Goal: Transaction & Acquisition: Purchase product/service

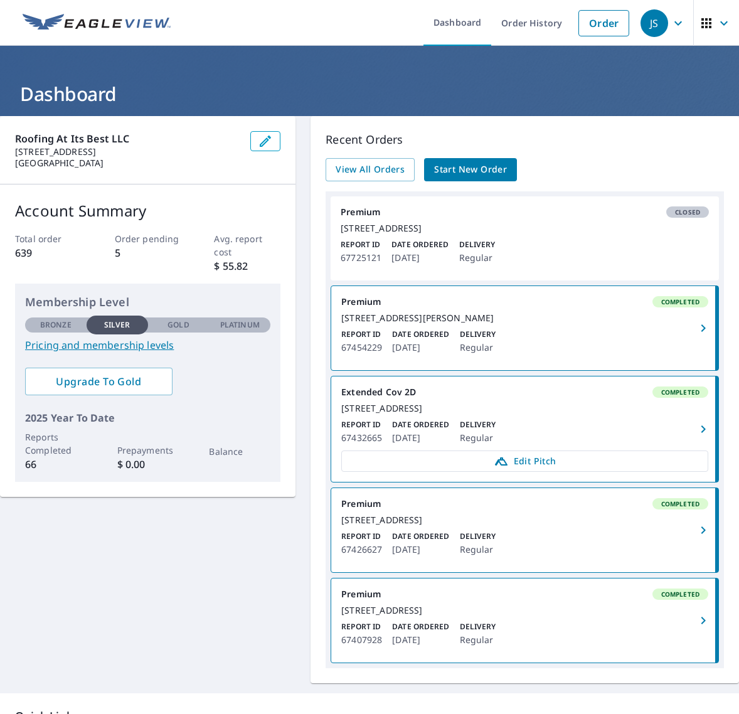
click at [255, 139] on button "button" at bounding box center [265, 141] width 30 height 20
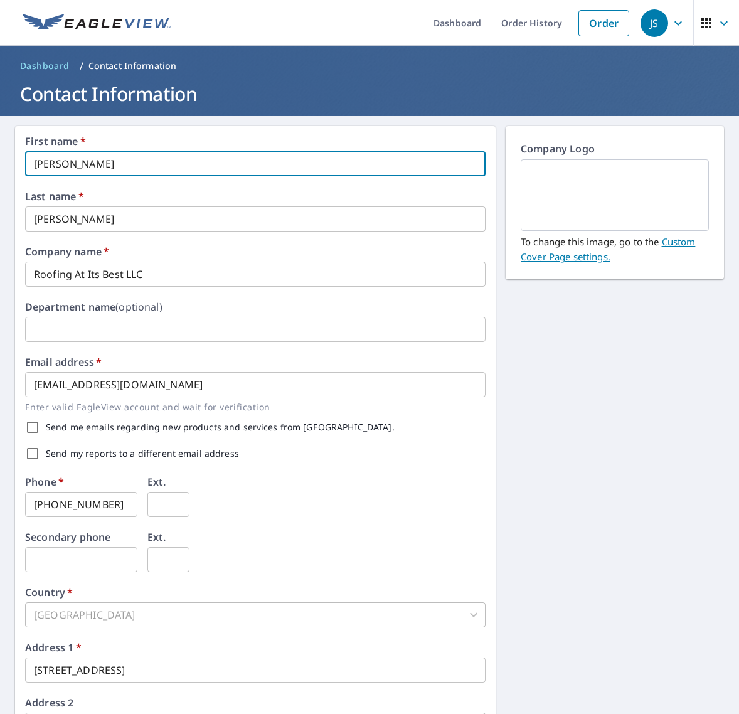
type input "J"
type input "Rylee"
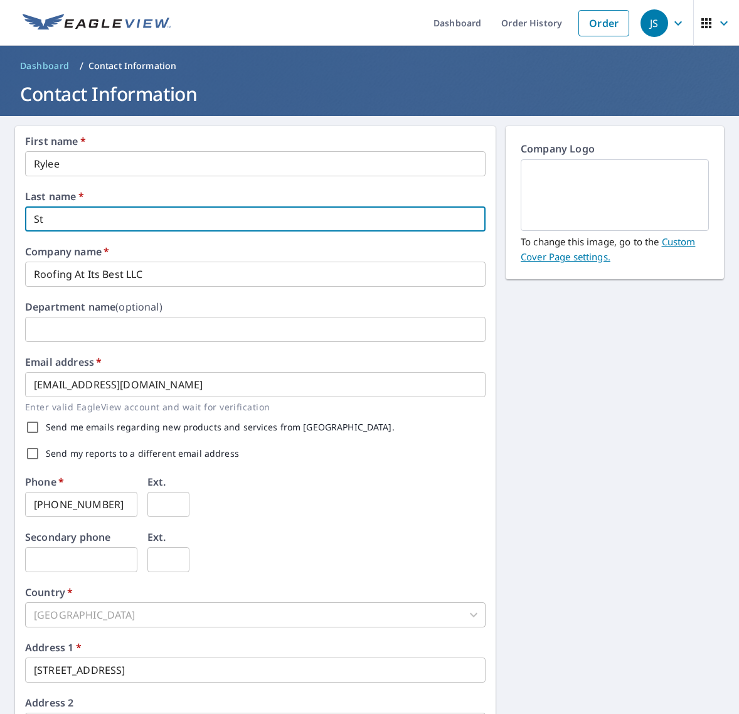
type input "S"
type input "[PERSON_NAME]"
click at [238, 246] on div "Company name   * Roofing At Its Best LLC ​" at bounding box center [255, 266] width 460 height 40
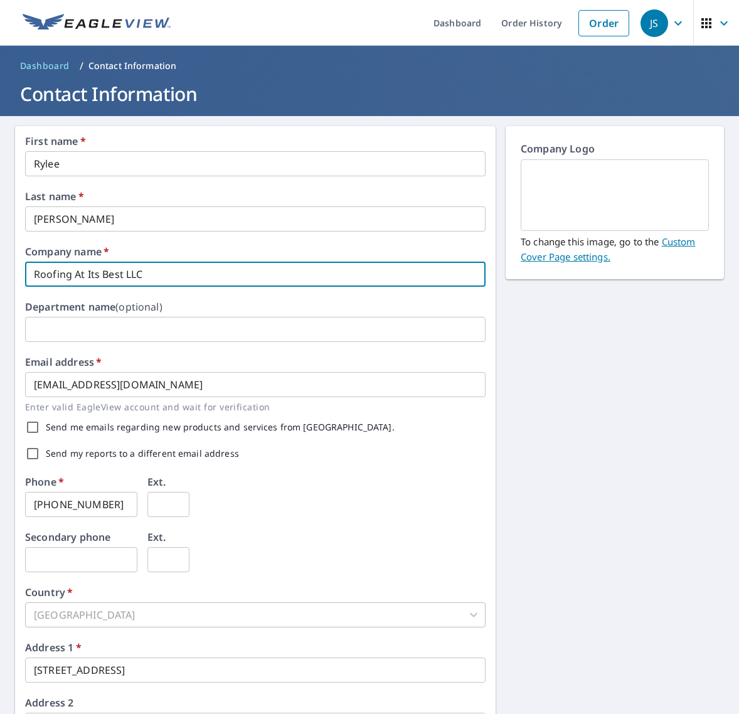
click at [200, 275] on input "Roofing At Its Best LLC" at bounding box center [255, 273] width 460 height 25
type input "R"
type input "Shieldline Roofing"
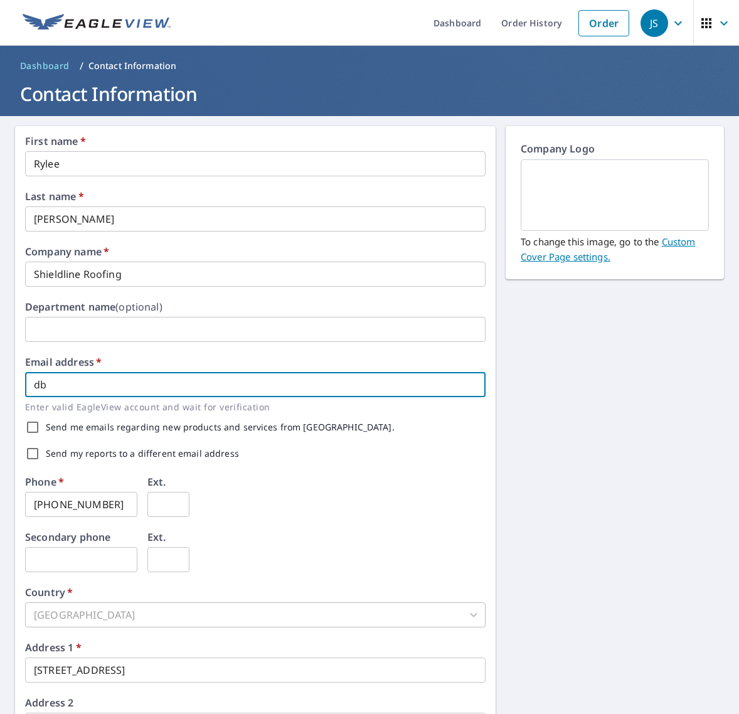
type input "d"
type input "[EMAIL_ADDRESS][DOMAIN_NAME]"
click at [294, 553] on div "Secondary phone ​ Ext. ​" at bounding box center [255, 559] width 460 height 55
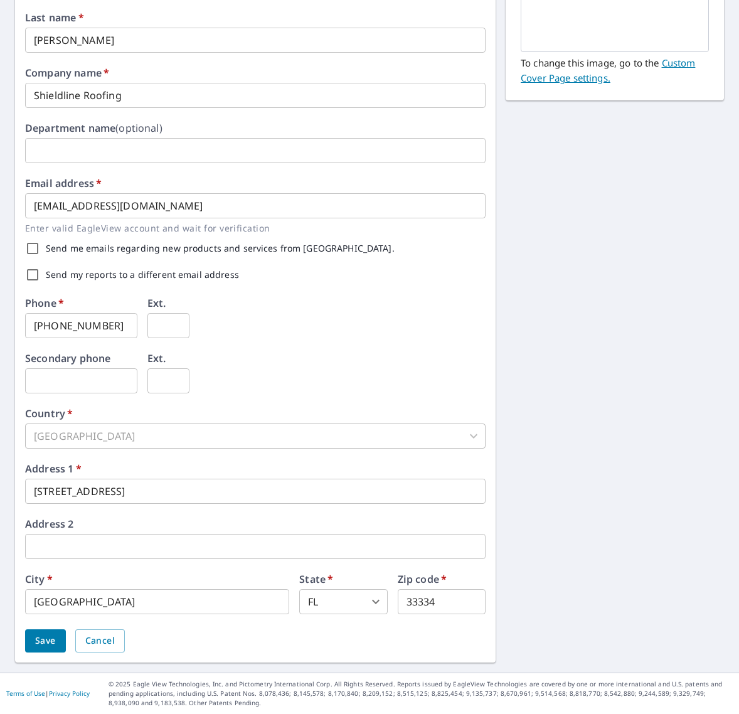
scroll to position [178, 0]
click at [206, 438] on div "[GEOGRAPHIC_DATA]" at bounding box center [255, 436] width 460 height 25
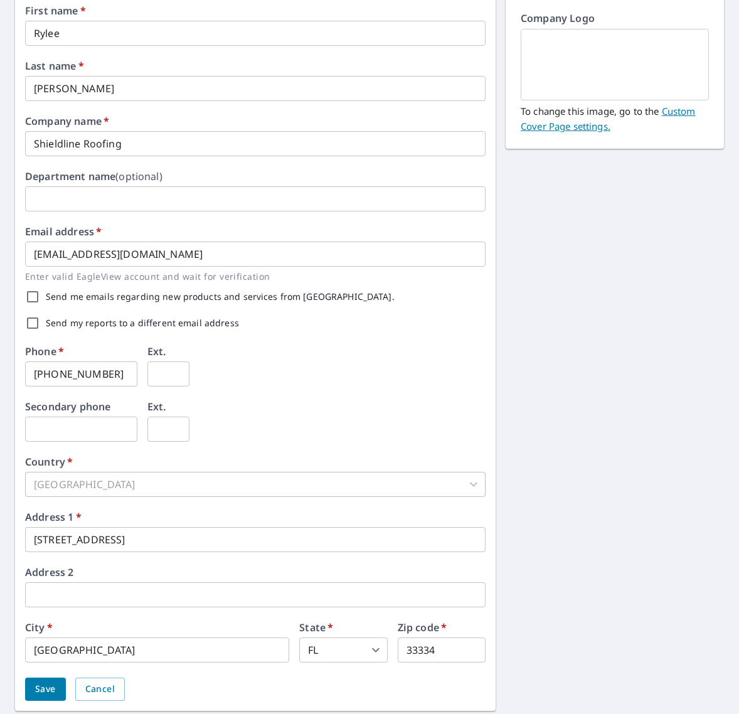
scroll to position [136, 0]
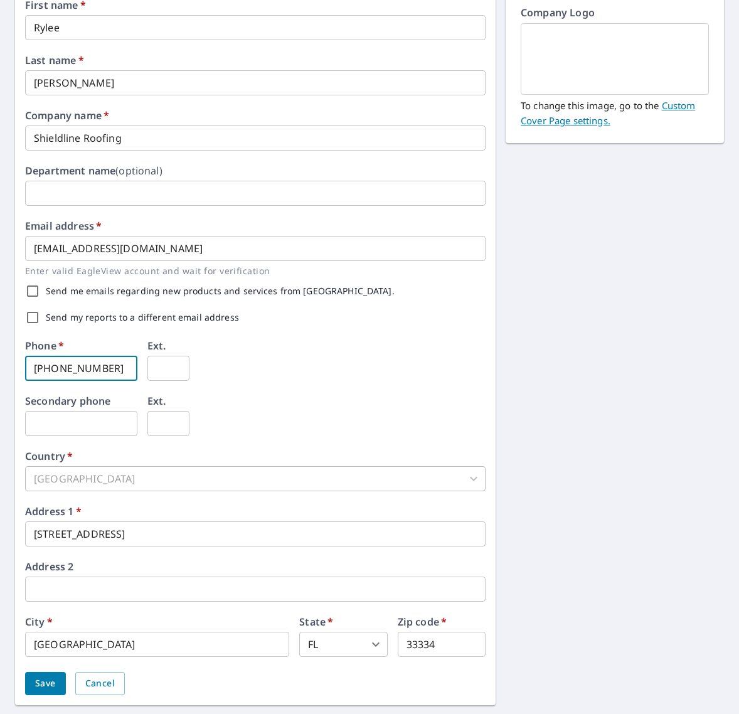
type input "[PHONE_NUMBER]"
click at [170, 475] on div "[GEOGRAPHIC_DATA]" at bounding box center [255, 478] width 460 height 25
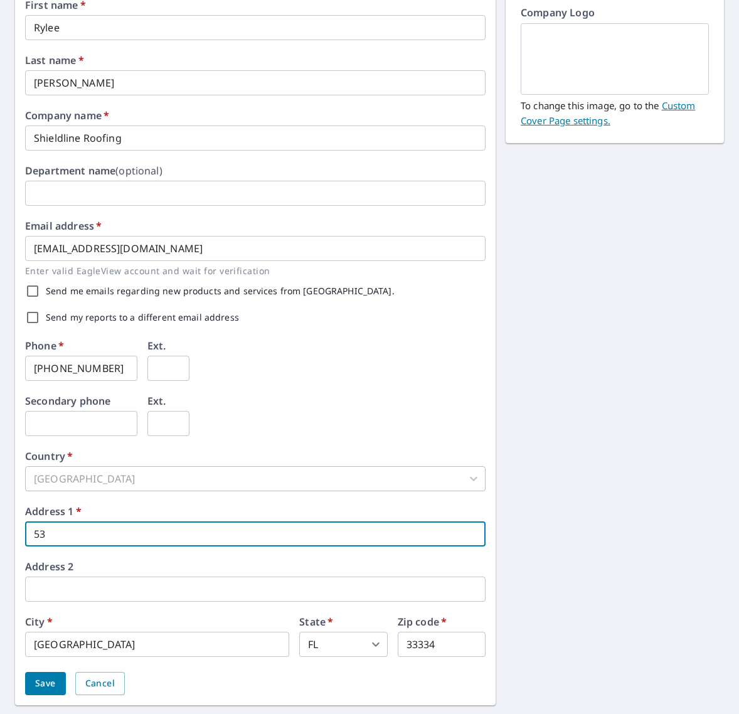
type input "5"
type input "1521 ne 57th ct"
type input "[PERSON_NAME]"
type input "1521 NE 57th Ct"
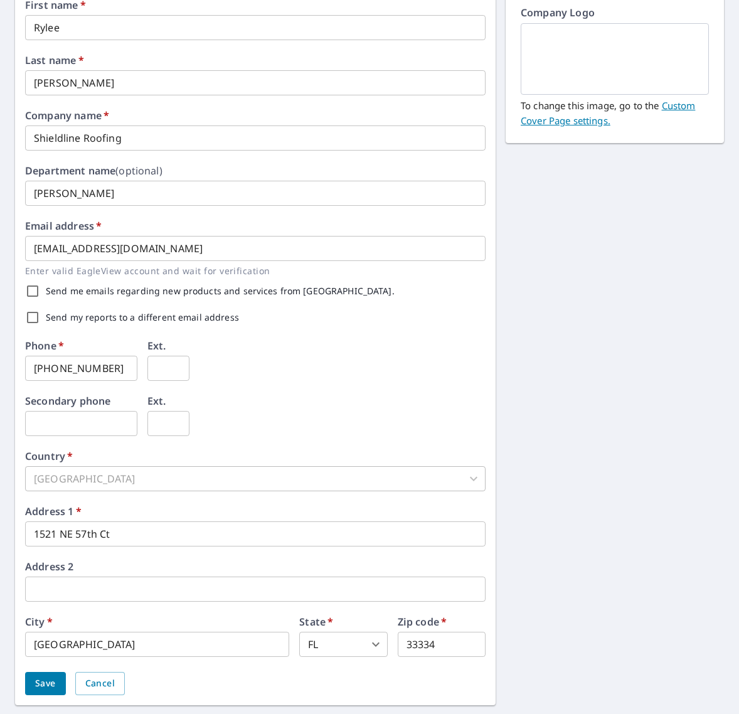
click at [138, 567] on div "Address 2 ​" at bounding box center [255, 581] width 460 height 40
click at [146, 477] on div "[GEOGRAPHIC_DATA]" at bounding box center [255, 478] width 460 height 25
click at [320, 425] on div "Secondary phone ​ Ext. ​" at bounding box center [255, 423] width 460 height 55
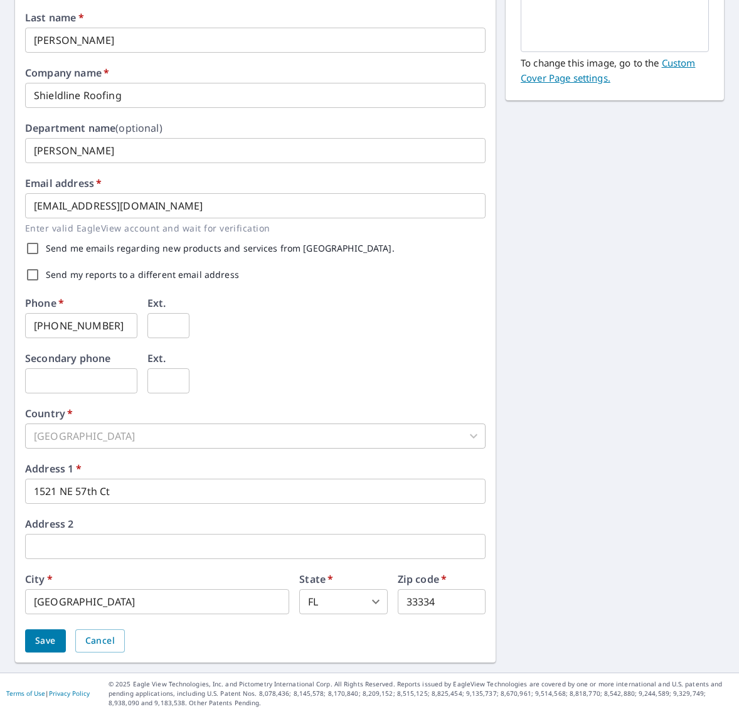
scroll to position [178, 0]
click at [53, 640] on span "Save" at bounding box center [45, 641] width 21 height 16
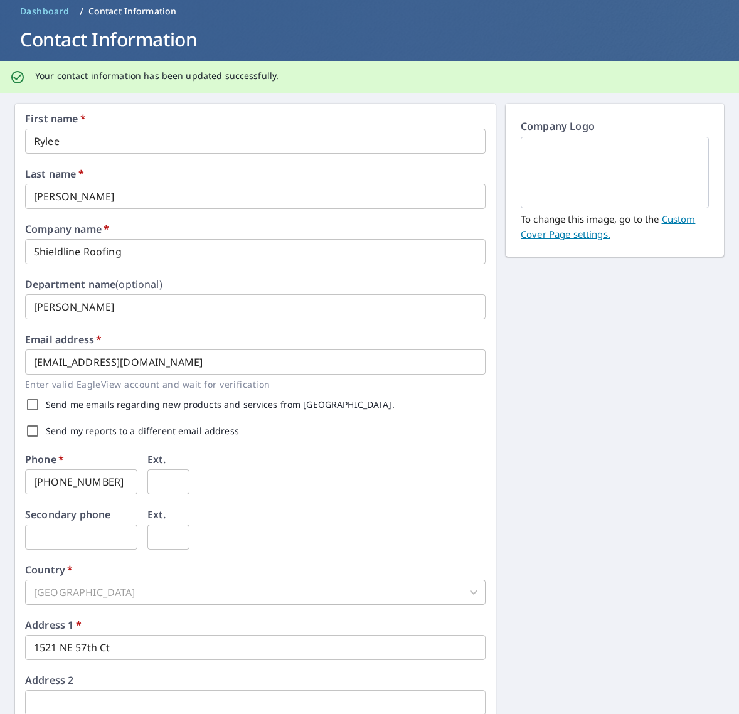
scroll to position [53, 0]
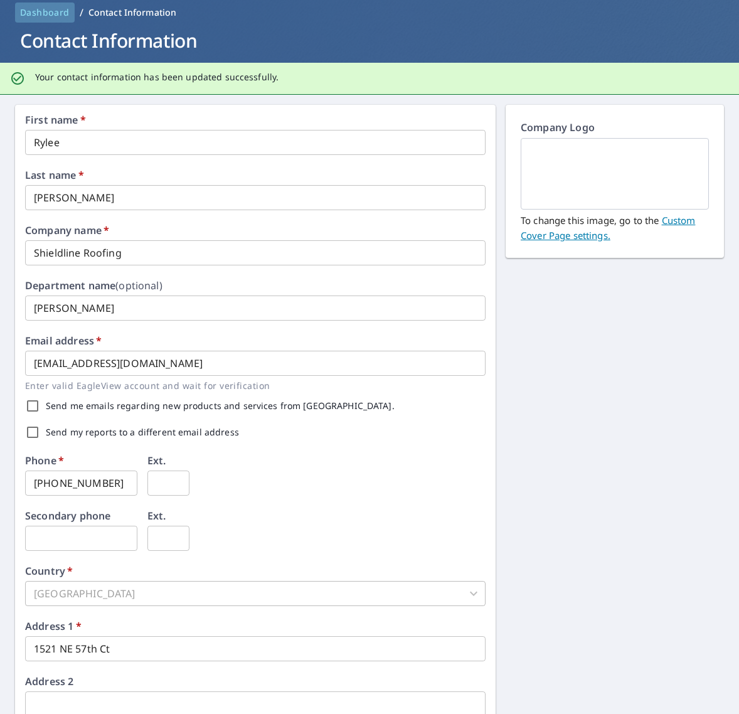
click at [45, 11] on span "Dashboard" at bounding box center [45, 12] width 50 height 13
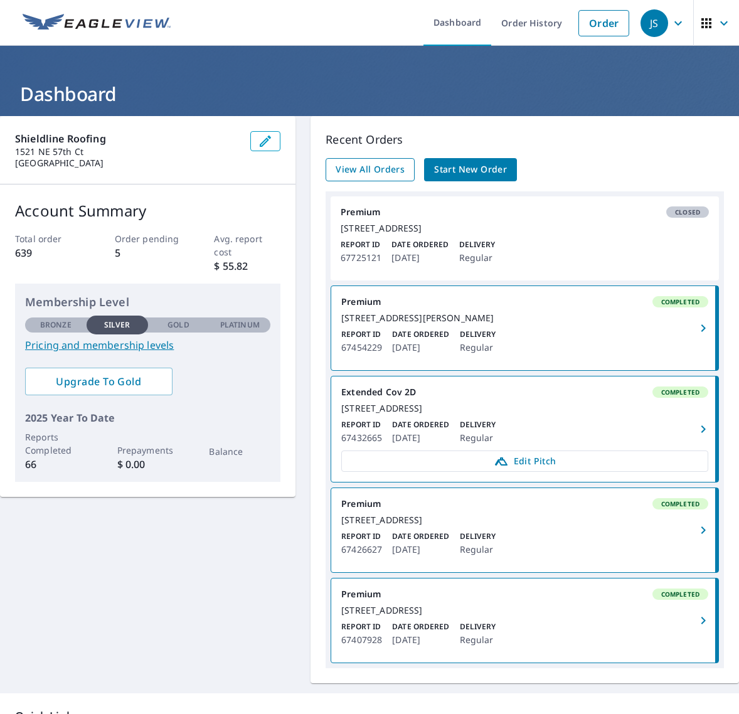
click at [363, 167] on span "View All Orders" at bounding box center [369, 170] width 69 height 16
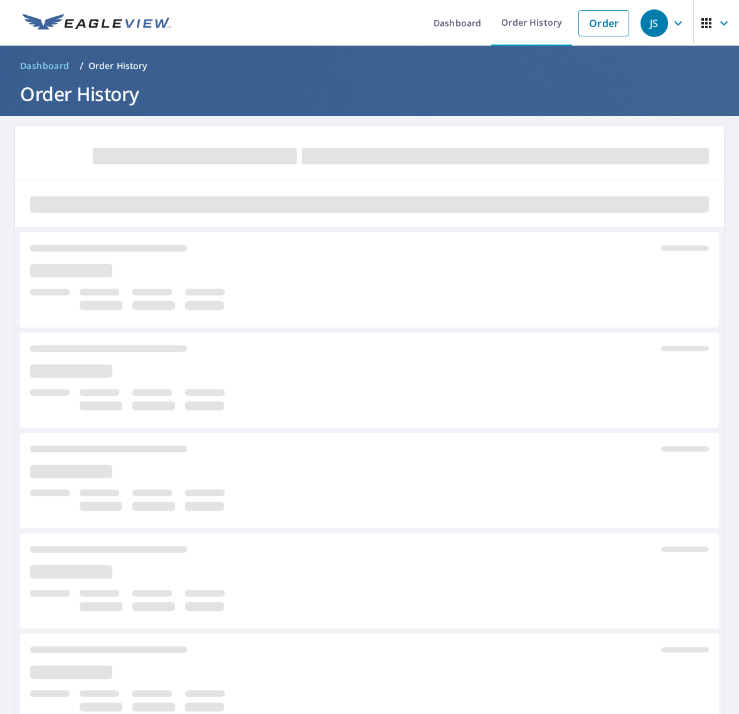
scroll to position [1, 0]
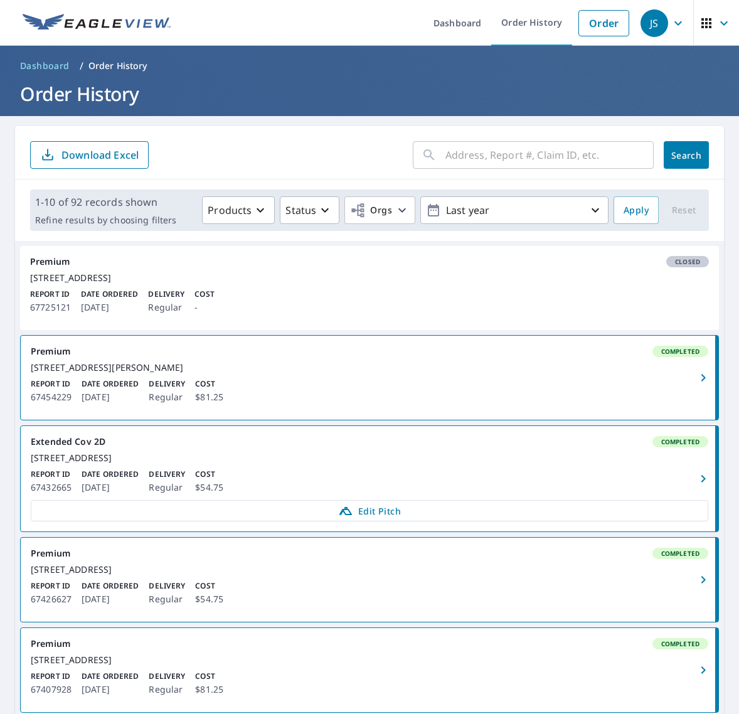
click at [678, 26] on icon "button" at bounding box center [677, 23] width 15 height 15
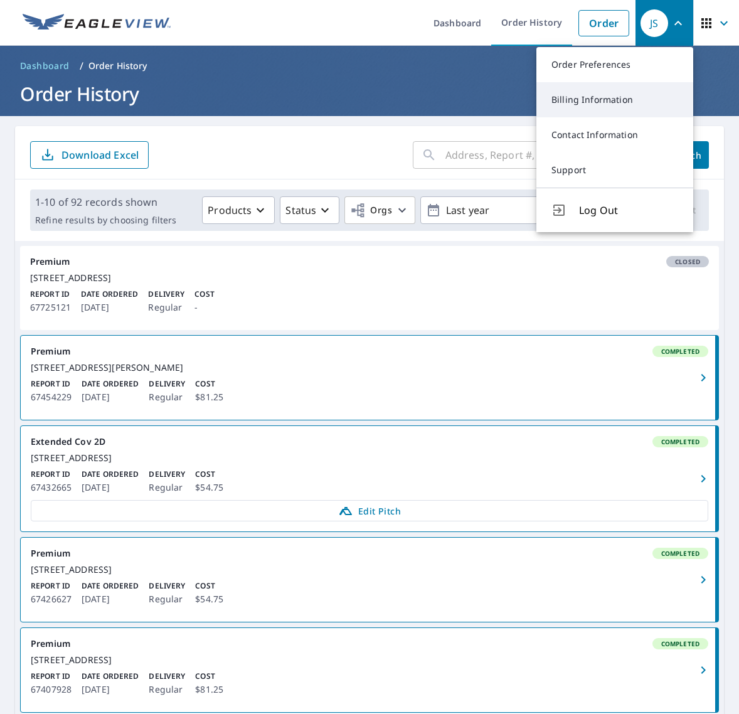
click at [601, 105] on link "Billing Information" at bounding box center [614, 99] width 157 height 35
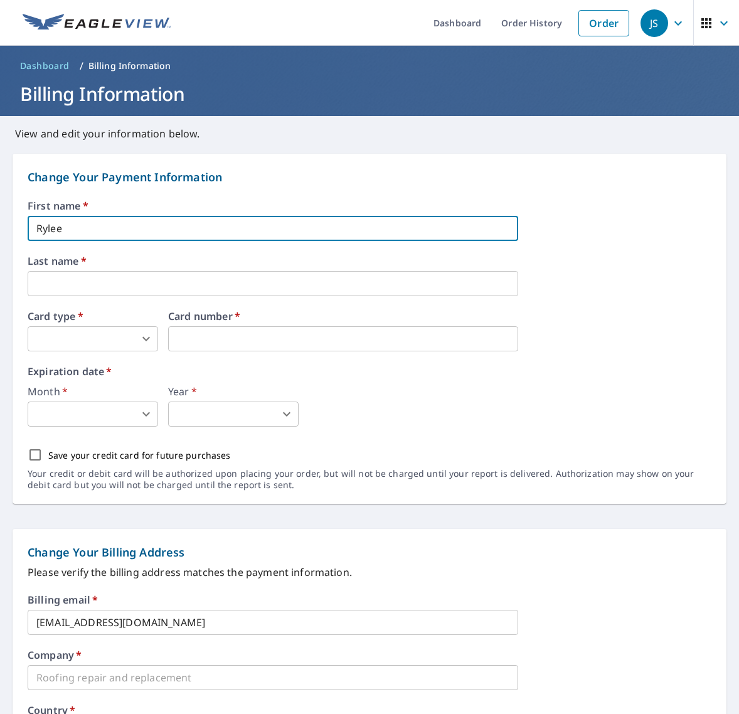
type input "Rylee"
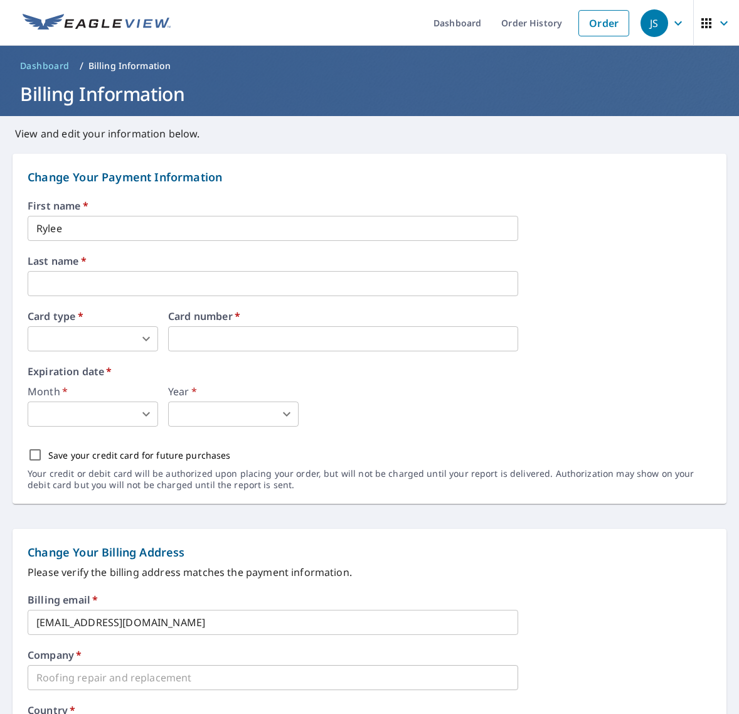
click at [225, 269] on div "Last name   * ​" at bounding box center [369, 276] width 683 height 40
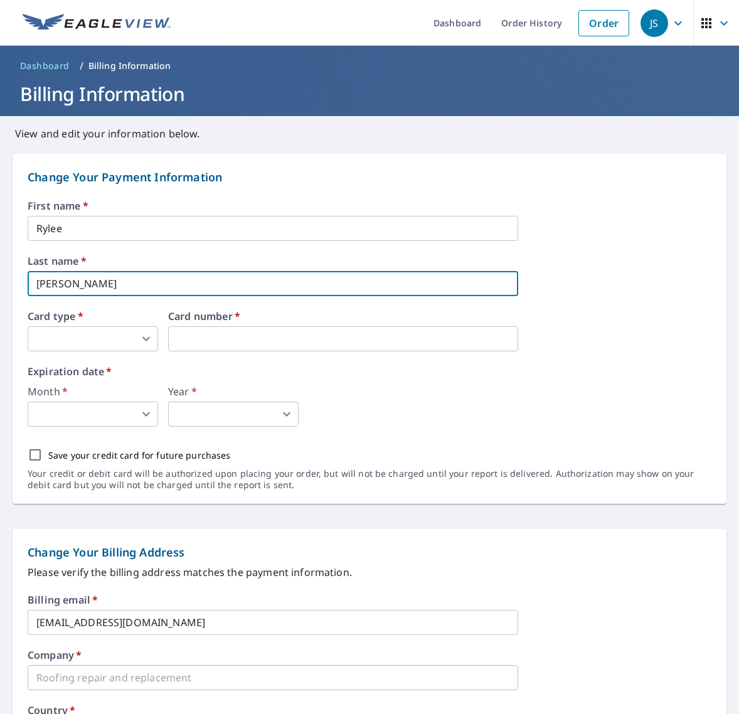
type input "[PERSON_NAME]"
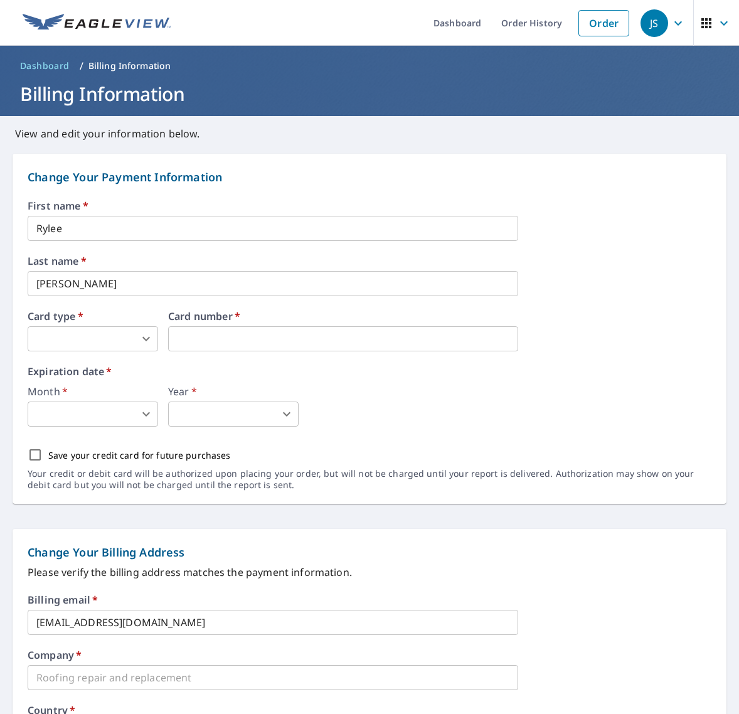
click at [260, 362] on div "First name   * Rylee ​ Last name   * Hage ​ Card type   * ​ 0 ​ Card number   *…" at bounding box center [369, 352] width 683 height 303
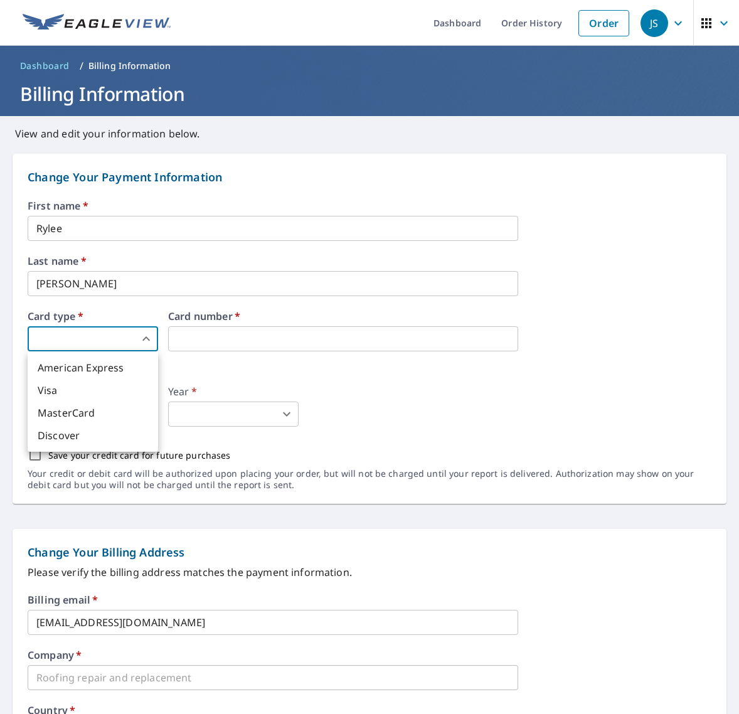
click at [134, 336] on body "JS JS Dashboard Order History Order JS Dashboard / Billing Information Billing …" at bounding box center [369, 357] width 739 height 714
click at [66, 392] on li "Visa" at bounding box center [93, 390] width 130 height 23
type input "2"
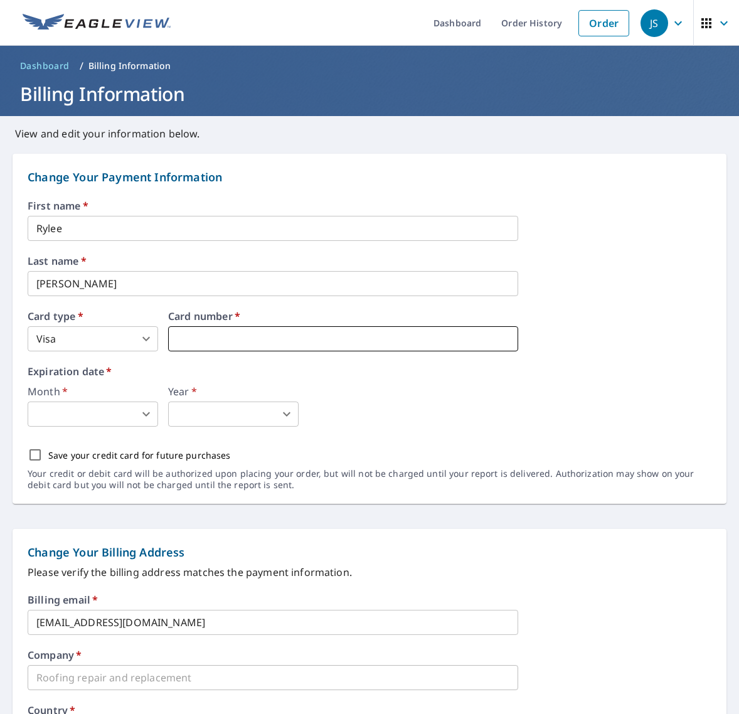
click at [260, 330] on iframe at bounding box center [343, 338] width 350 height 25
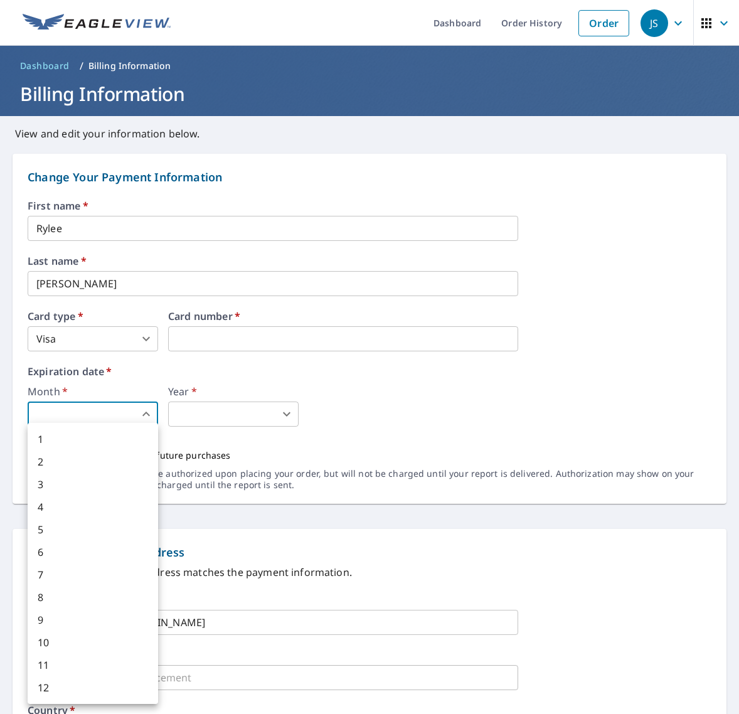
click at [113, 410] on body "JS JS Dashboard Order History Order JS Dashboard / Billing Information Billing …" at bounding box center [369, 357] width 739 height 714
click at [57, 611] on li "9" at bounding box center [93, 619] width 130 height 23
type input "9"
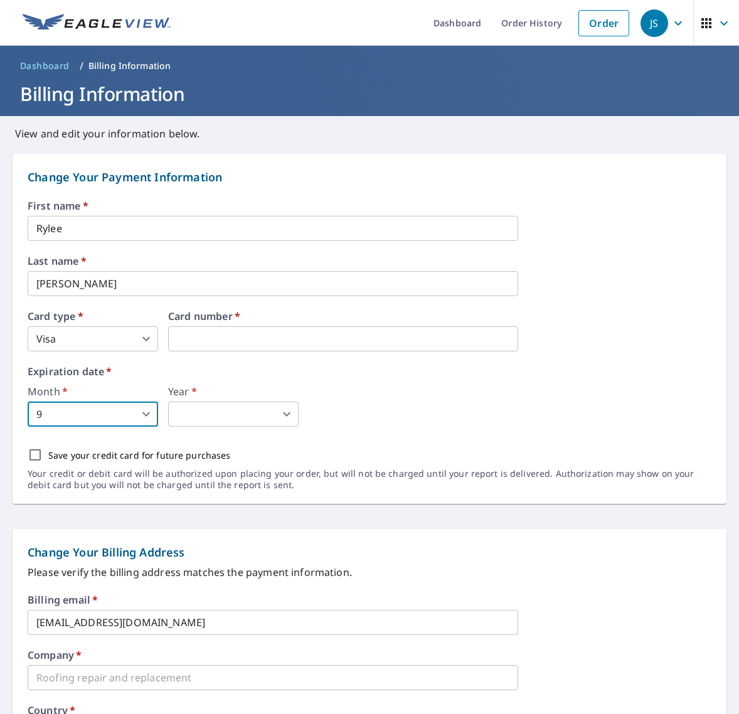
click at [228, 408] on body "JS JS Dashboard Order History Order JS Dashboard / Billing Information Billing …" at bounding box center [369, 357] width 739 height 714
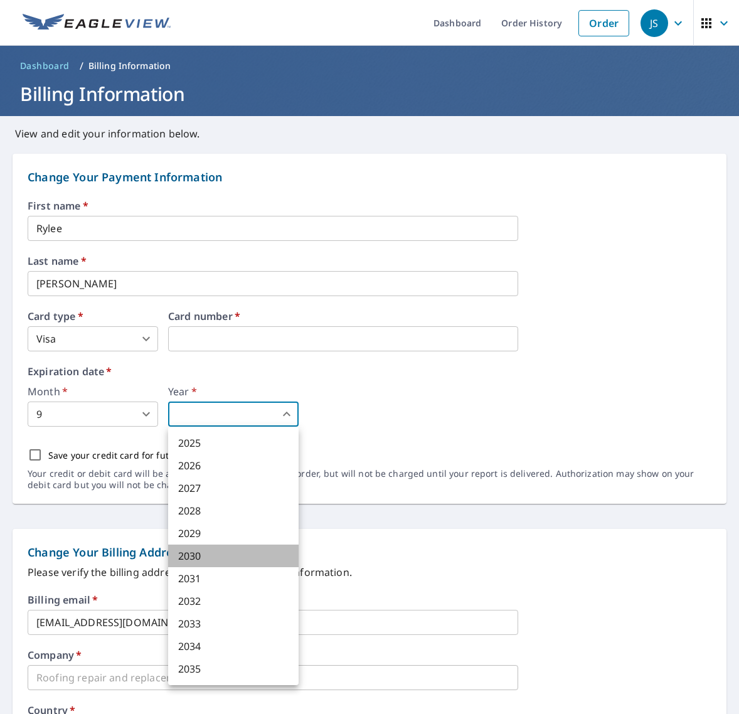
click at [195, 557] on li "2030" at bounding box center [233, 555] width 130 height 23
type input "2030"
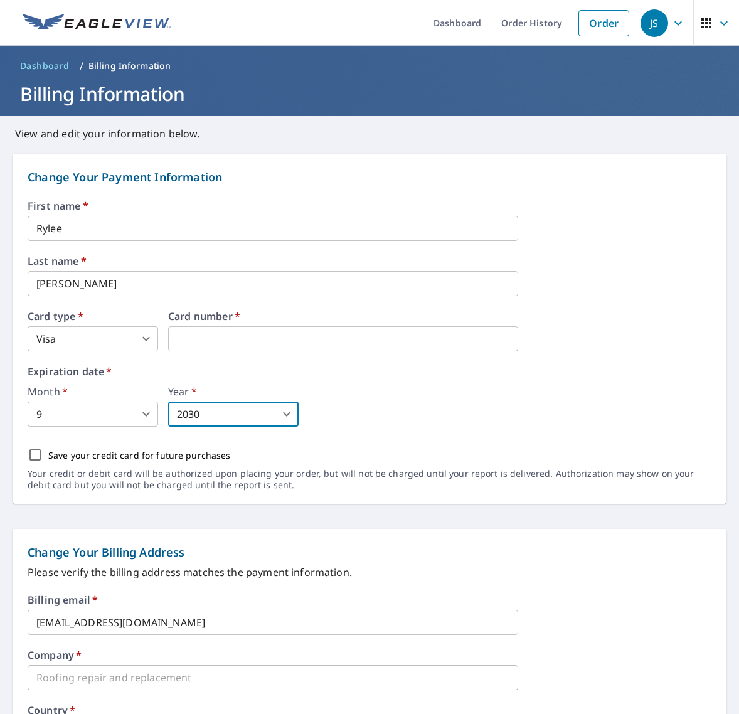
click at [33, 452] on input "Save your credit card for future purchases" at bounding box center [35, 454] width 26 height 26
checkbox input "true"
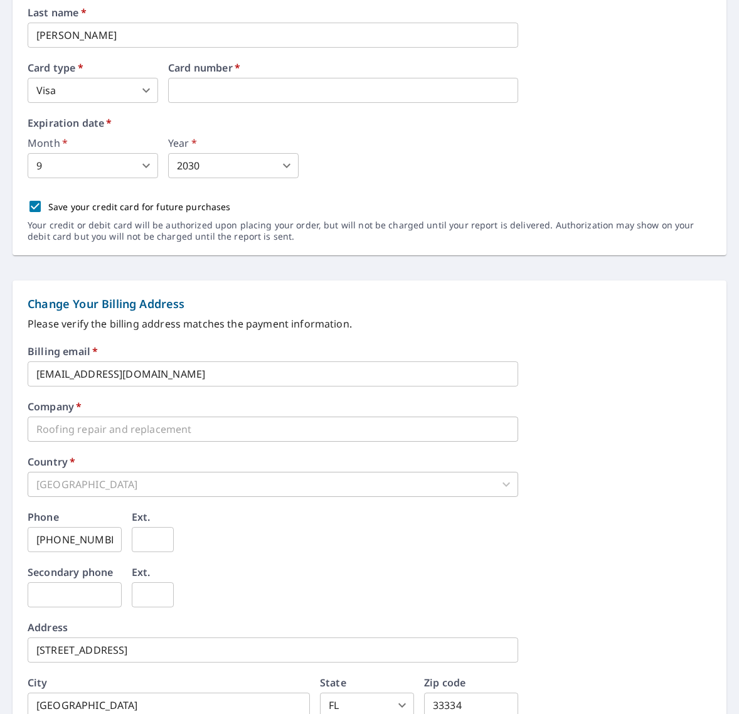
scroll to position [254, 0]
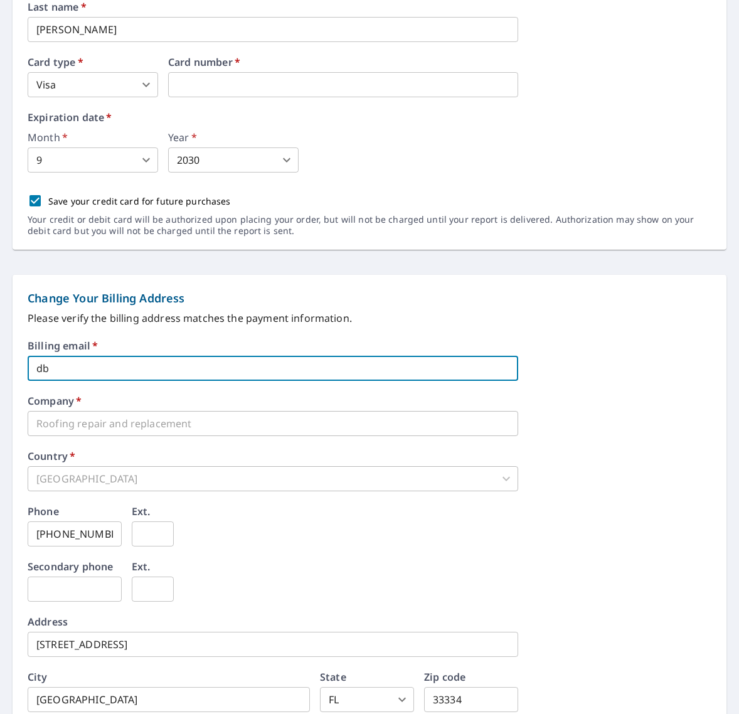
type input "d"
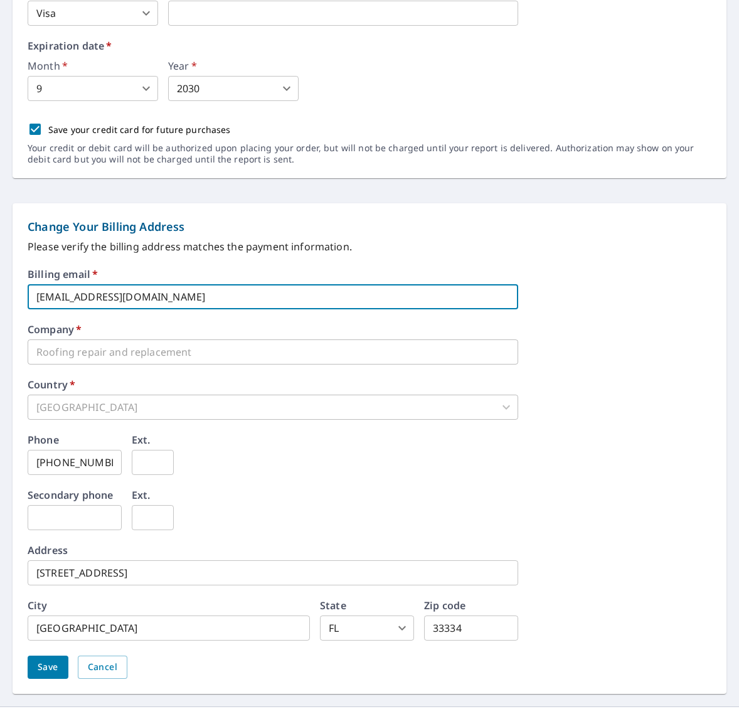
scroll to position [330, 0]
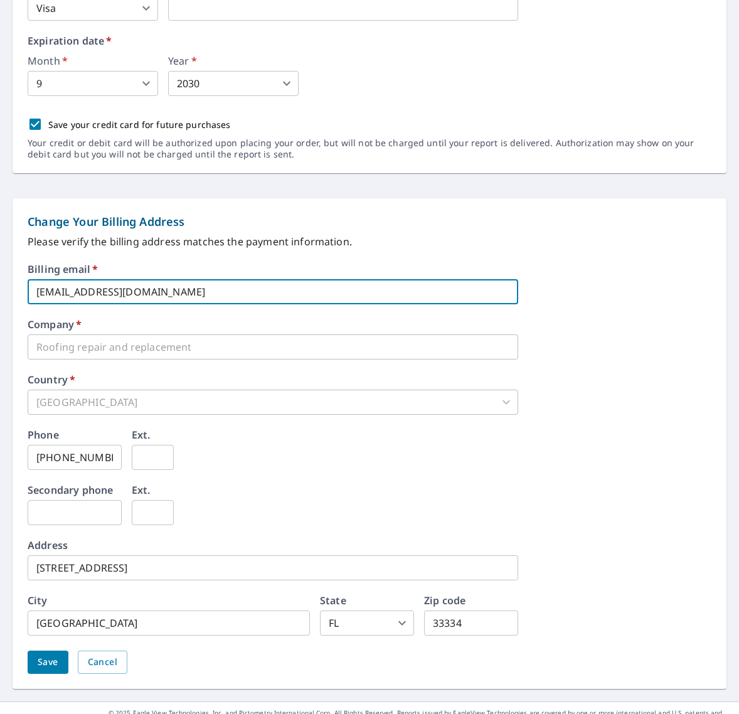
type input "[EMAIL_ADDRESS][DOMAIN_NAME]"
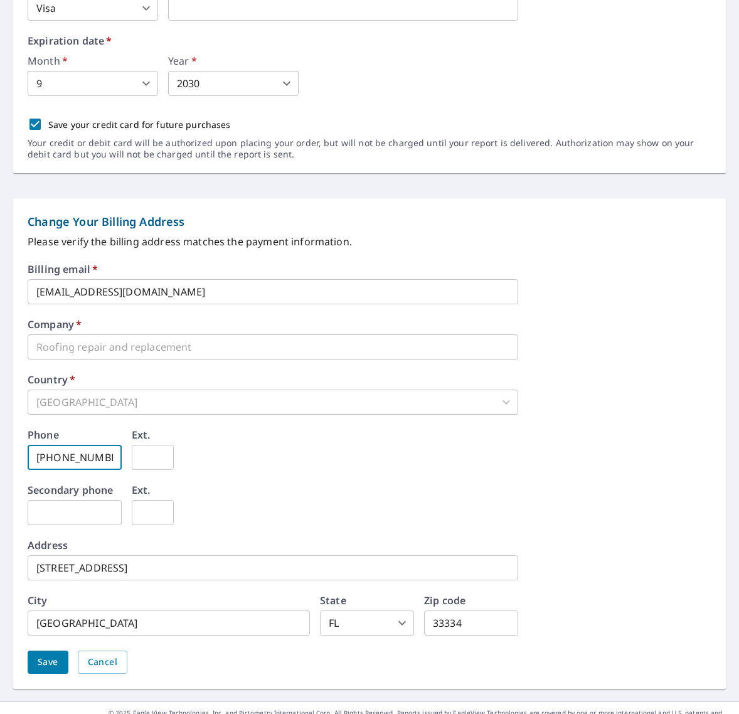
type input "[PHONE_NUMBER]"
click at [359, 444] on div "Phone 954-826-0498 ​ Ext. ​" at bounding box center [369, 457] width 683 height 55
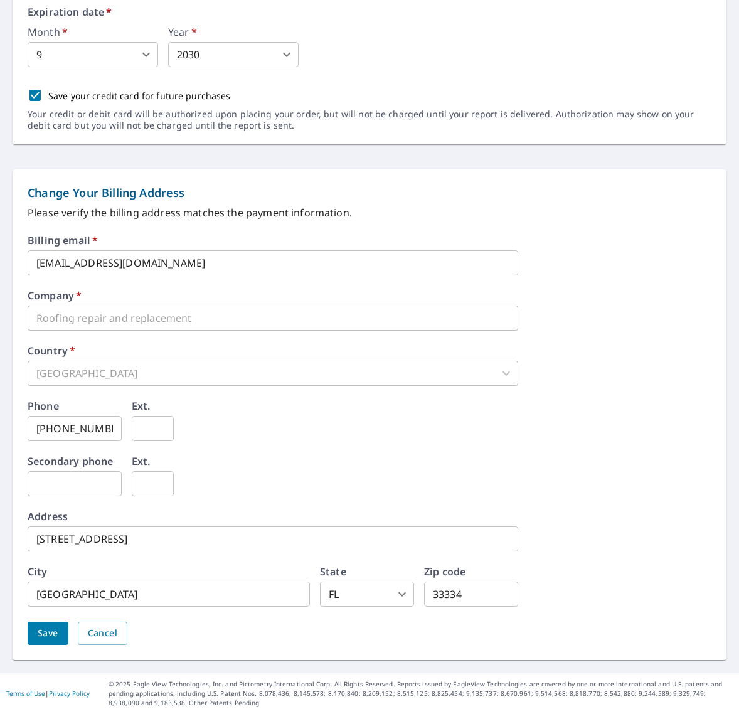
scroll to position [359, 0]
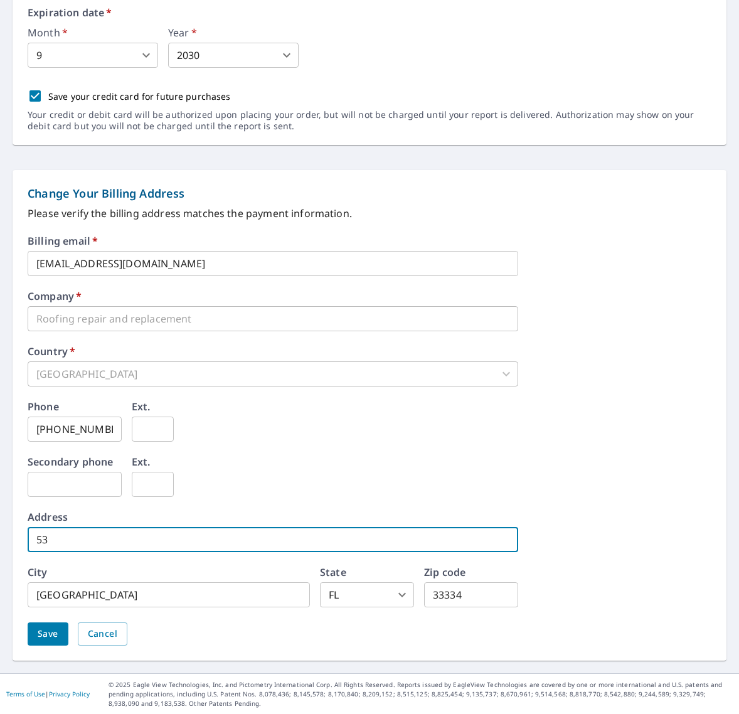
type input "5"
type input "1521 ne 57th"
type input "1521 NE 57th Ct"
click at [247, 482] on div "Secondary phone ​ Ext. ​" at bounding box center [369, 483] width 683 height 55
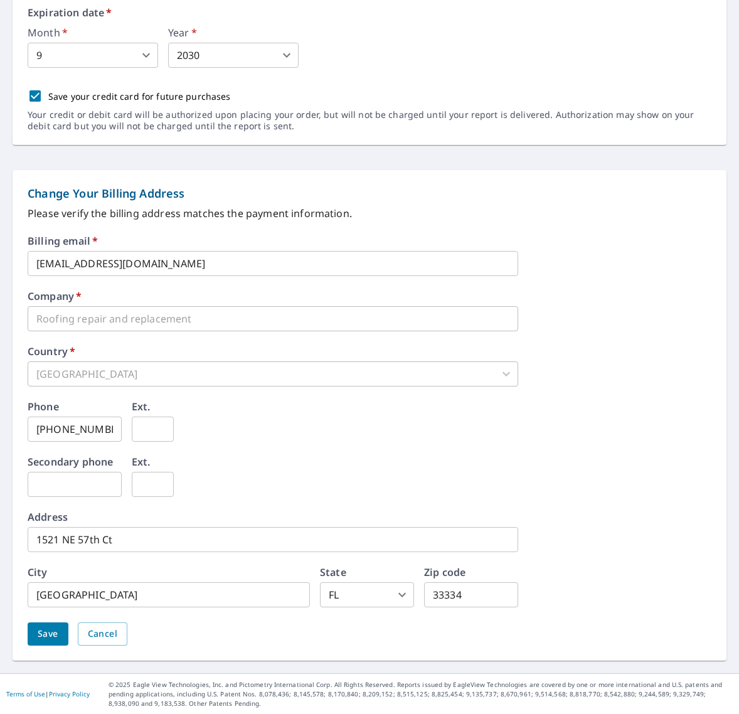
click at [45, 631] on span "Save" at bounding box center [48, 634] width 21 height 16
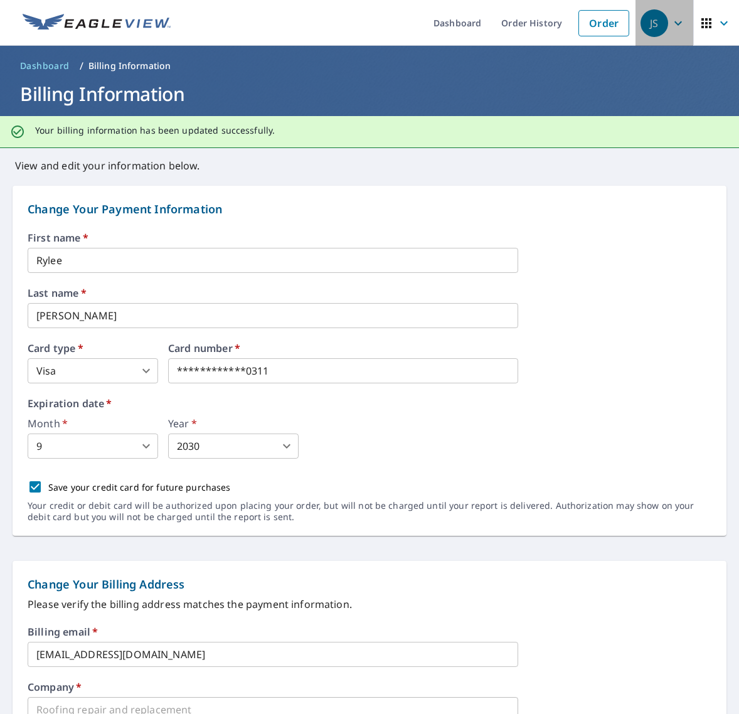
click at [658, 22] on div "JS" at bounding box center [654, 23] width 28 height 28
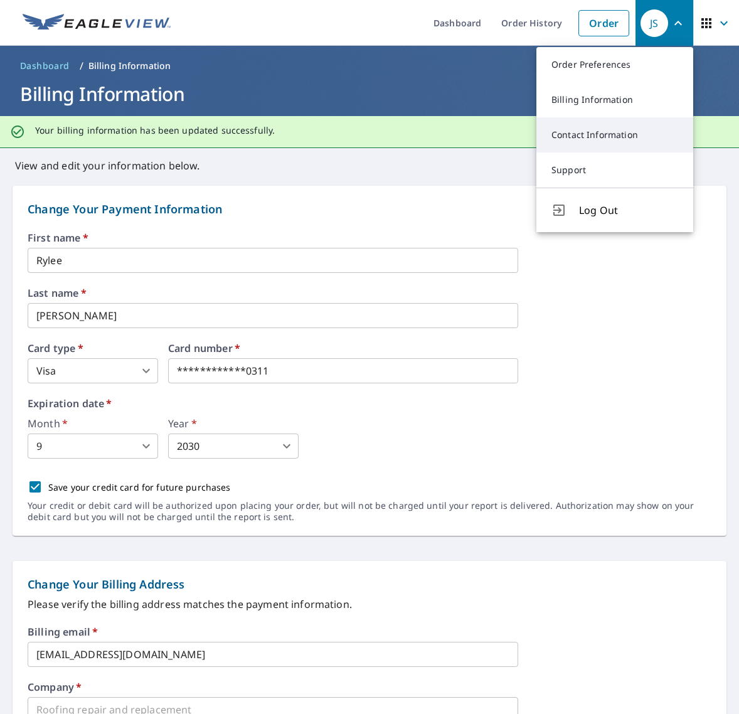
click at [598, 140] on link "Contact Information" at bounding box center [614, 134] width 157 height 35
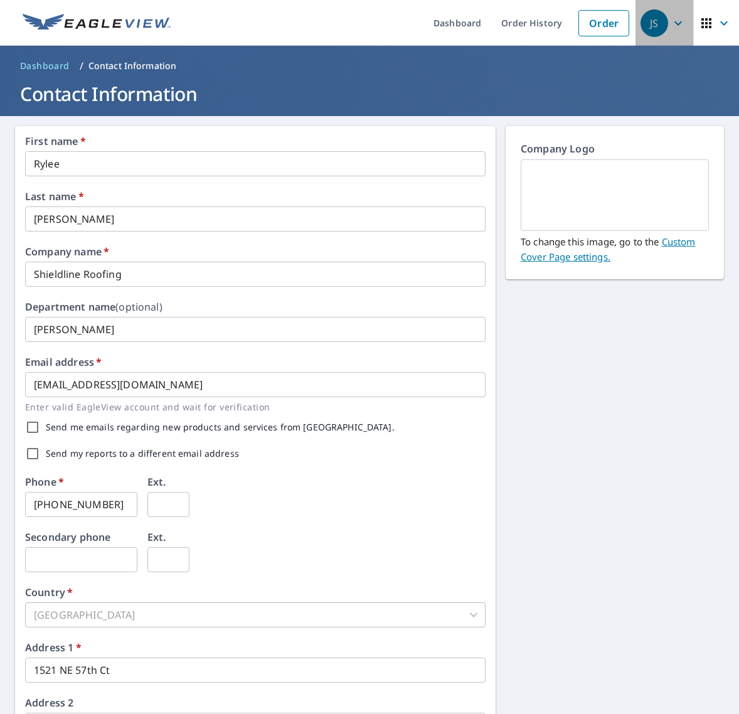
click at [650, 27] on div "JS" at bounding box center [654, 23] width 28 height 28
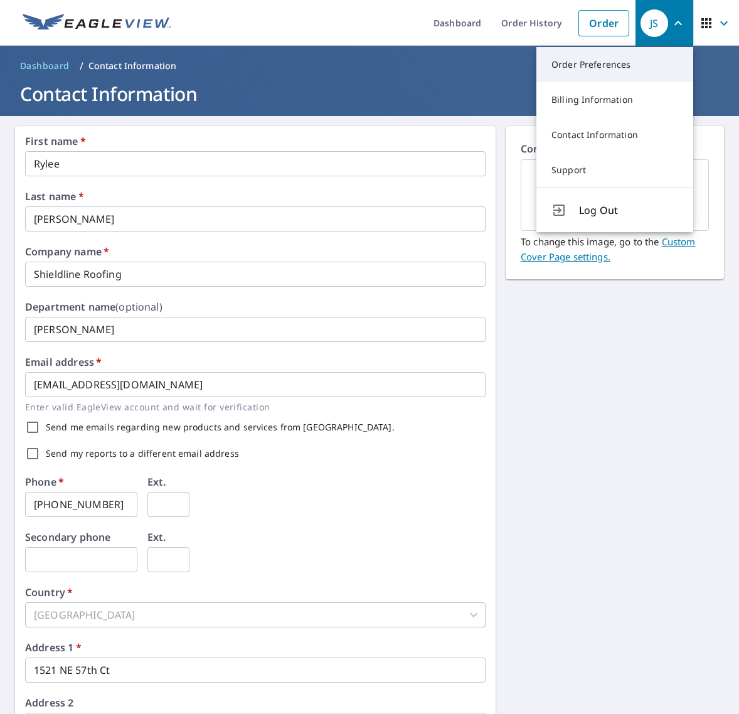
click at [611, 66] on link "Order Preferences" at bounding box center [614, 64] width 157 height 35
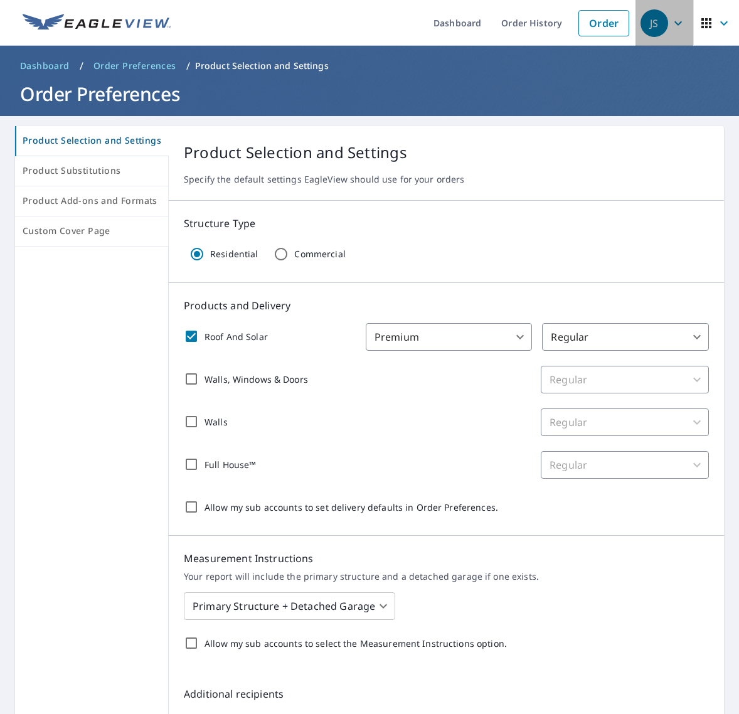
click at [658, 26] on div "JS" at bounding box center [654, 23] width 28 height 28
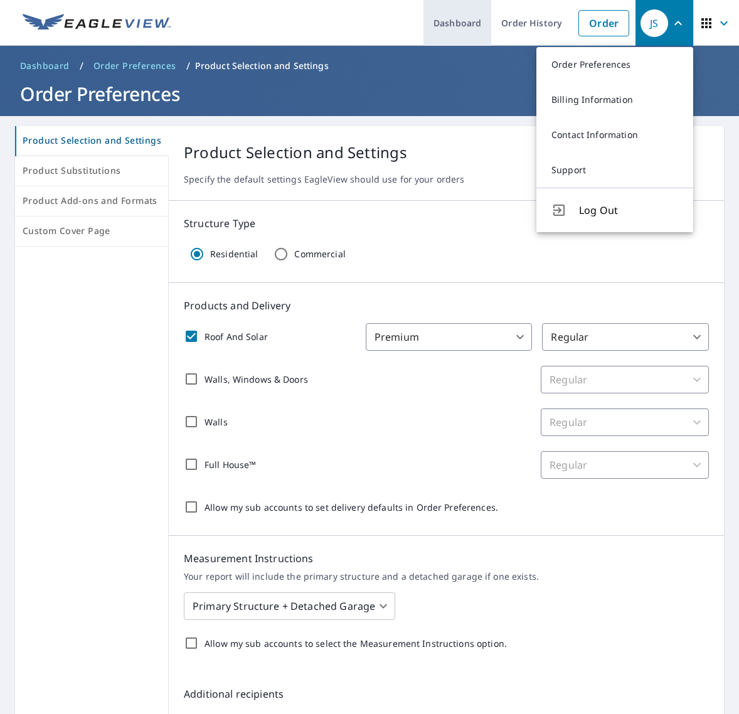
click at [463, 21] on link "Dashboard" at bounding box center [457, 23] width 68 height 46
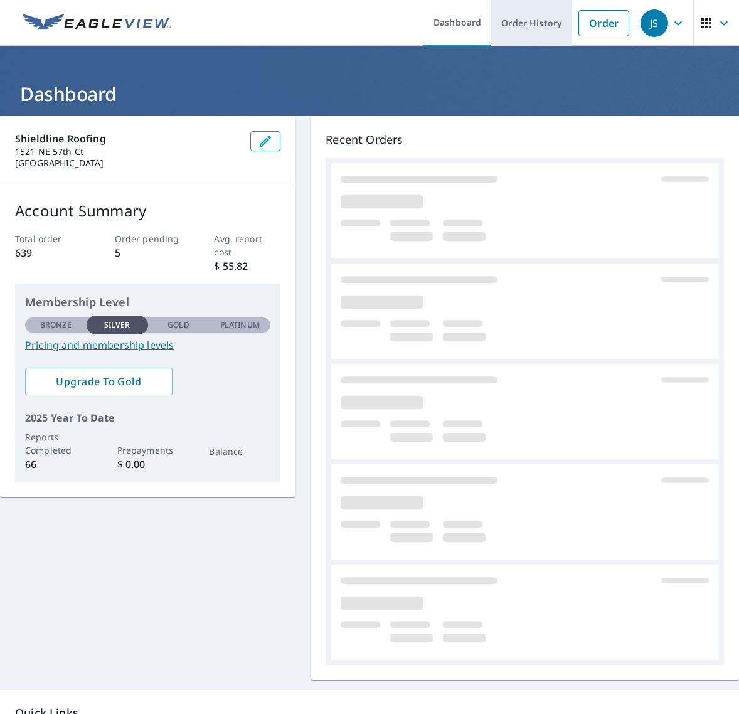
click at [522, 23] on link "Order History" at bounding box center [531, 23] width 81 height 46
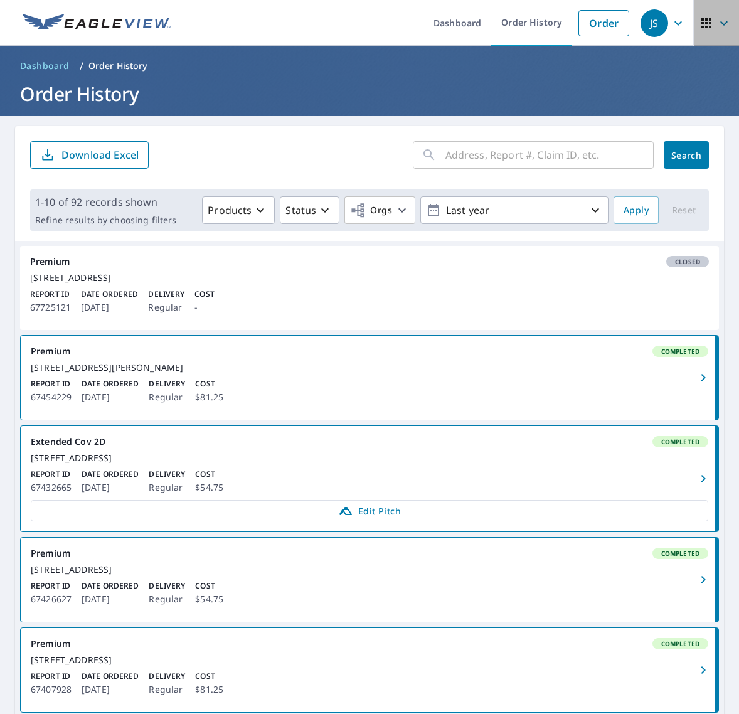
click at [710, 23] on icon "button" at bounding box center [706, 23] width 10 height 10
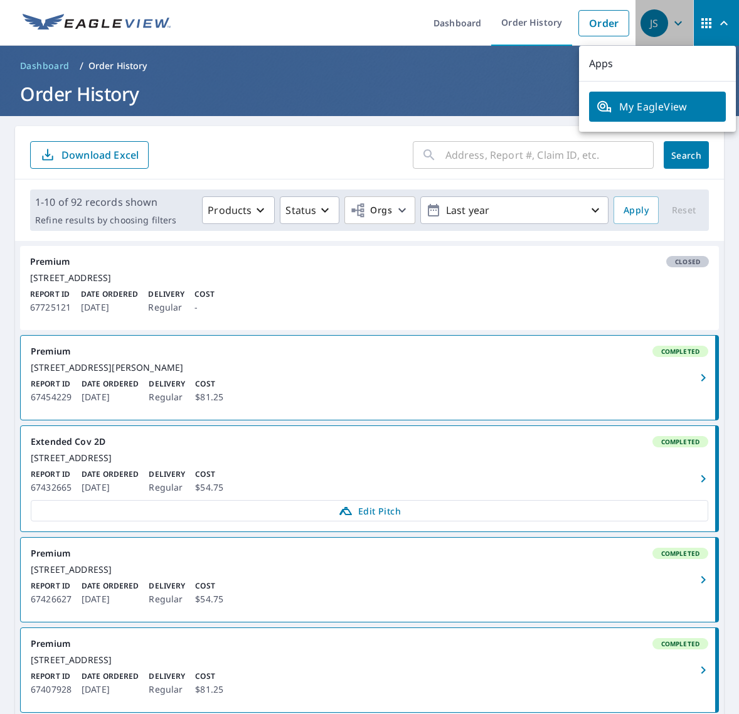
click at [677, 24] on icon "button" at bounding box center [678, 23] width 8 height 4
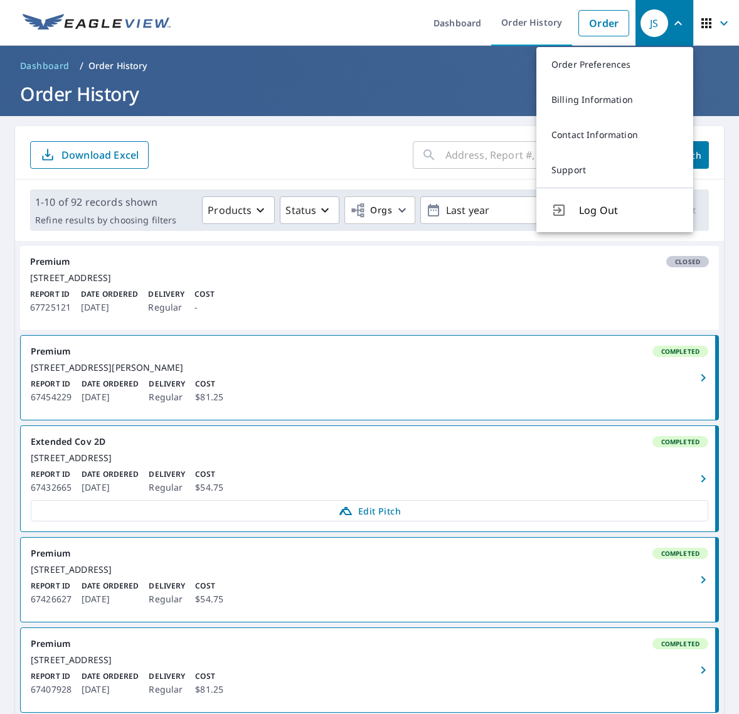
click at [360, 56] on ol "Dashboard / Order History" at bounding box center [369, 66] width 709 height 20
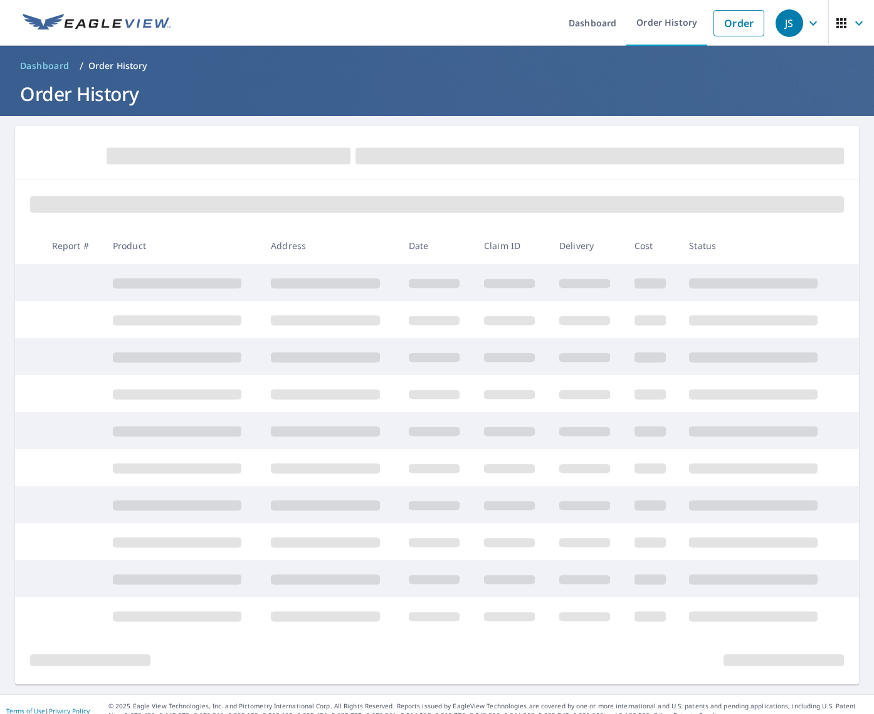
click at [738, 18] on icon "button" at bounding box center [813, 23] width 15 height 15
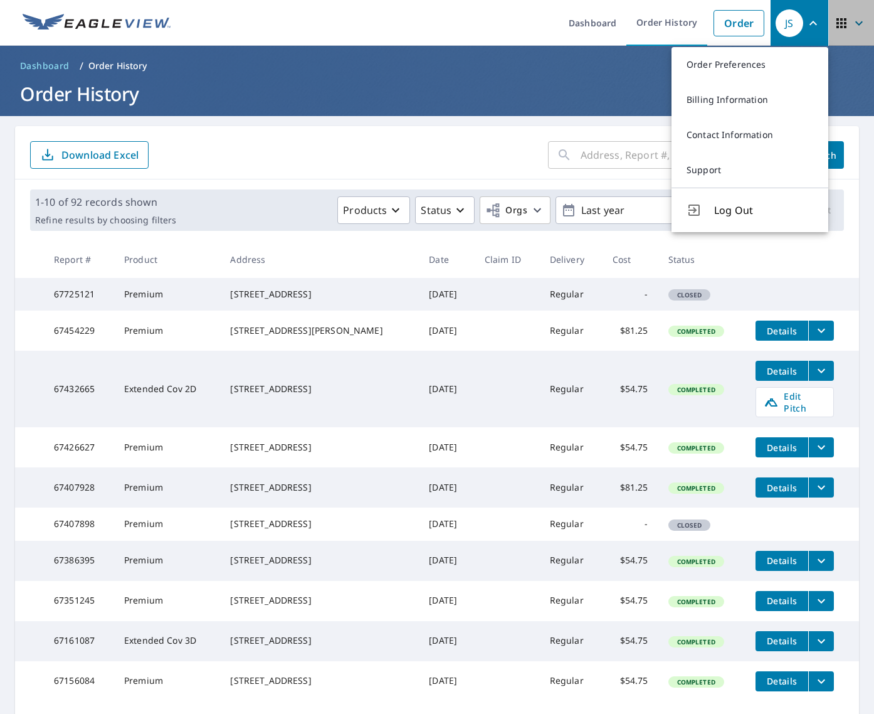
click at [738, 23] on icon "button" at bounding box center [859, 23] width 15 height 15
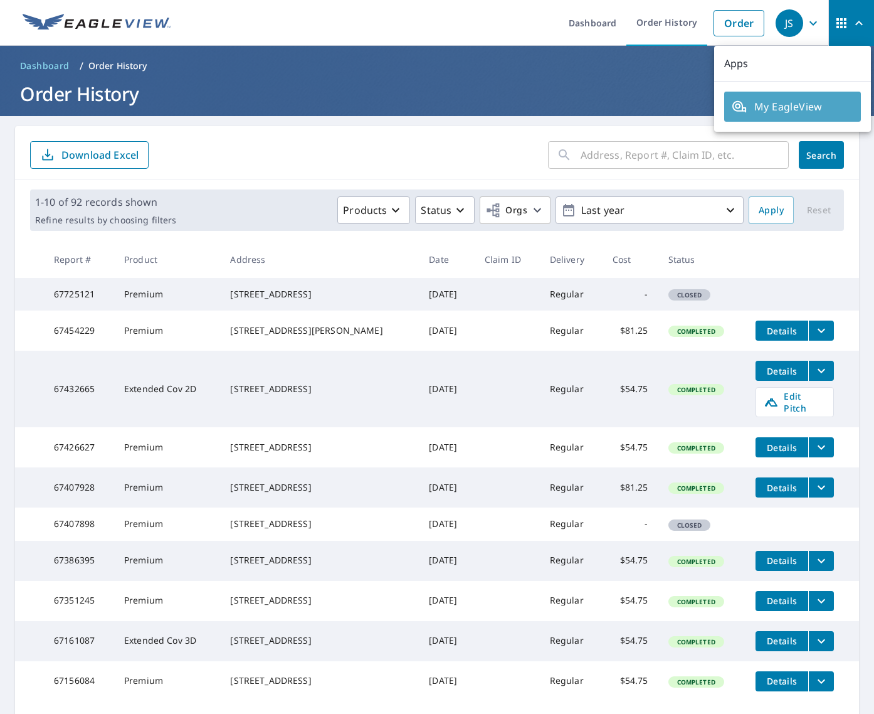
click at [738, 107] on span "My EagleView" at bounding box center [793, 106] width 122 height 15
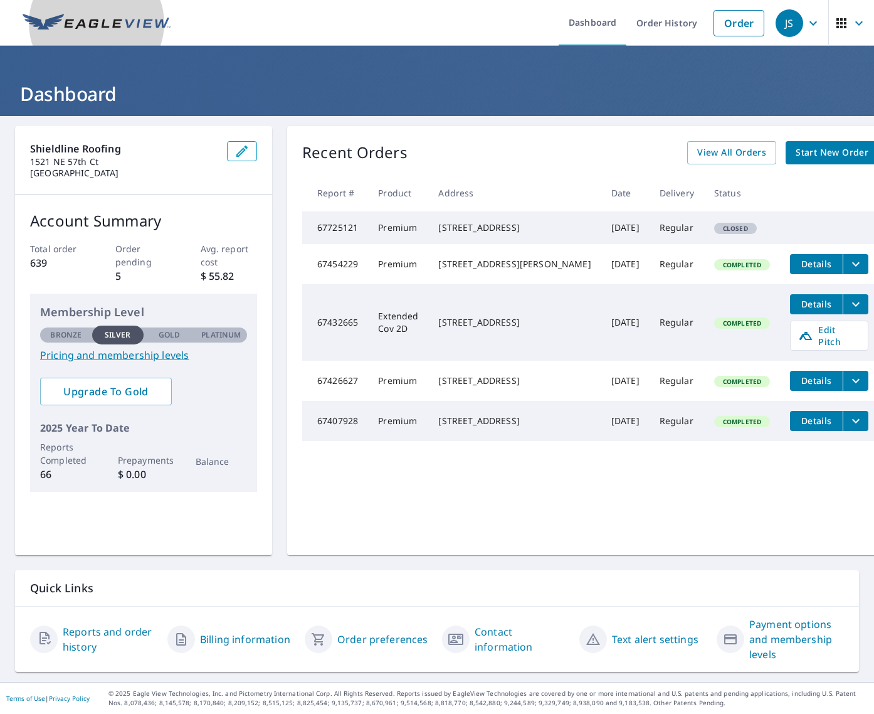
click at [68, 34] on link at bounding box center [96, 23] width 163 height 46
click at [77, 641] on link "Reports and order history" at bounding box center [110, 639] width 95 height 30
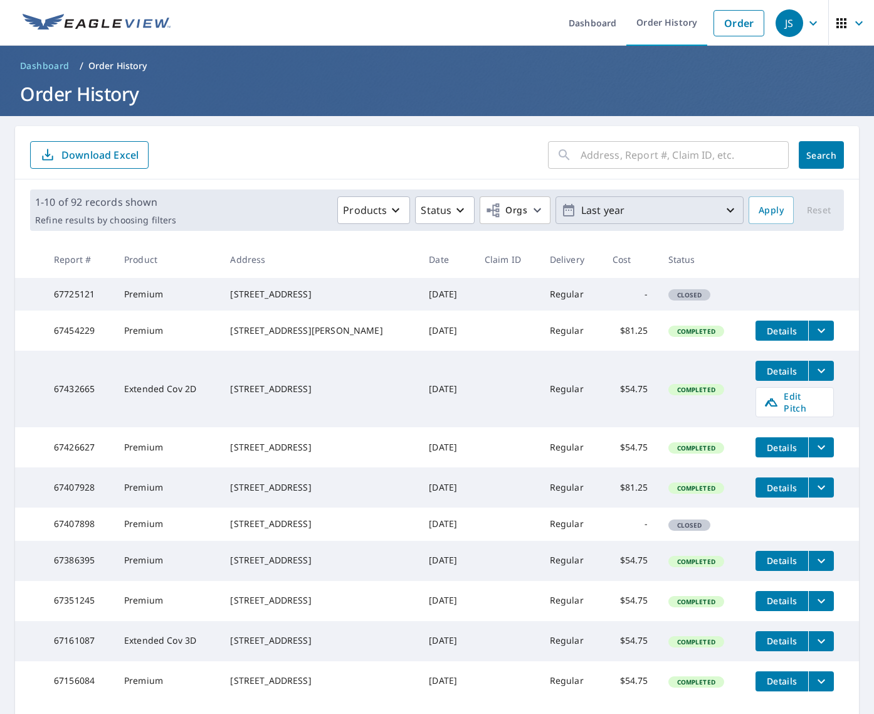
click at [644, 209] on p "Last year" at bounding box center [649, 210] width 147 height 22
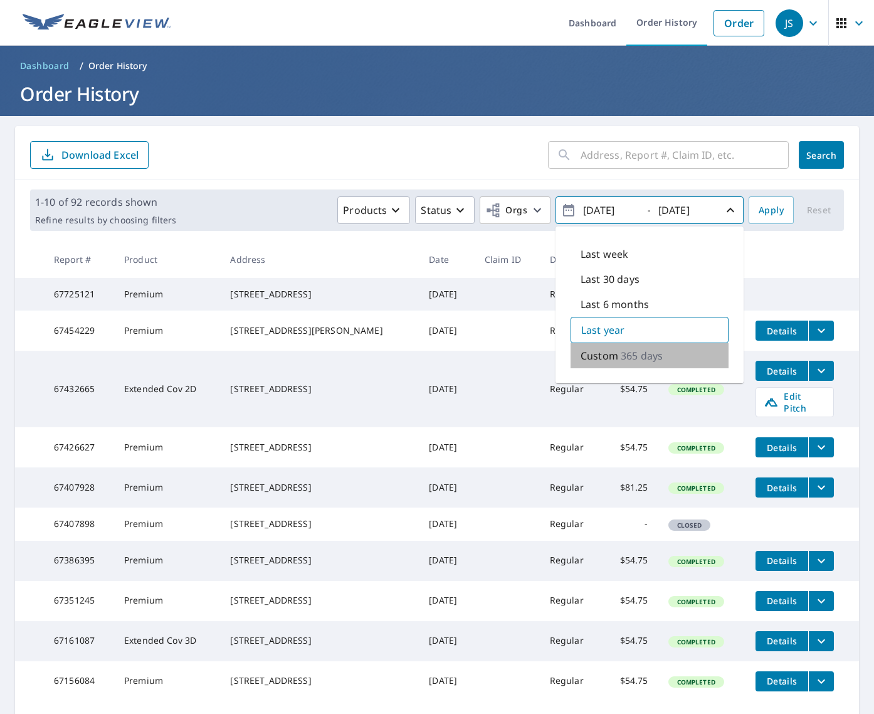
click at [637, 359] on p "365 days" at bounding box center [642, 355] width 42 height 15
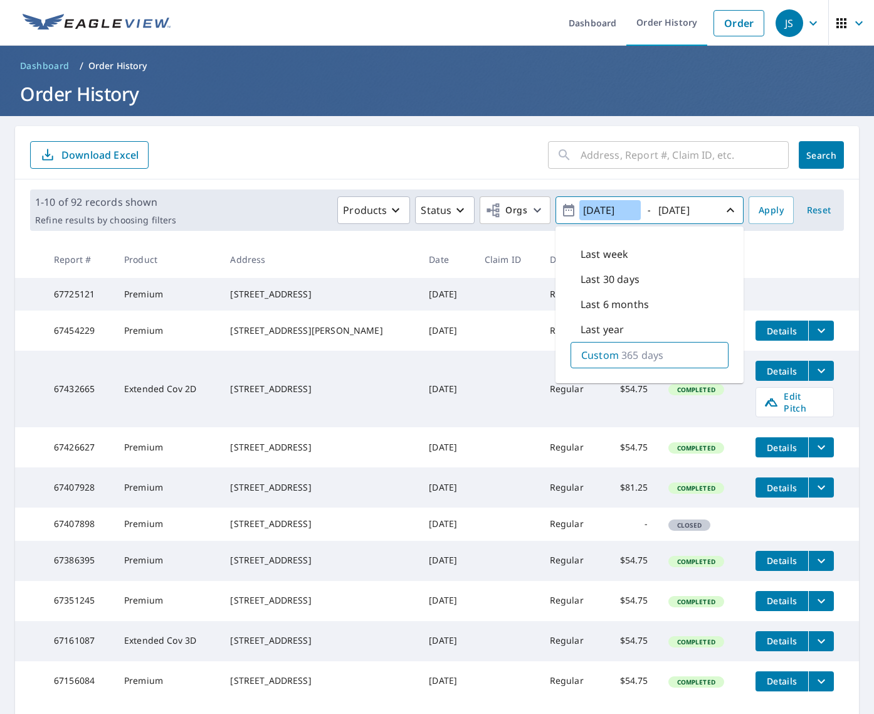
click at [606, 209] on input "[DATE]" at bounding box center [609, 210] width 61 height 20
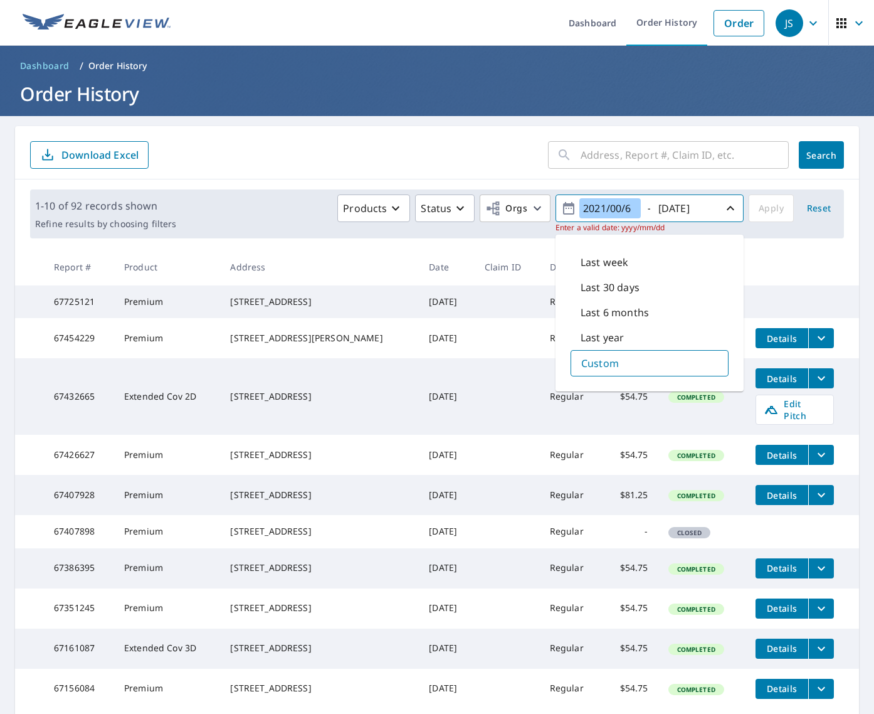
type input "[DATE]"
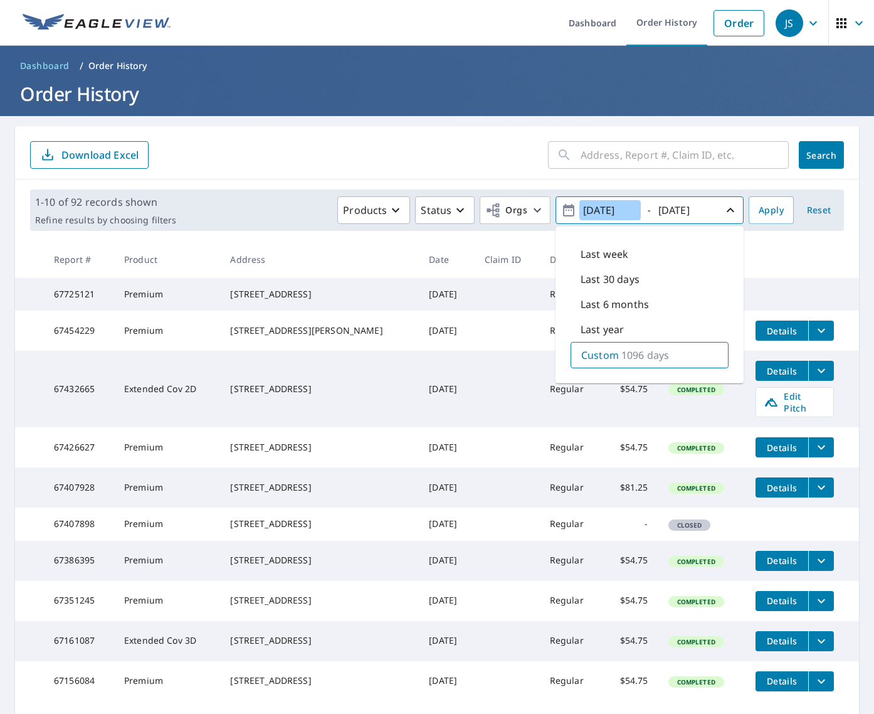
scroll to position [0, 1]
click at [615, 357] on p "Custom" at bounding box center [600, 354] width 38 height 15
click at [497, 159] on form "​ Search Download Excel" at bounding box center [437, 155] width 814 height 28
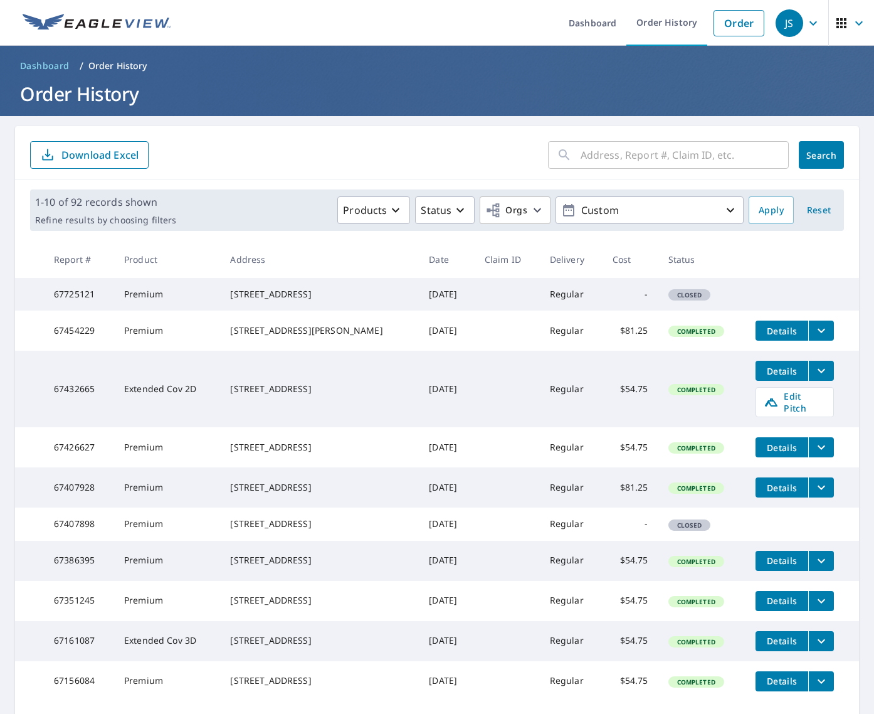
scroll to position [2, 0]
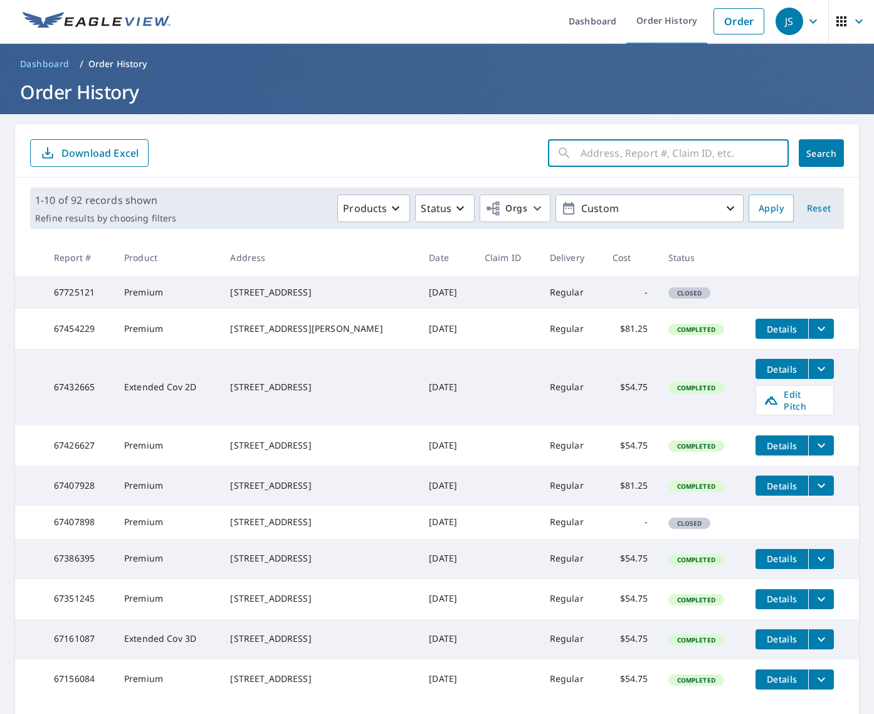
click at [635, 158] on input "text" at bounding box center [685, 152] width 208 height 35
type input "[STREET_ADDRESS]"
click at [821, 150] on span "Search" at bounding box center [821, 153] width 25 height 12
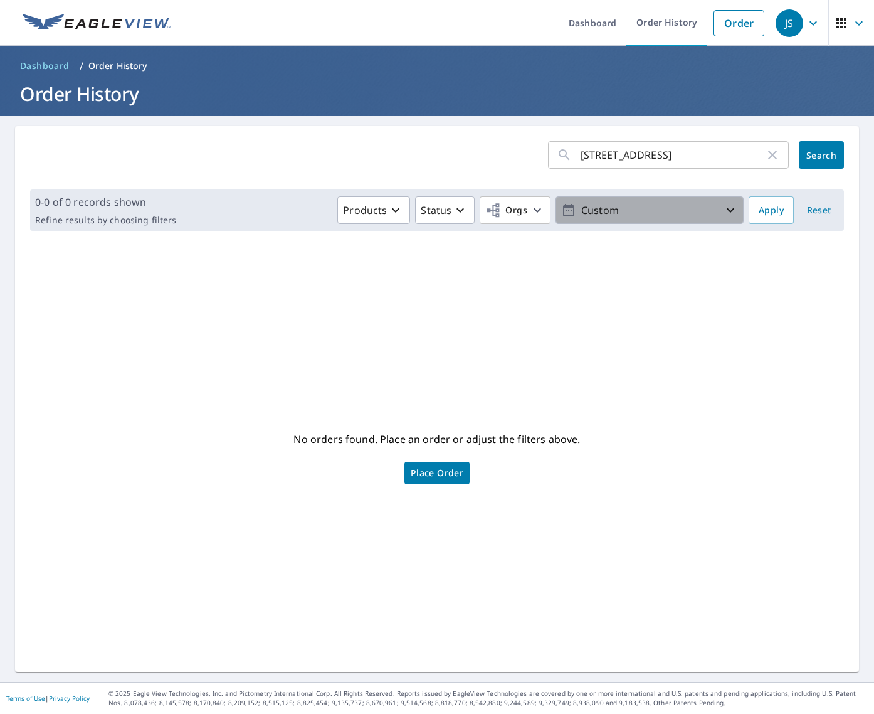
click at [710, 213] on p "Custom" at bounding box center [649, 210] width 147 height 22
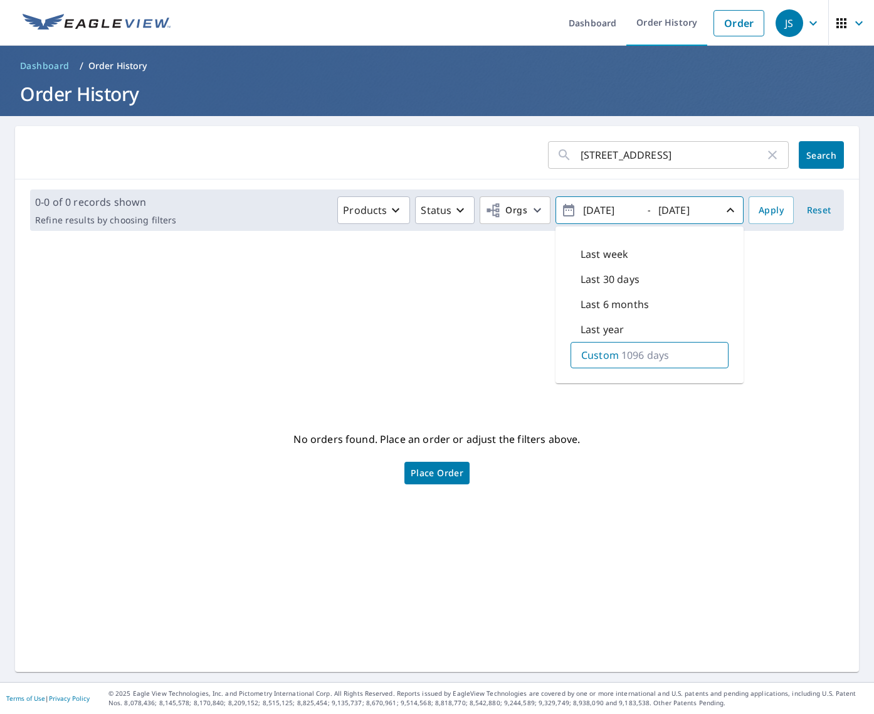
click at [605, 206] on input "[DATE]" at bounding box center [609, 210] width 61 height 20
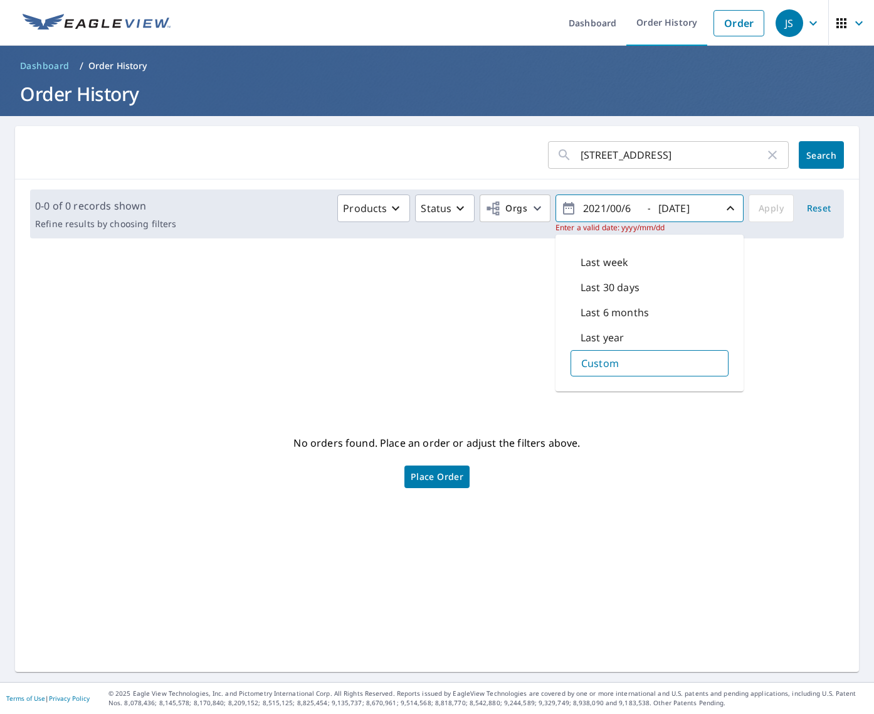
type input "[DATE]"
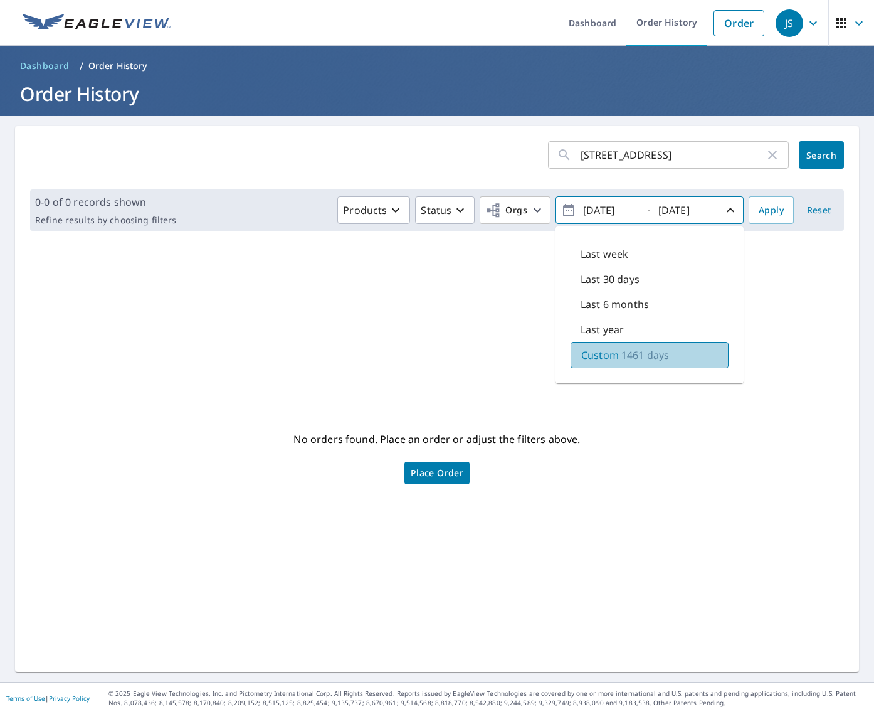
click at [654, 359] on p "1461 days" at bounding box center [645, 354] width 48 height 15
click at [428, 144] on form "[STREET_ADDRESS] ​ Search" at bounding box center [437, 155] width 814 height 28
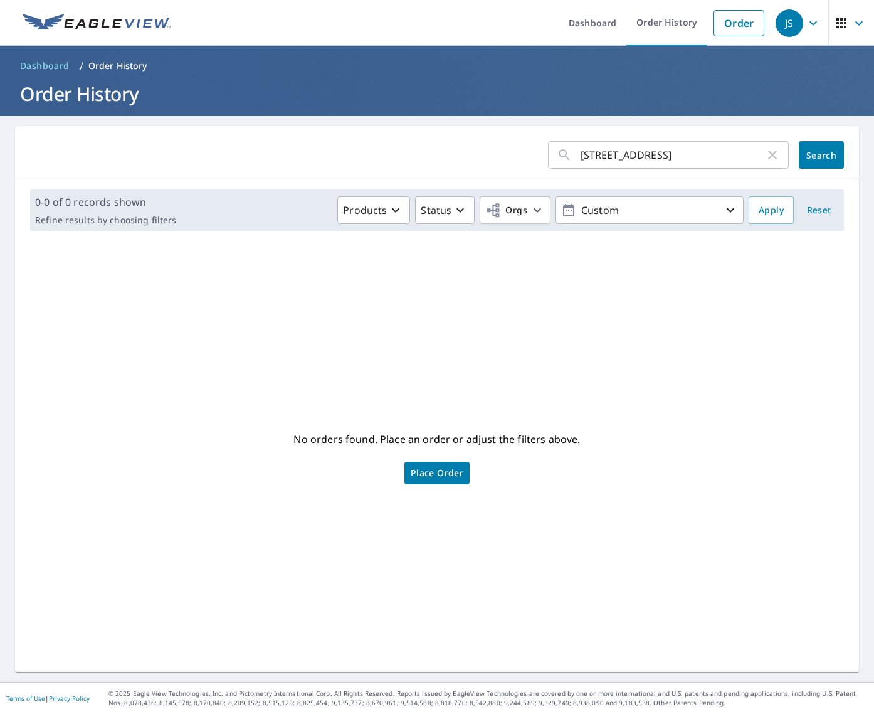
click at [828, 154] on span "Search" at bounding box center [821, 155] width 25 height 12
click at [776, 149] on icon "button" at bounding box center [772, 154] width 15 height 15
click at [719, 164] on input "text" at bounding box center [685, 154] width 208 height 35
type input "54906592"
click at [823, 159] on span "Search" at bounding box center [821, 155] width 25 height 12
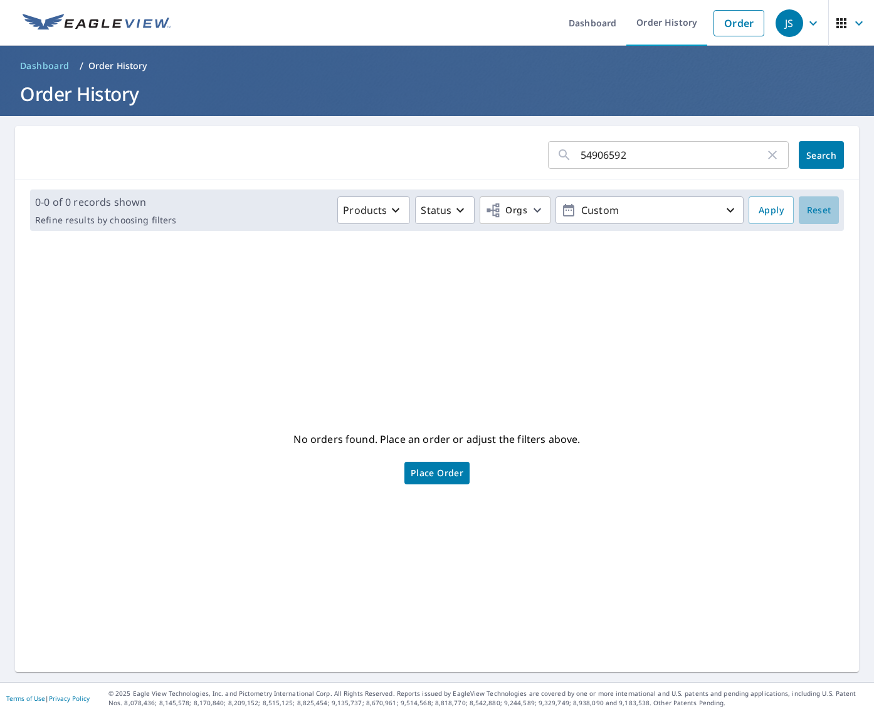
click at [835, 209] on button "Reset" at bounding box center [819, 210] width 40 height 28
click at [692, 208] on p "Last year" at bounding box center [649, 210] width 147 height 22
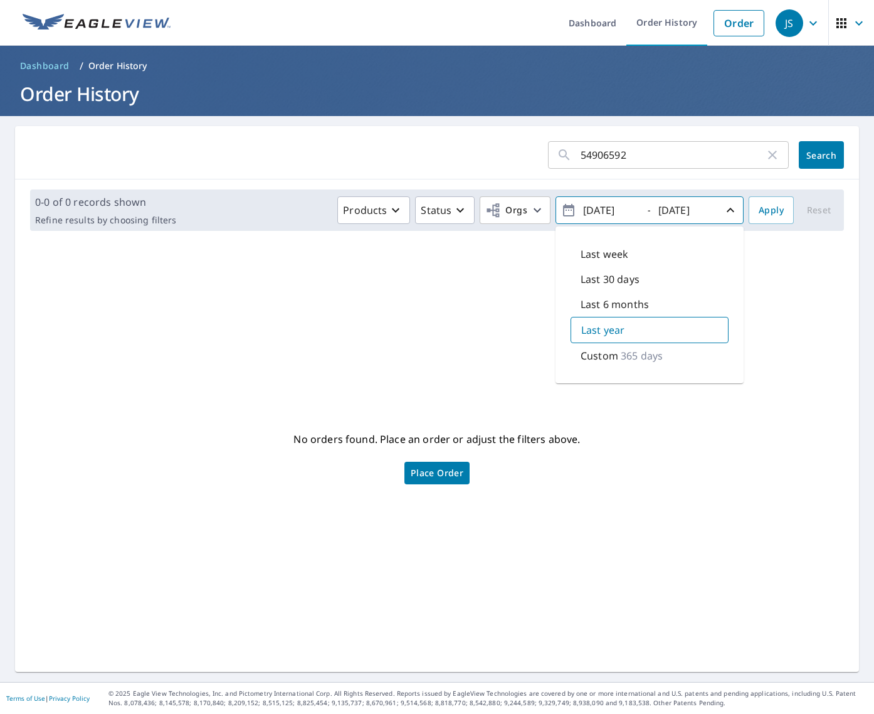
click at [401, 169] on div "54906592 ​ Search" at bounding box center [437, 152] width 844 height 53
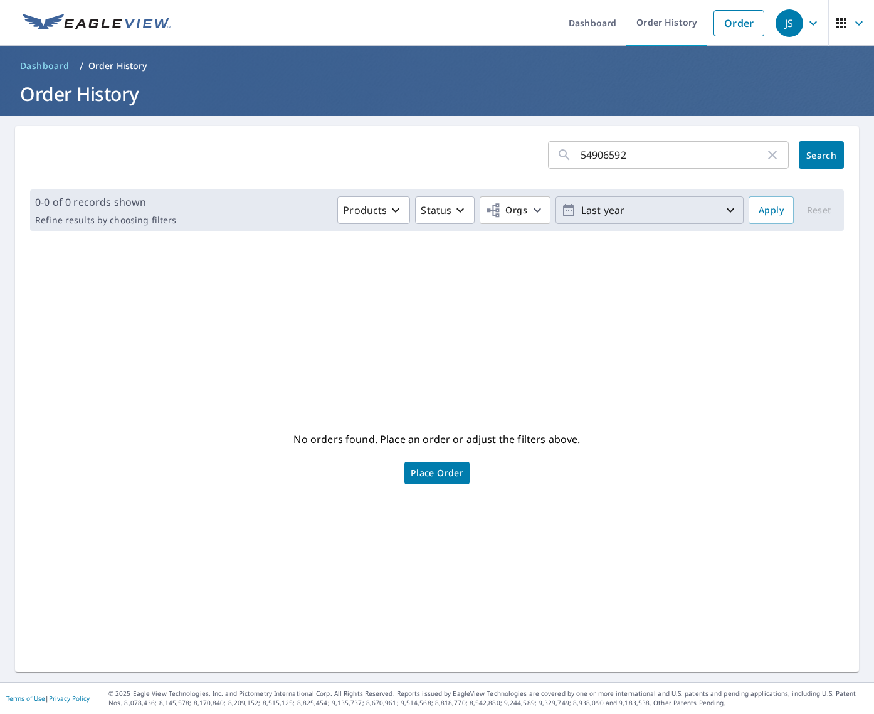
click at [779, 18] on div "JS" at bounding box center [790, 23] width 28 height 28
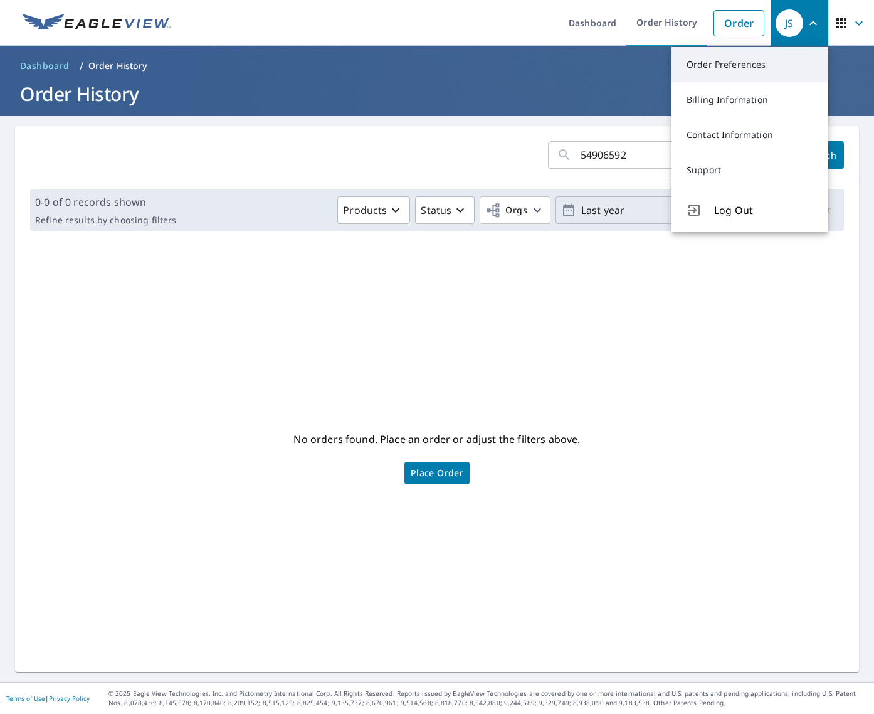
click at [745, 63] on link "Order Preferences" at bounding box center [750, 64] width 157 height 35
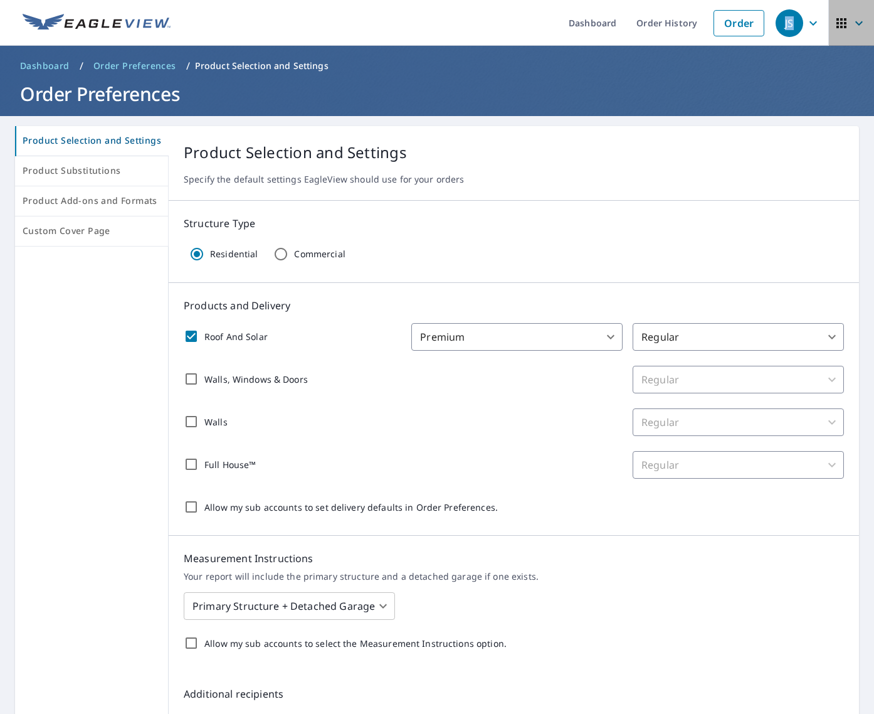
click at [844, 21] on icon "button" at bounding box center [841, 23] width 15 height 15
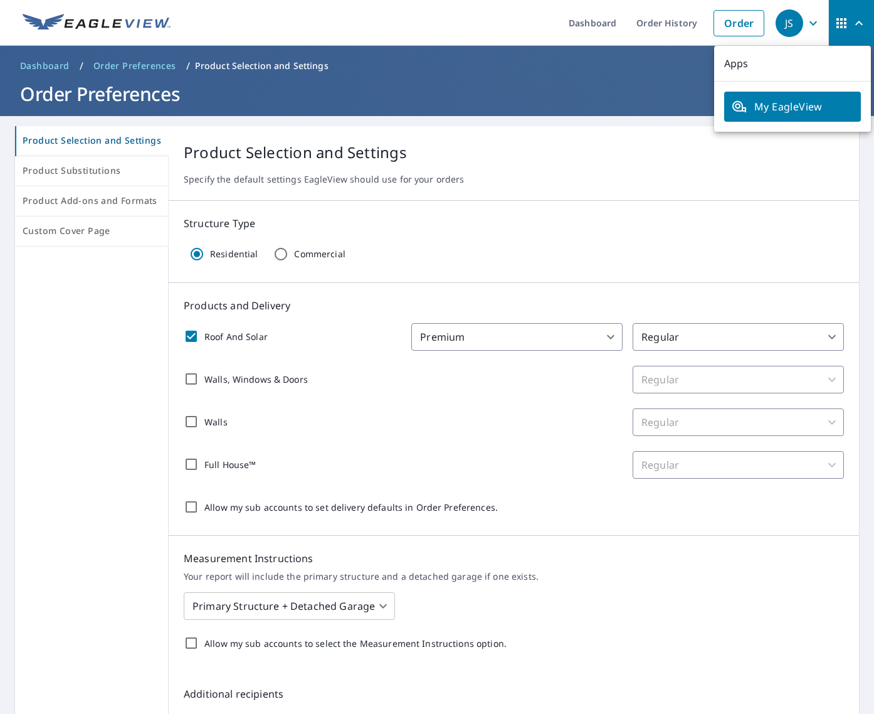
click at [522, 29] on ul "Dashboard Order History Order" at bounding box center [474, 23] width 593 height 46
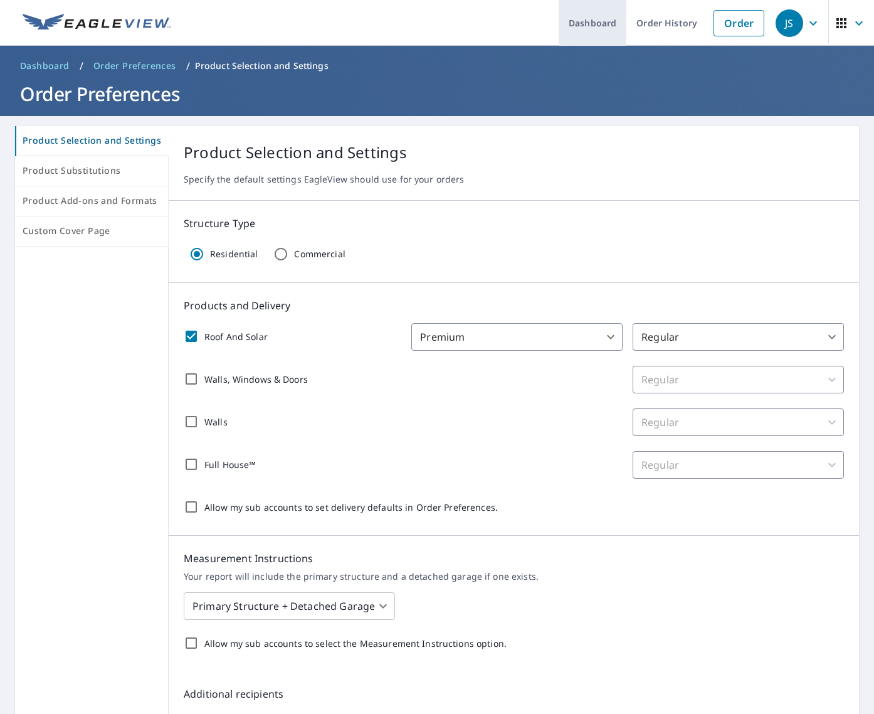
click at [589, 30] on link "Dashboard" at bounding box center [593, 23] width 68 height 46
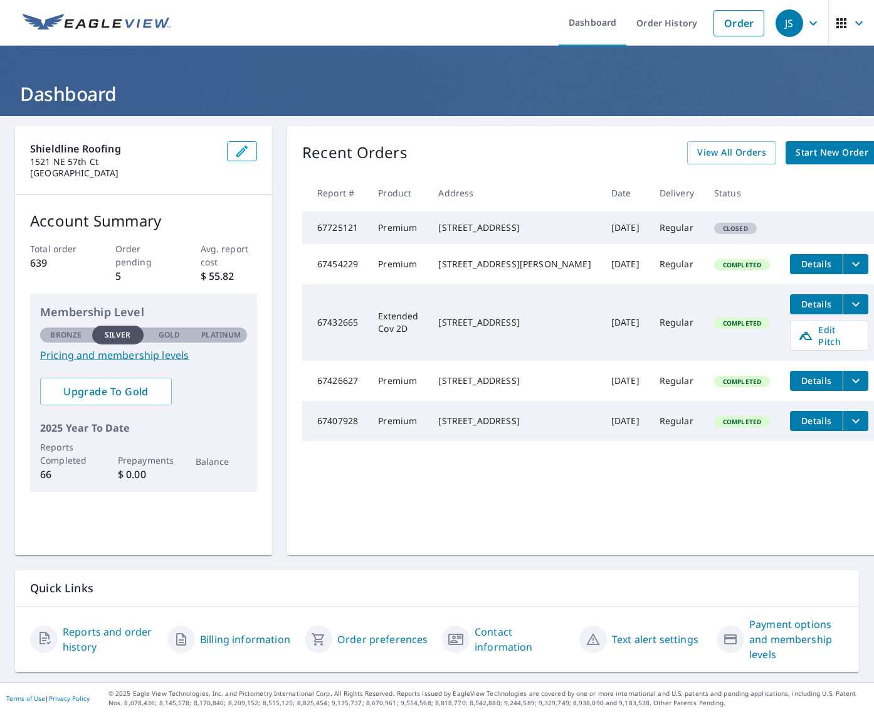
click at [482, 644] on link "Contact information" at bounding box center [522, 639] width 95 height 30
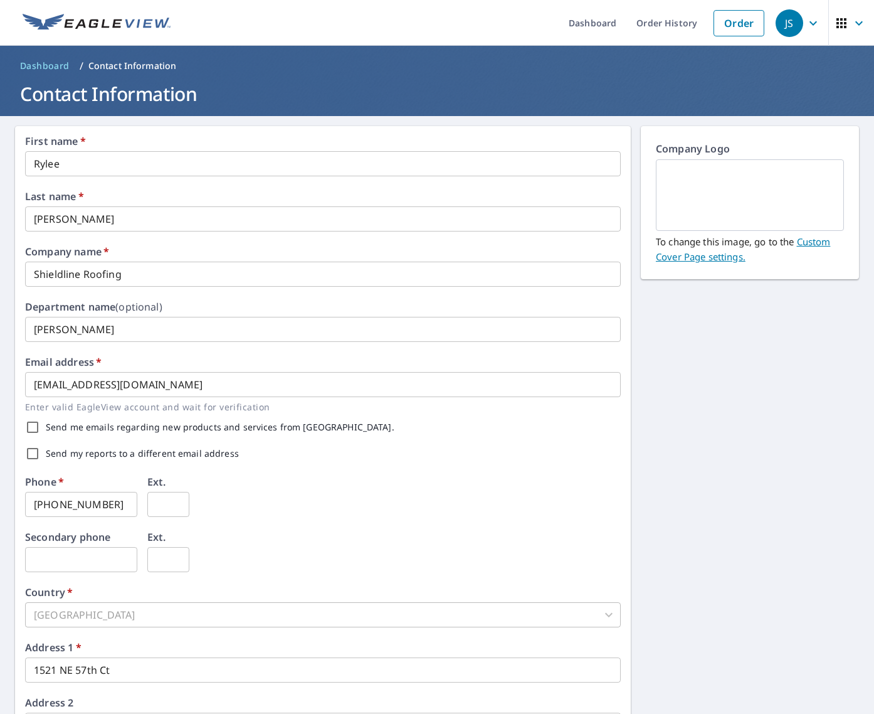
click at [710, 257] on link "Custom Cover Page settings." at bounding box center [743, 249] width 174 height 28
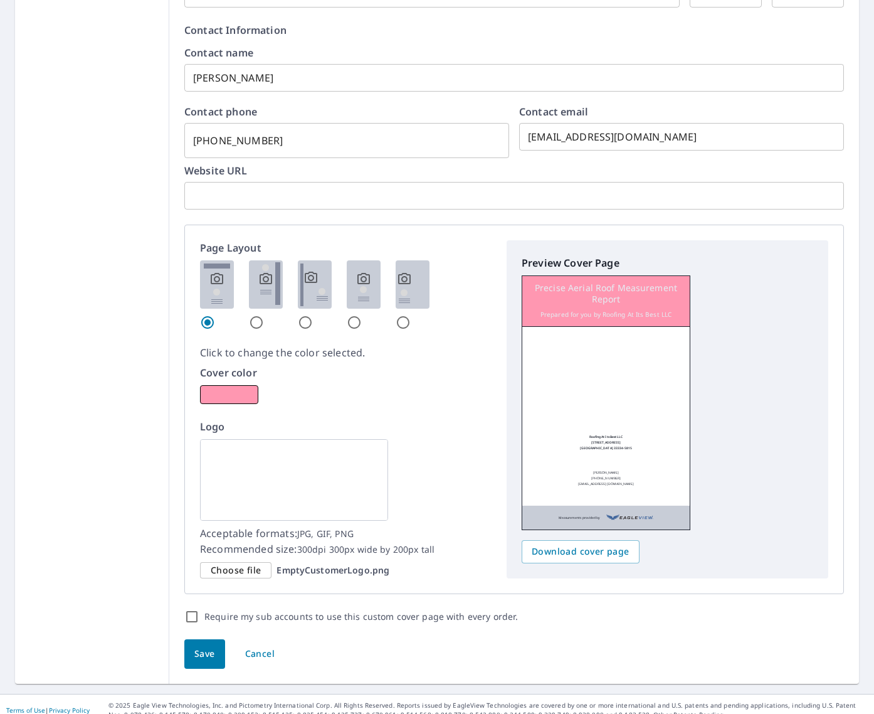
scroll to position [519, 0]
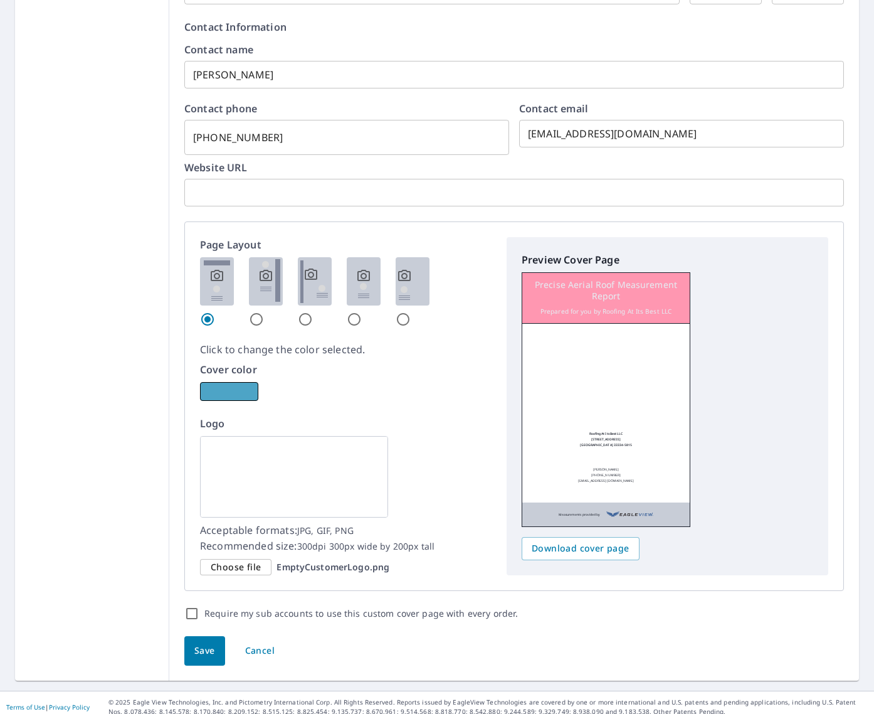
click at [233, 387] on button "button" at bounding box center [229, 391] width 58 height 19
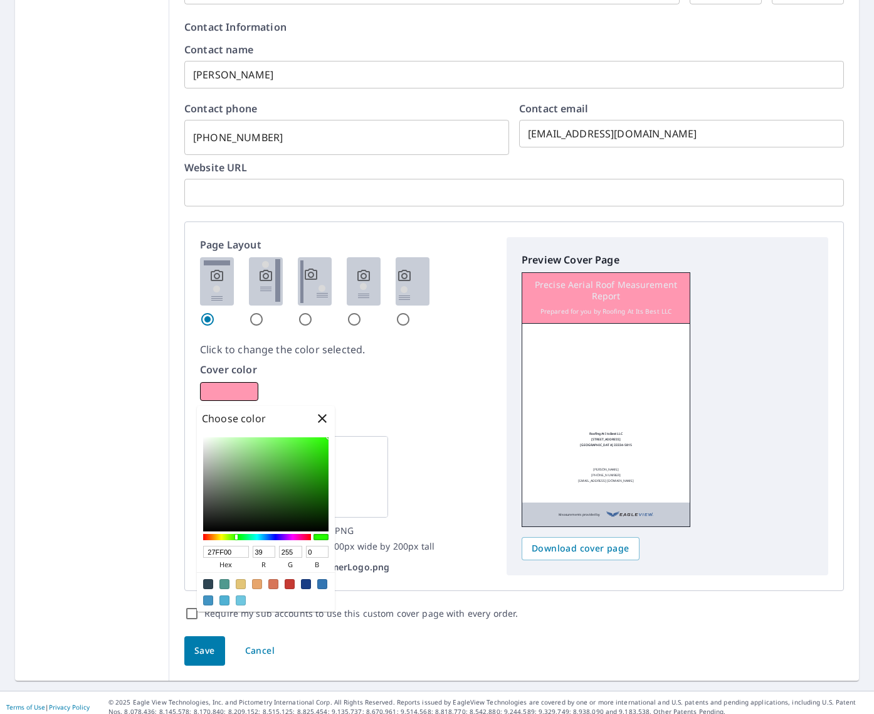
type input "27FF00"
type input "39"
type input "255"
type input "0"
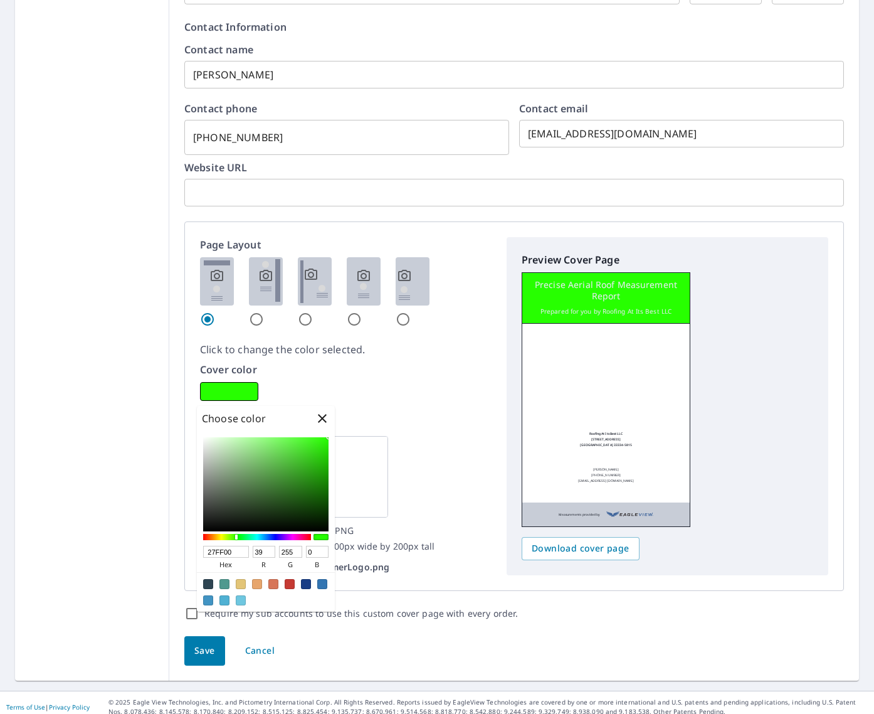
click at [236, 539] on div at bounding box center [257, 537] width 108 height 6
click at [430, 354] on p "Click to change the color selected." at bounding box center [346, 349] width 292 height 15
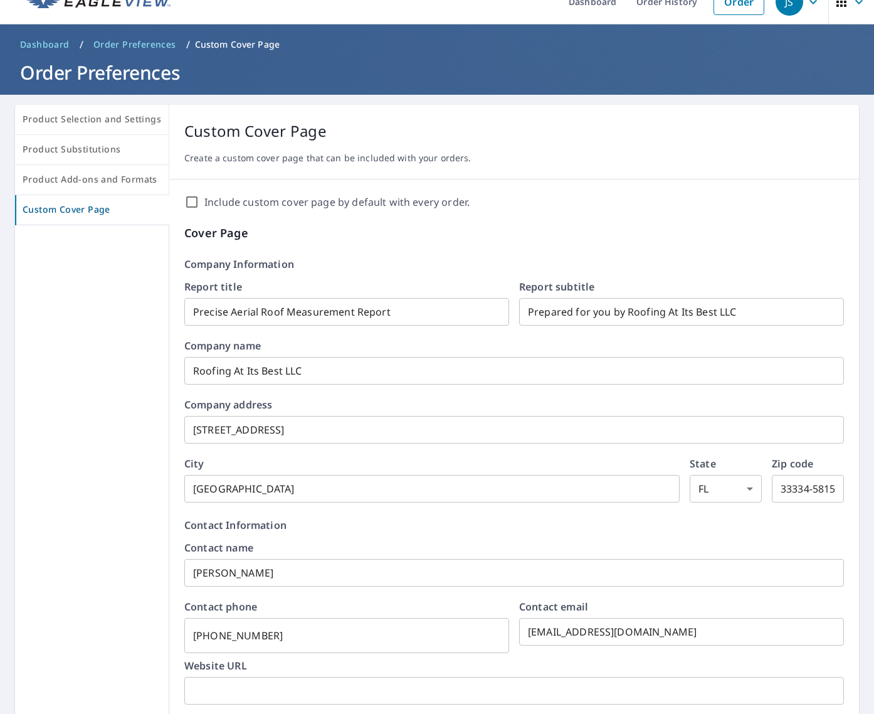
scroll to position [21, 0]
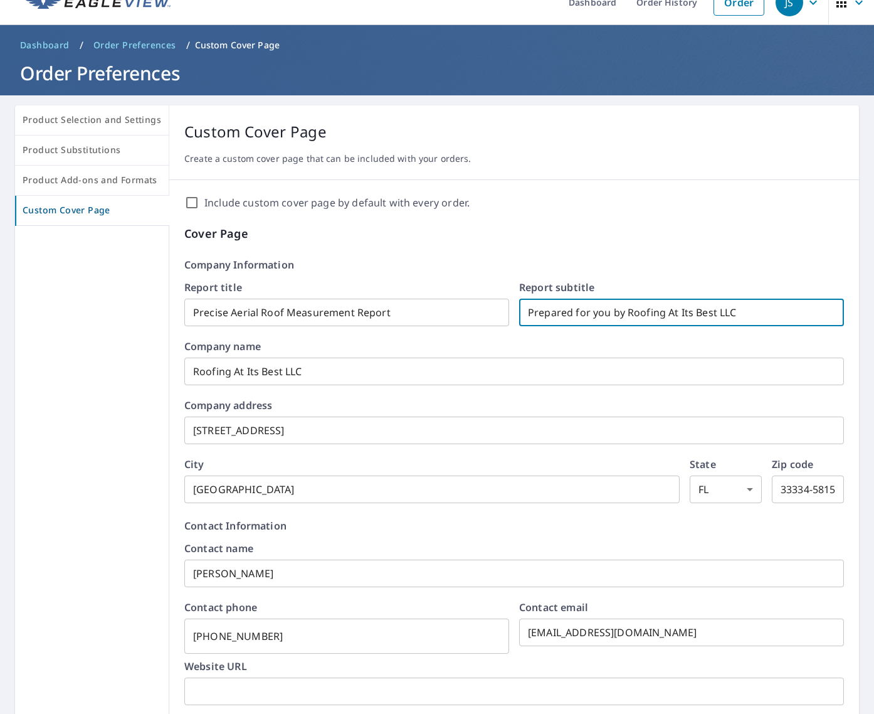
click at [748, 311] on input "Prepared for you by Roofing At Its Best LLC" at bounding box center [681, 312] width 325 height 35
type input "P"
type input "Shieldline Roofing"
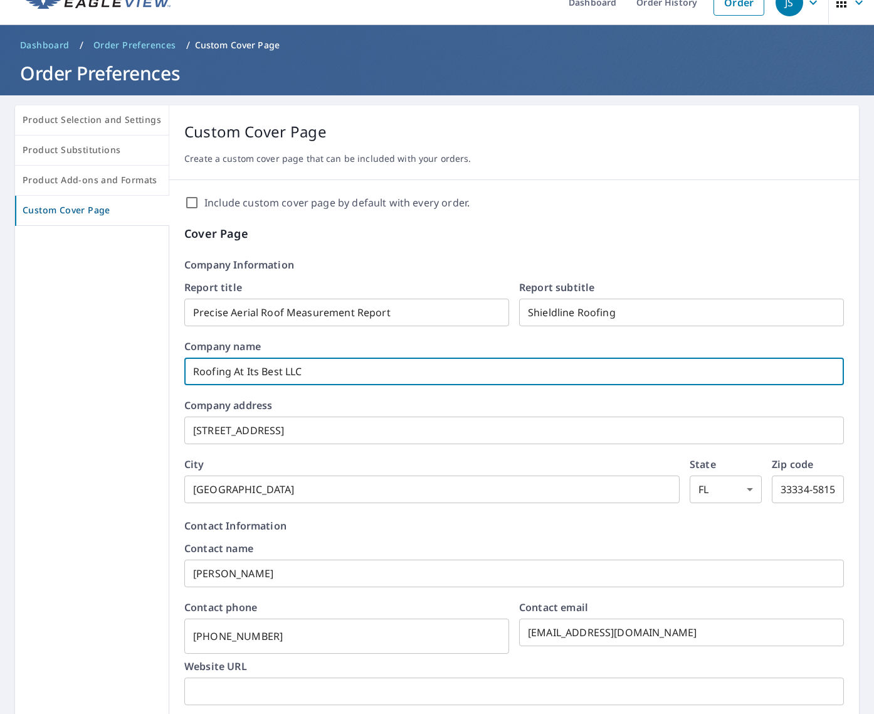
drag, startPoint x: 314, startPoint y: 374, endPoint x: 196, endPoint y: 369, distance: 117.4
type input "R"
type input "Shieldline Roofing"
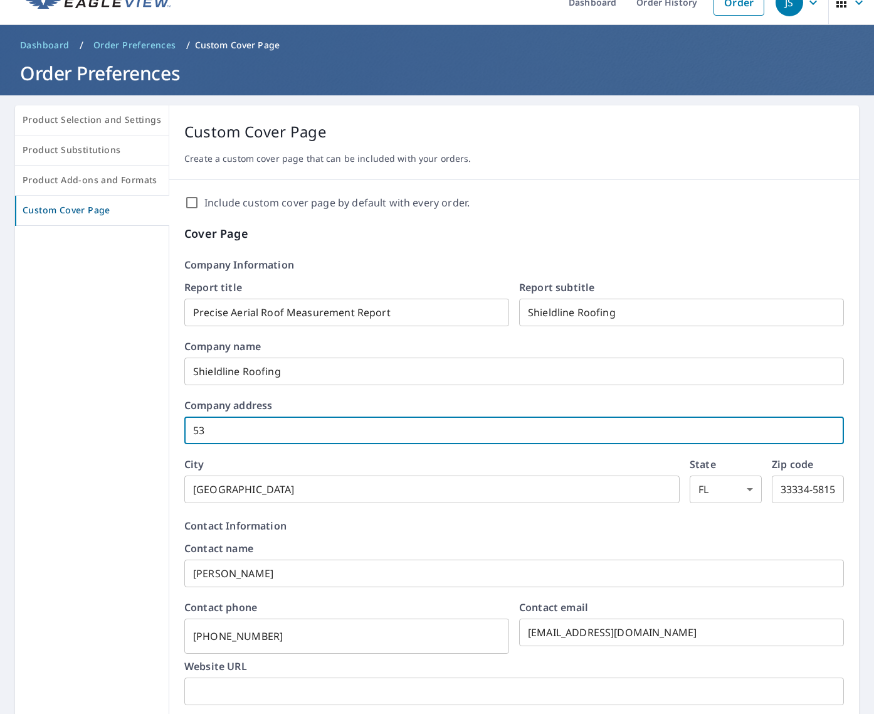
type input "5"
type input "1521 NE 57th Ct"
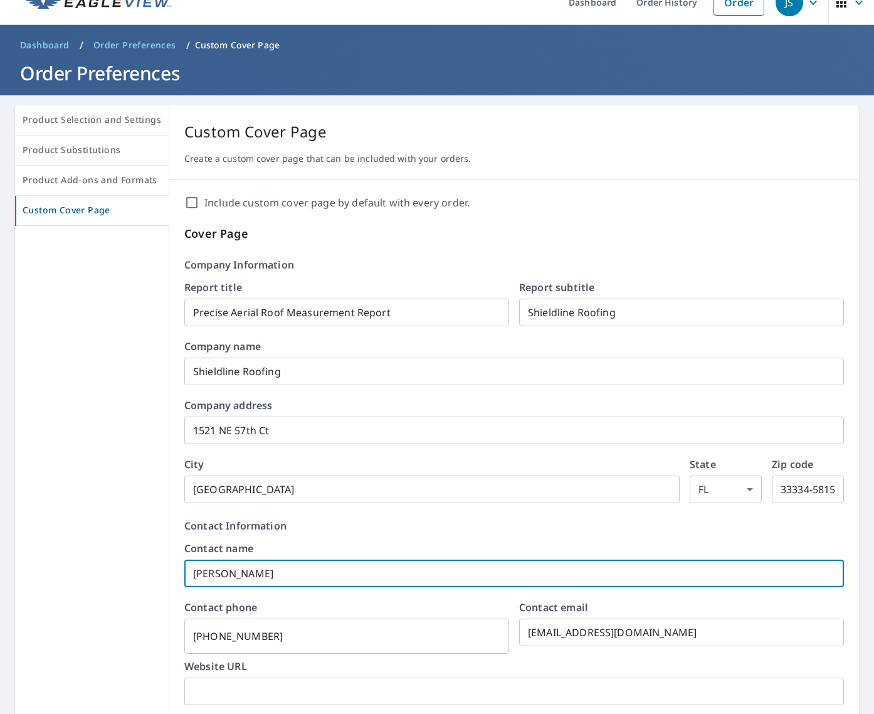
type input "J"
type input "[PERSON_NAME]"
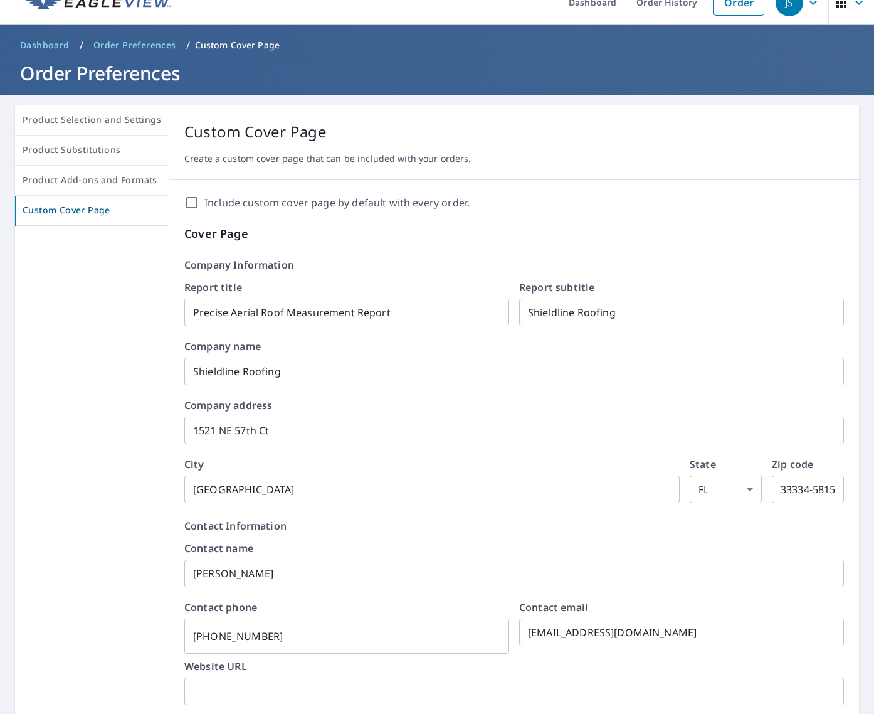
click at [409, 532] on p "Contact Information" at bounding box center [514, 525] width 660 height 15
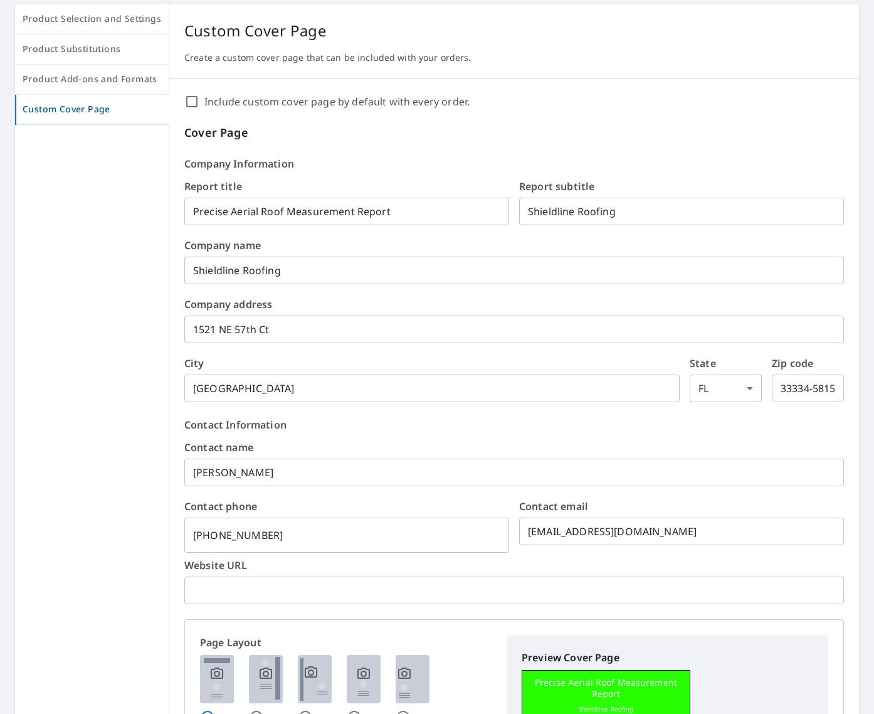
scroll to position [129, 0]
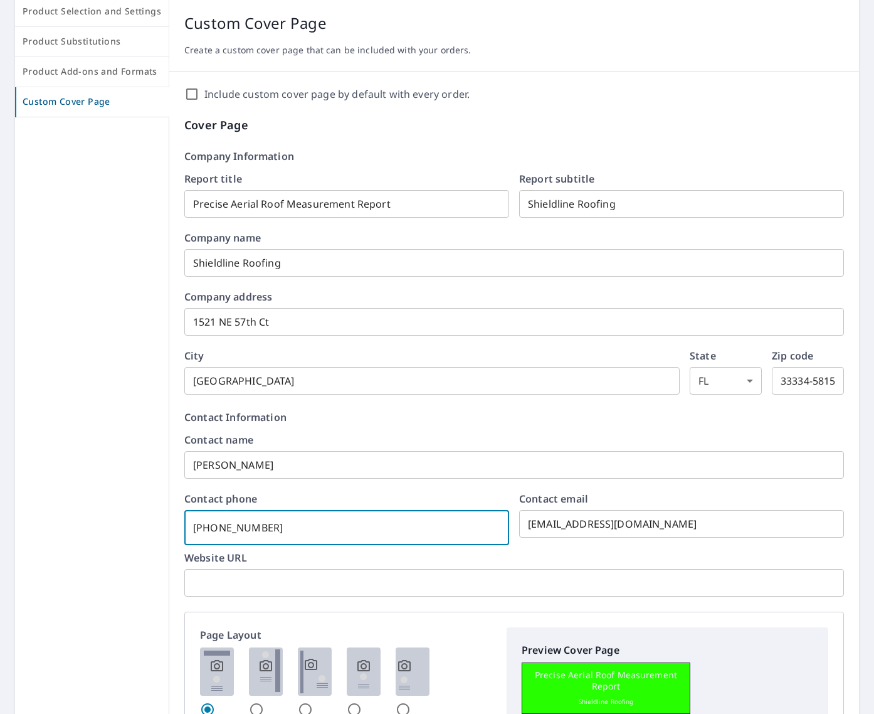
type input "[PHONE_NUMBER]"
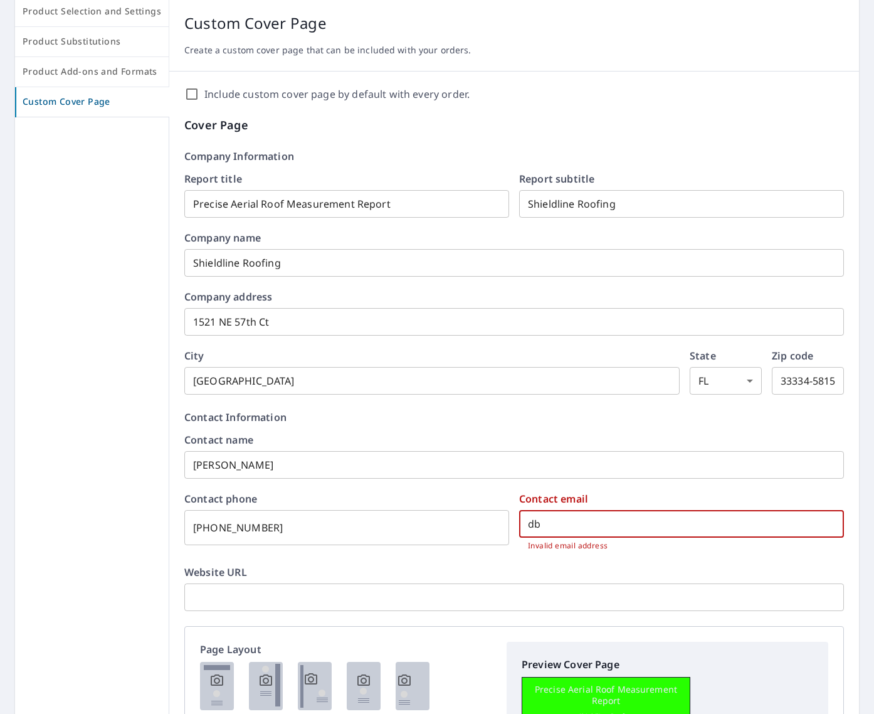
type input "d"
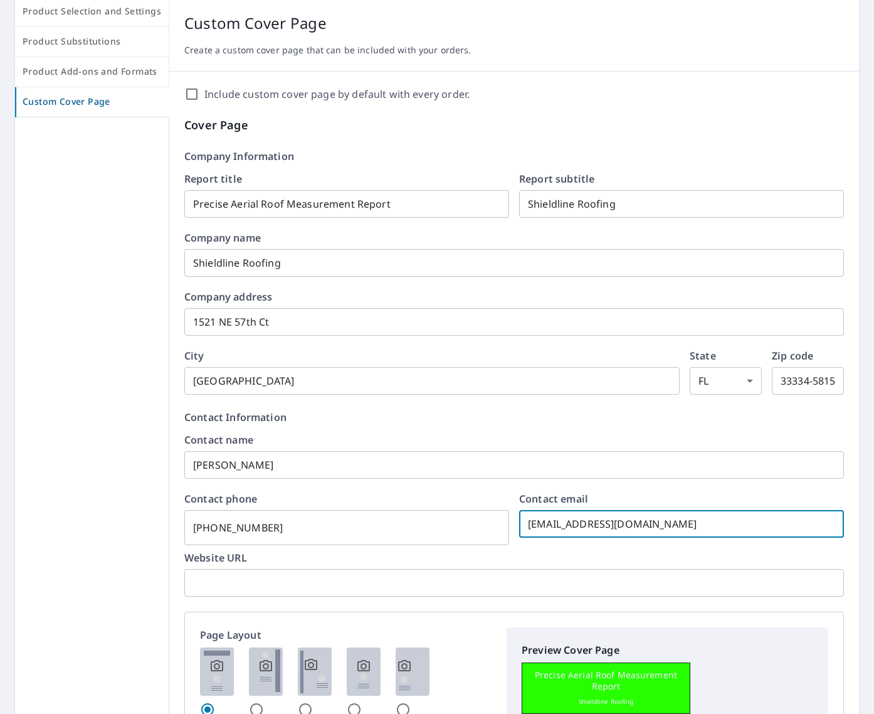
type input "[EMAIL_ADDRESS][DOMAIN_NAME]"
click at [130, 502] on div at bounding box center [92, 593] width 154 height 953
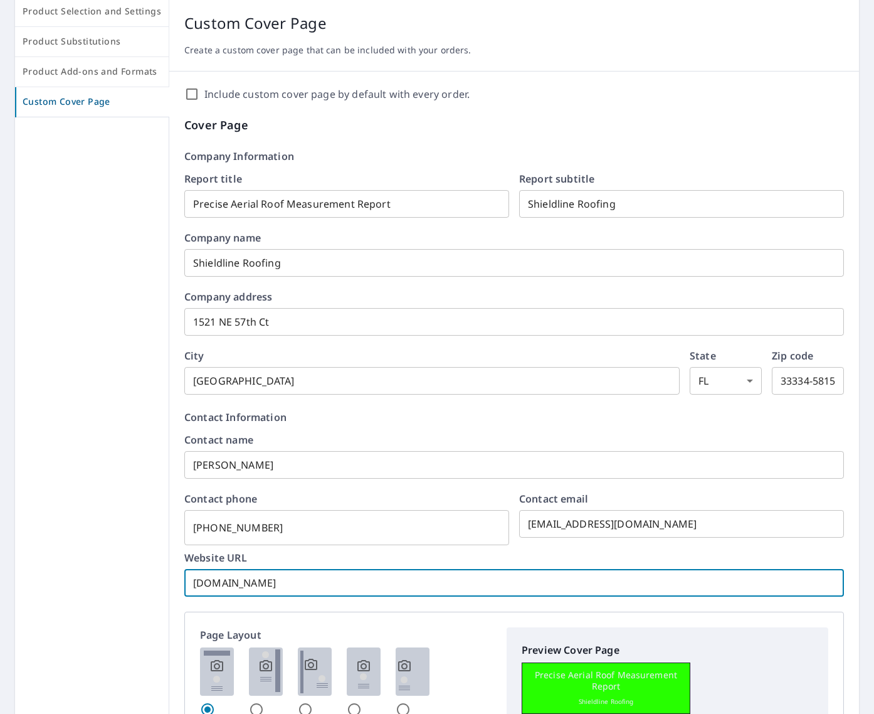
type input "[DOMAIN_NAME]"
click at [123, 514] on div at bounding box center [92, 593] width 154 height 953
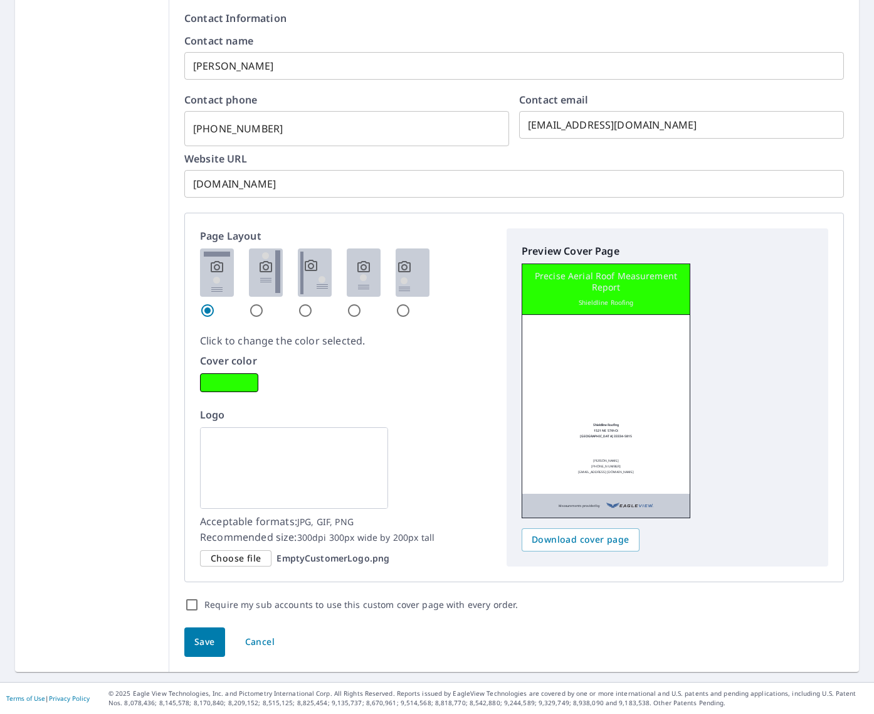
scroll to position [527, 0]
click at [237, 559] on span "Choose file" at bounding box center [236, 559] width 50 height 16
click at [0, 0] on input "Choose file EmptyCustomerLogo.png" at bounding box center [0, 0] width 0 height 0
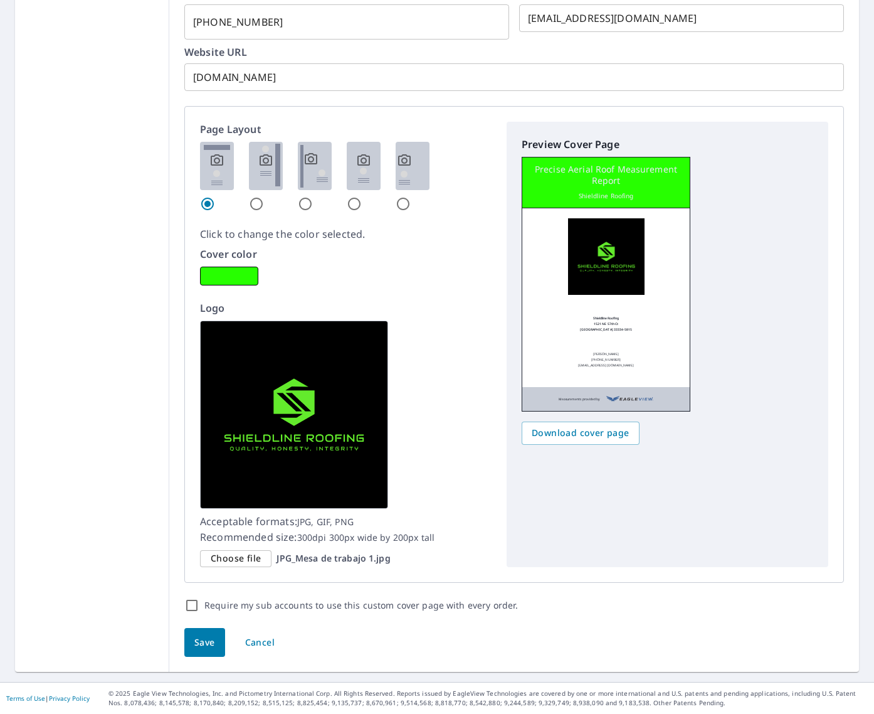
scroll to position [634, 0]
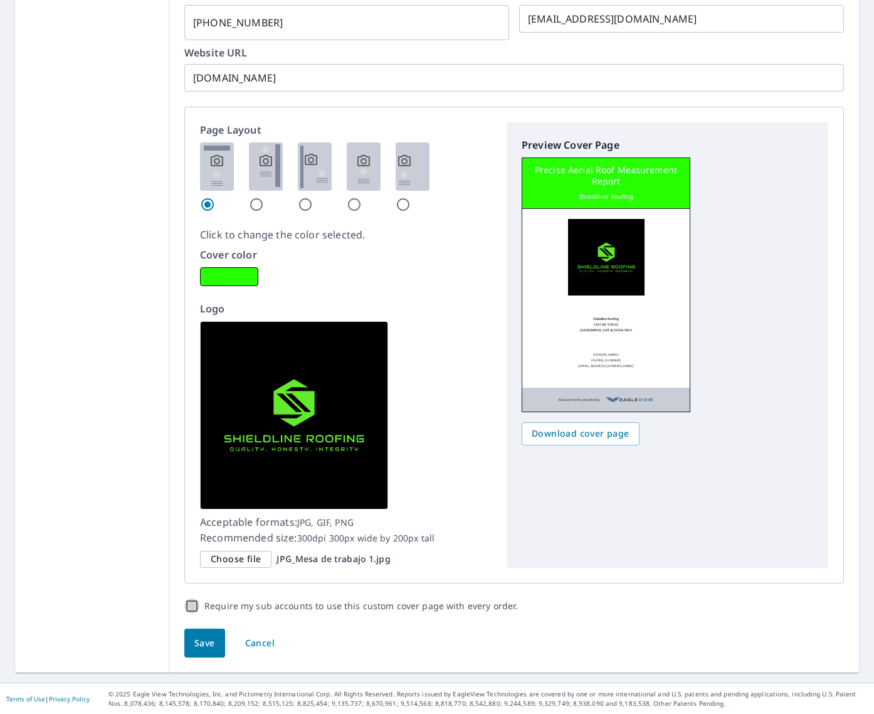
click at [191, 605] on input "Require my sub accounts to use this custom cover page with every order." at bounding box center [191, 605] width 15 height 15
checkbox input "true"
click at [197, 647] on span "Save" at bounding box center [204, 643] width 21 height 16
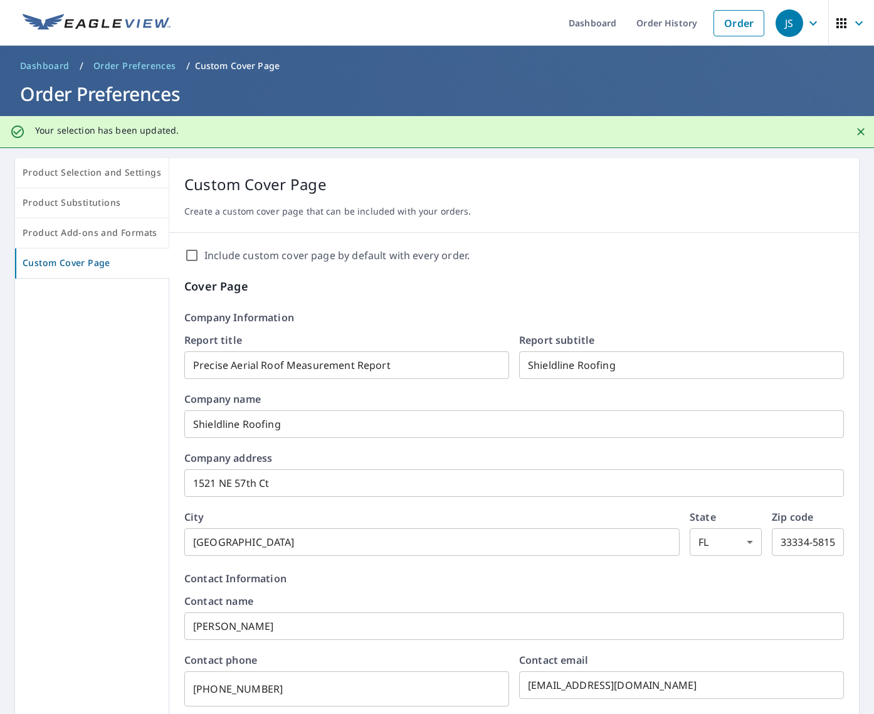
scroll to position [0, 0]
click at [68, 68] on link "Dashboard" at bounding box center [45, 66] width 60 height 20
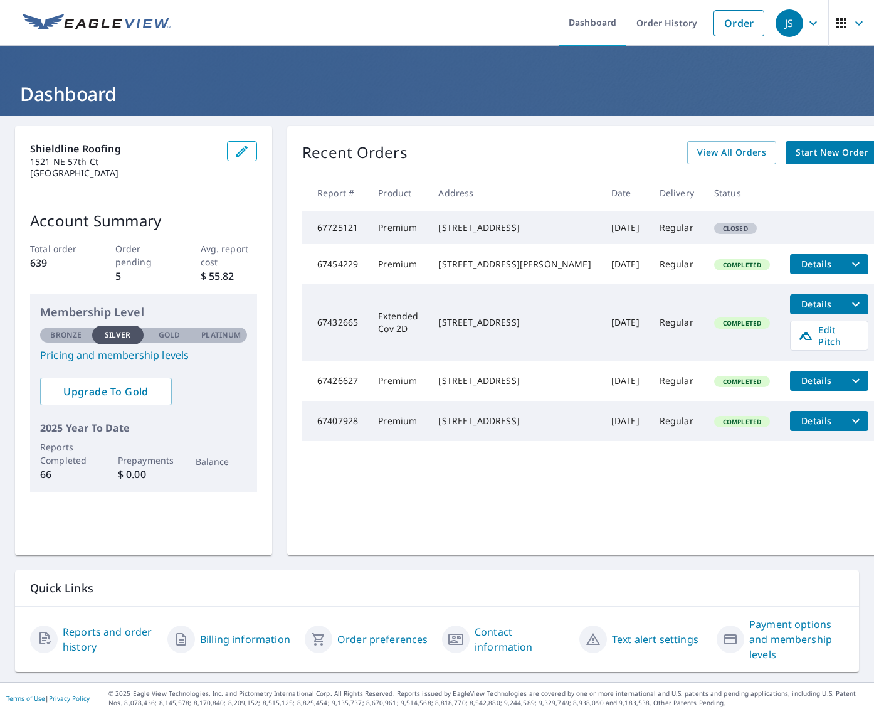
click at [653, 636] on link "Text alert settings" at bounding box center [655, 638] width 87 height 15
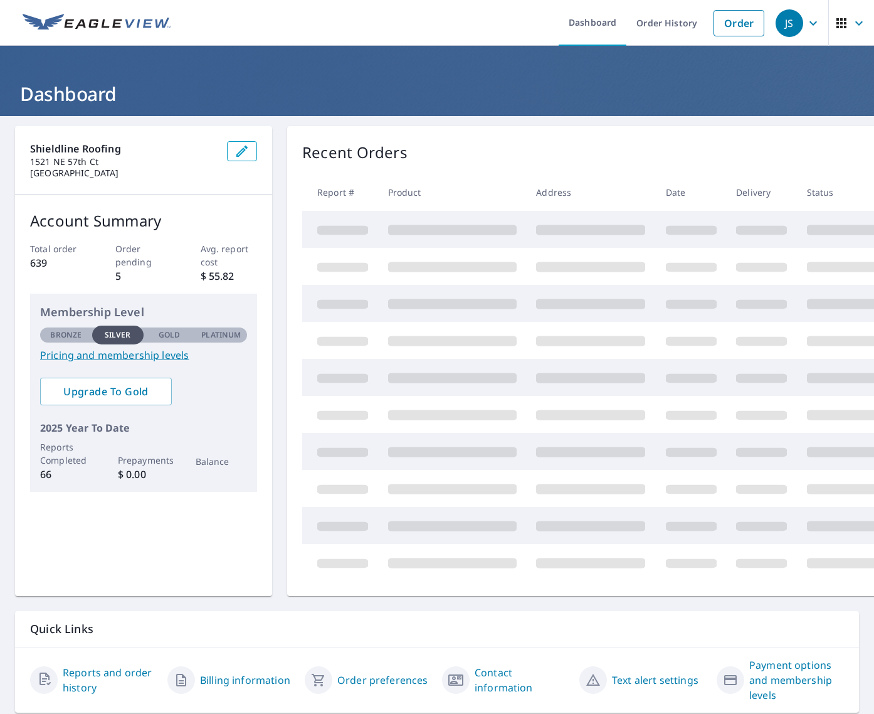
click at [770, 673] on link "Payment options and membership levels" at bounding box center [796, 679] width 95 height 45
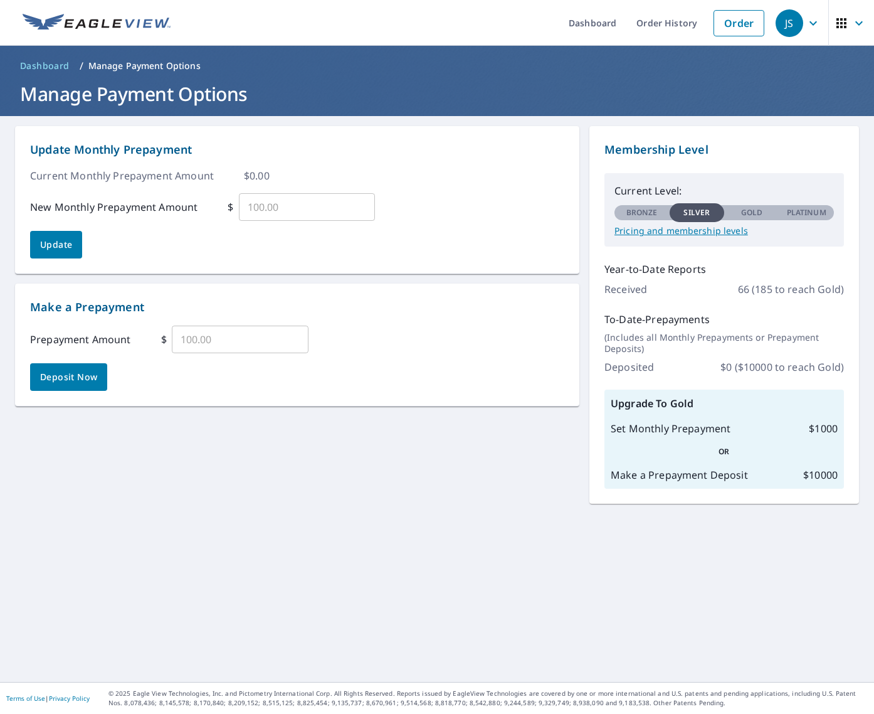
click at [129, 65] on p "Manage Payment Options" at bounding box center [144, 66] width 112 height 13
click at [574, 26] on link "Dashboard" at bounding box center [593, 23] width 68 height 46
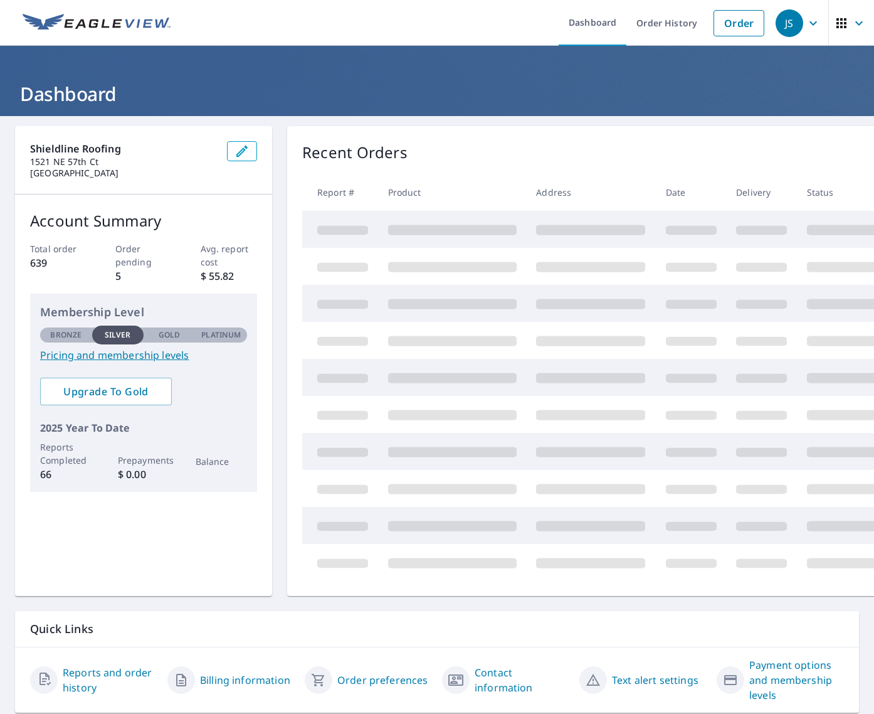
click at [853, 25] on icon "button" at bounding box center [859, 23] width 15 height 15
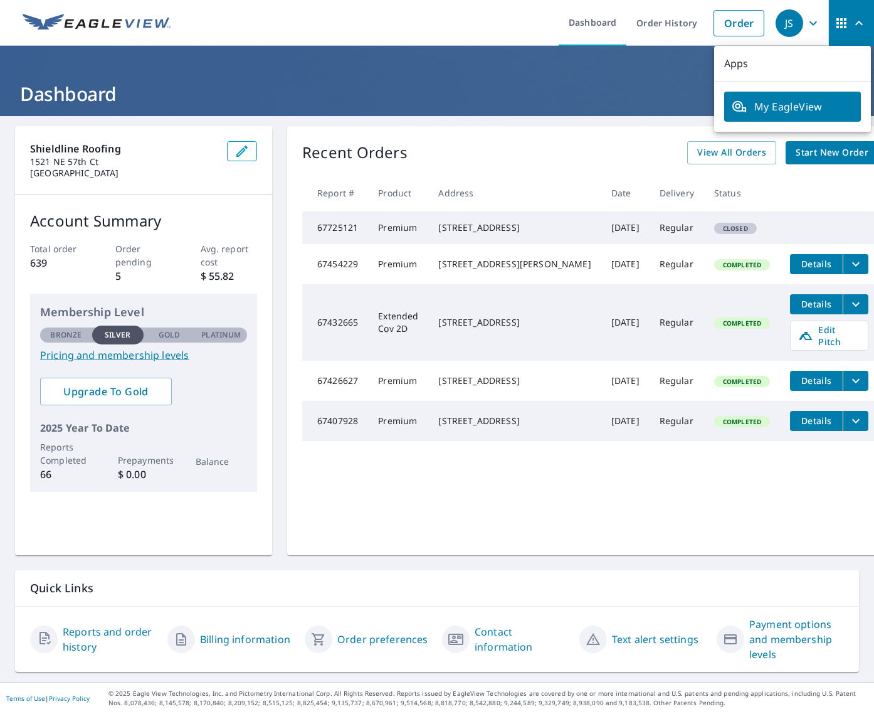
click at [263, 103] on h1 "Dashboard" at bounding box center [437, 94] width 844 height 26
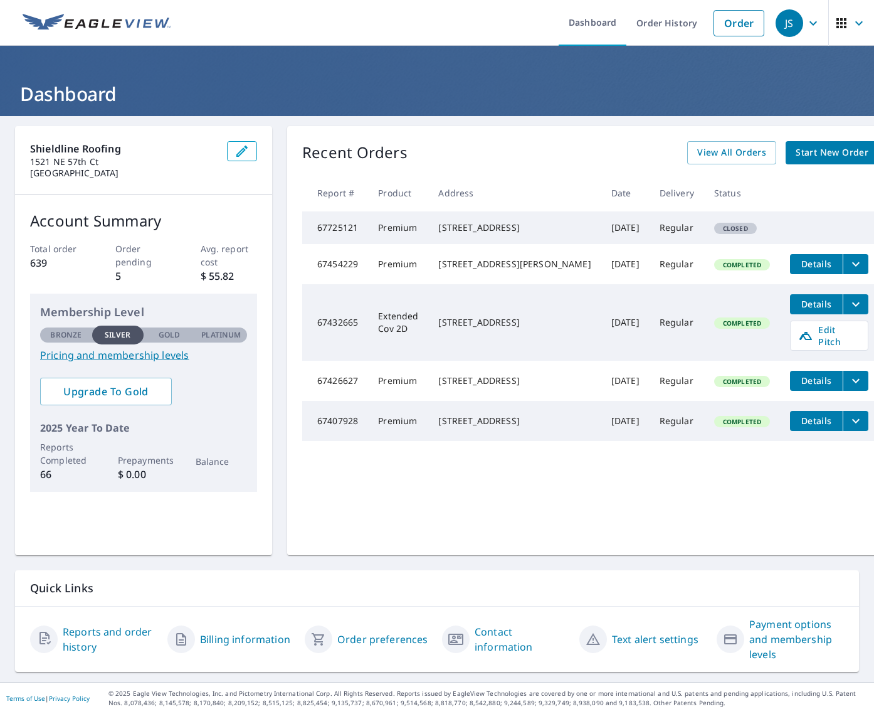
click at [844, 16] on icon "button" at bounding box center [841, 23] width 15 height 15
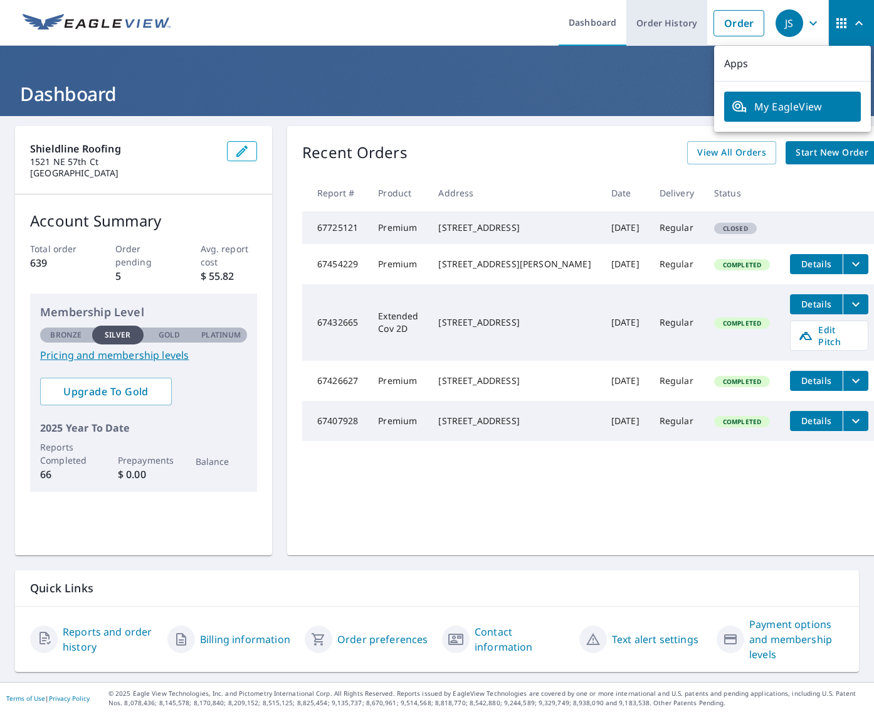
click at [670, 19] on link "Order History" at bounding box center [666, 23] width 81 height 46
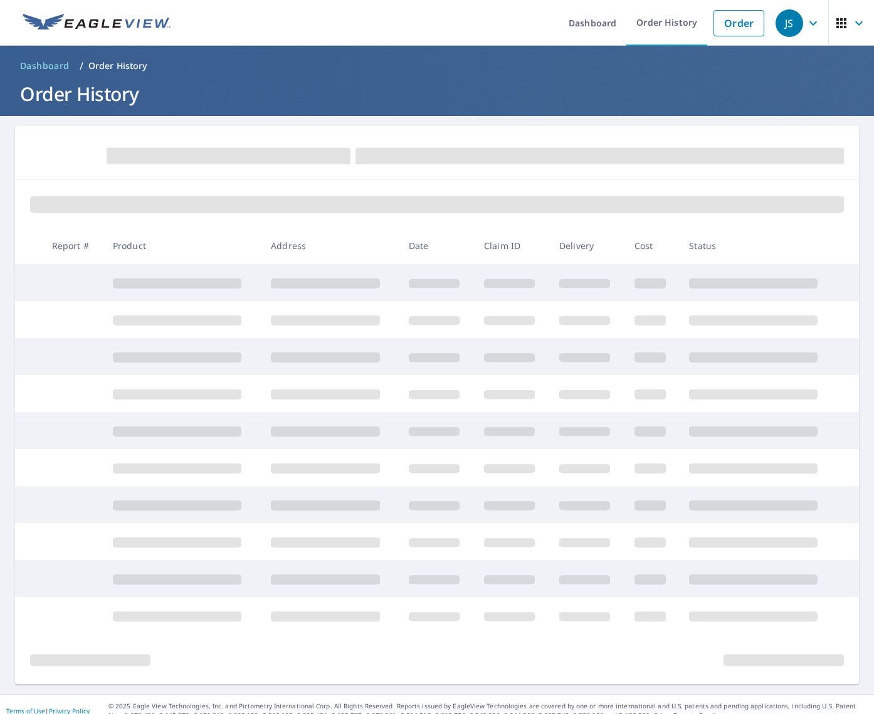
click at [788, 22] on div "JS" at bounding box center [790, 23] width 28 height 28
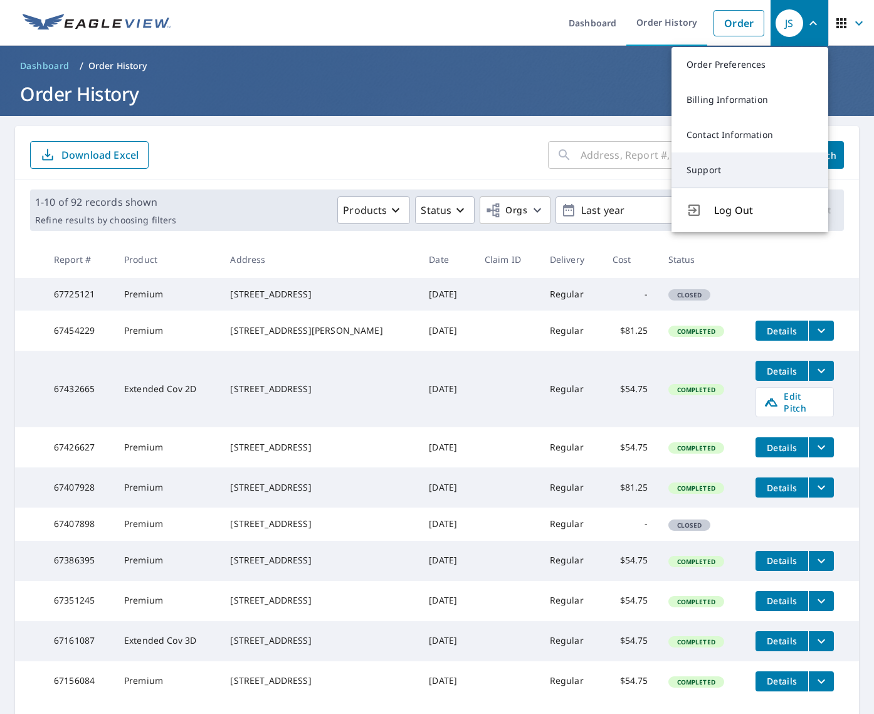
click at [712, 176] on link "Support" at bounding box center [750, 169] width 157 height 35
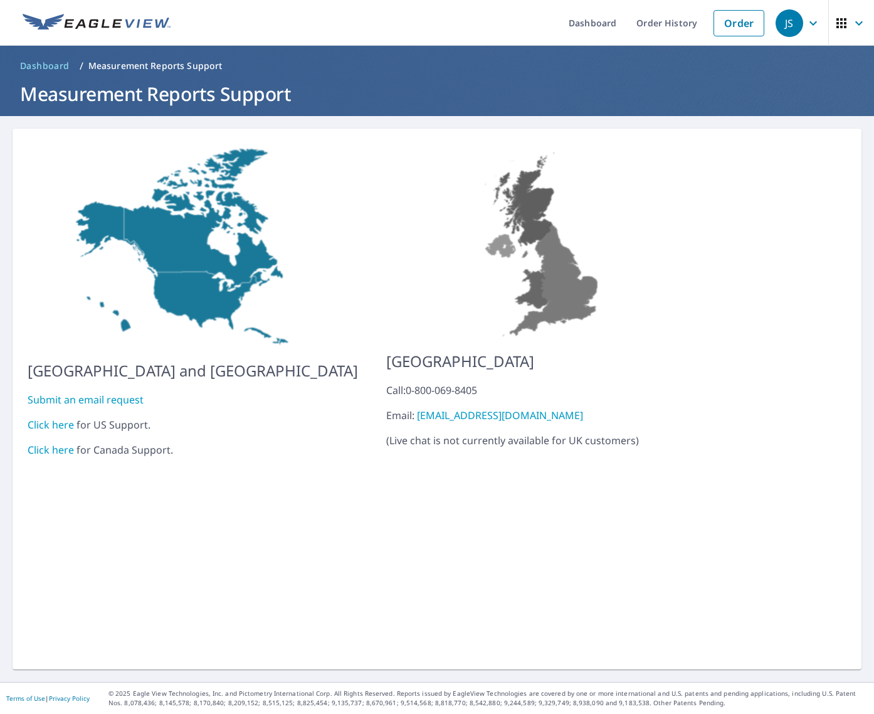
click at [803, 31] on span "JS" at bounding box center [800, 23] width 48 height 30
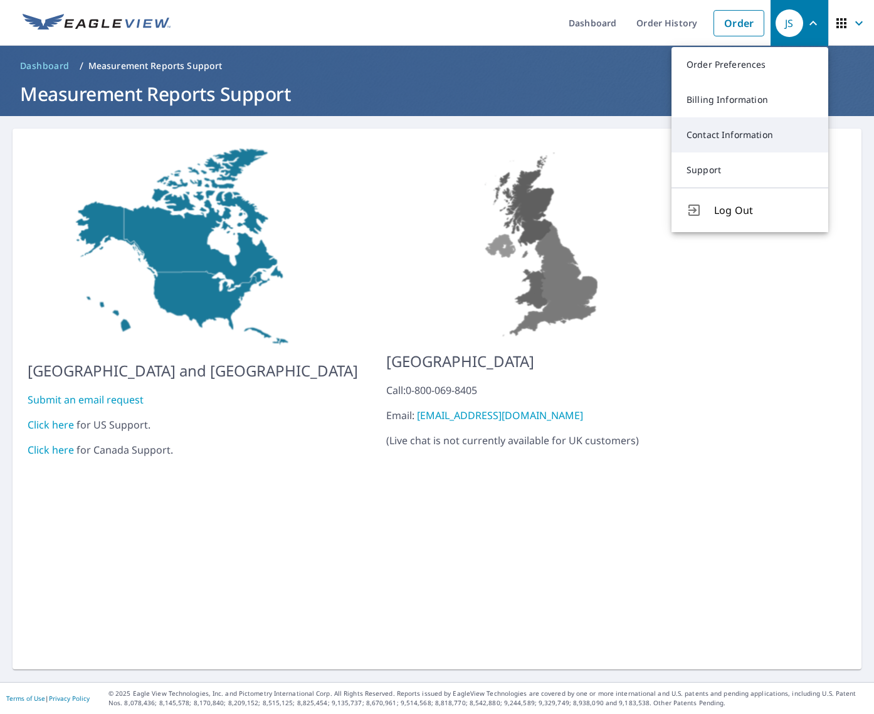
click at [742, 125] on link "Contact Information" at bounding box center [750, 134] width 157 height 35
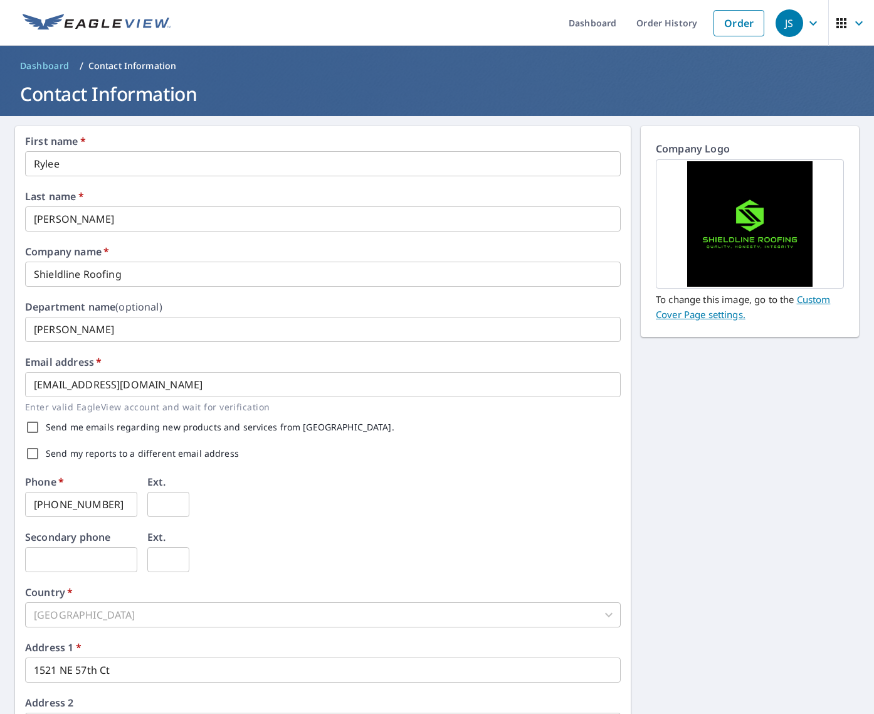
click at [796, 18] on div "JS" at bounding box center [790, 23] width 28 height 28
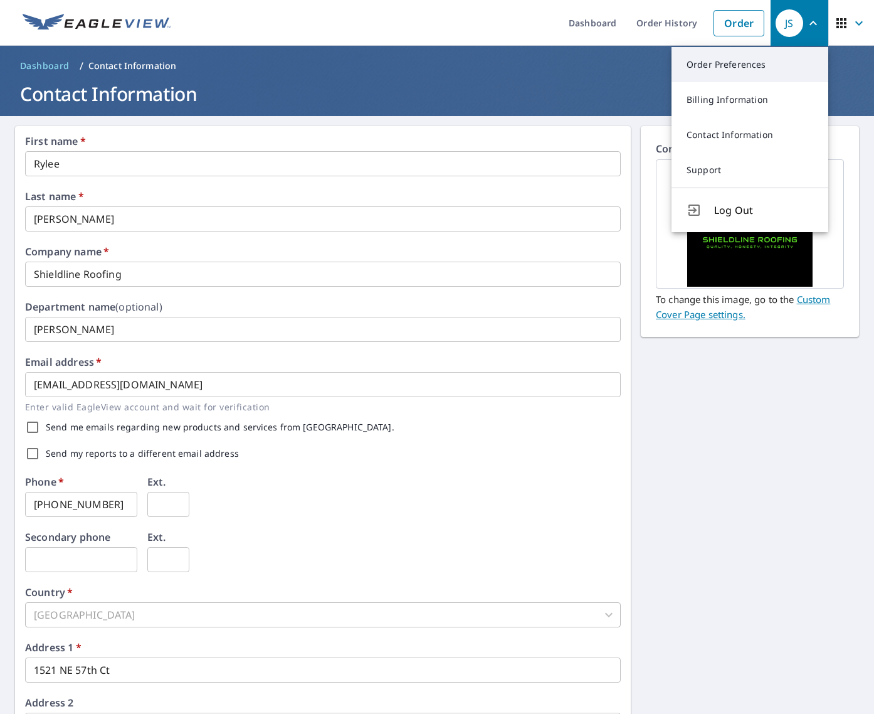
click at [742, 71] on link "Order Preferences" at bounding box center [750, 64] width 157 height 35
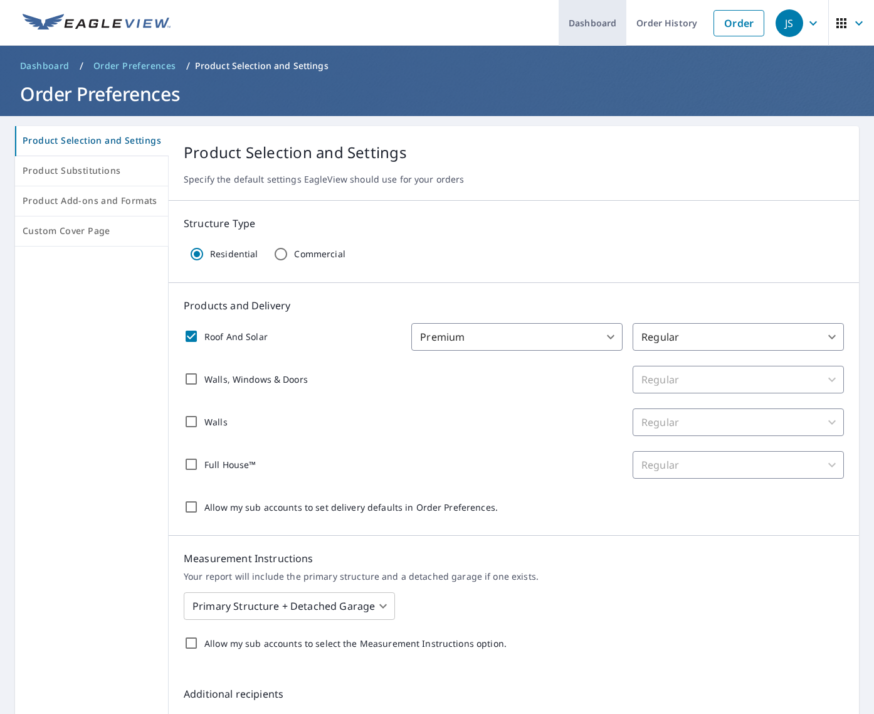
click at [610, 15] on link "Dashboard" at bounding box center [593, 23] width 68 height 46
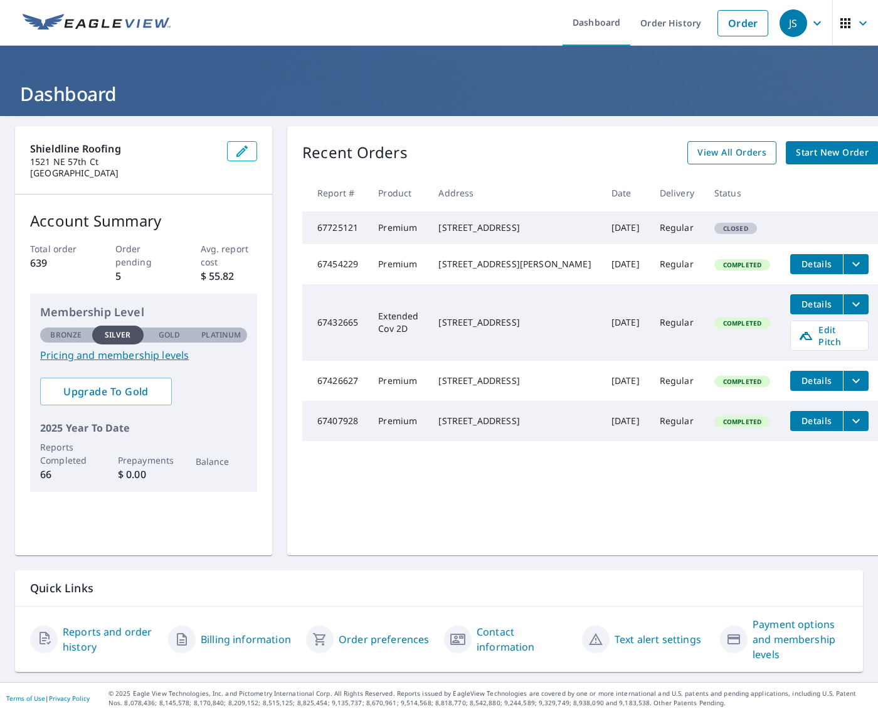
click at [712, 154] on span "View All Orders" at bounding box center [731, 153] width 69 height 16
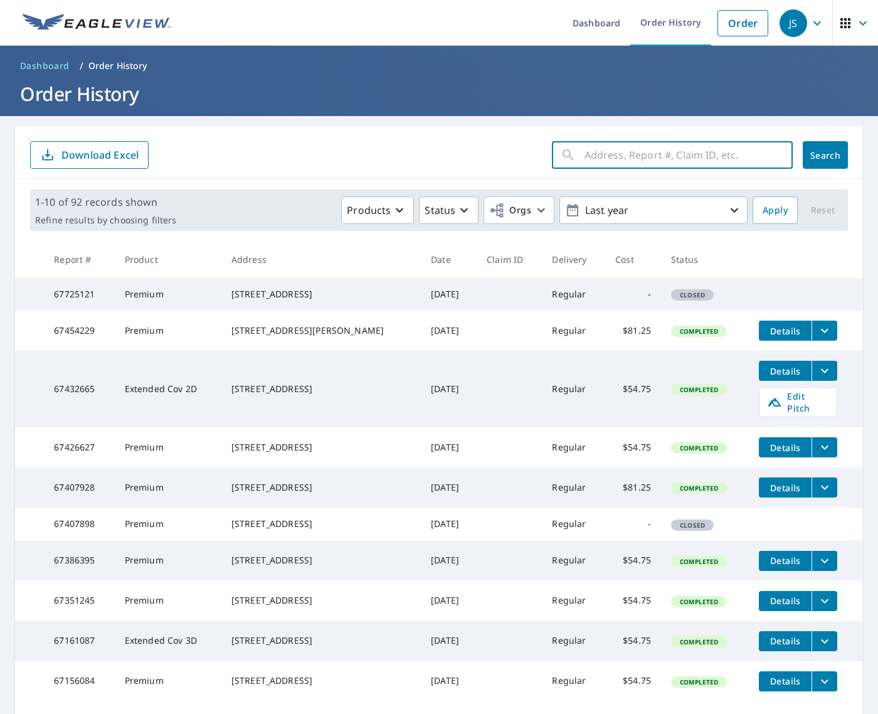
click at [645, 157] on input "text" at bounding box center [688, 154] width 208 height 35
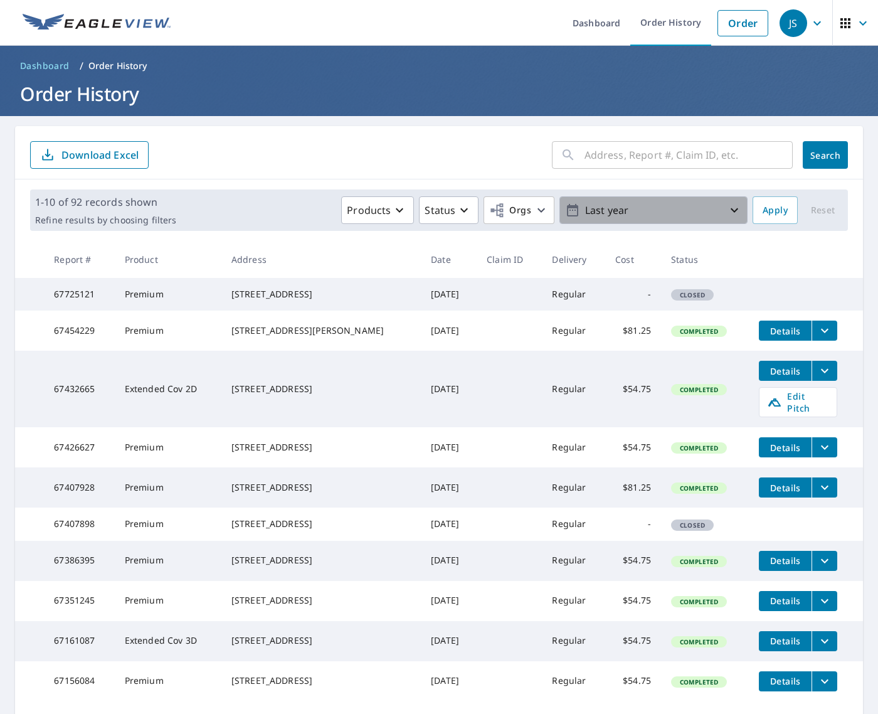
click at [725, 210] on p "Last year" at bounding box center [653, 210] width 147 height 22
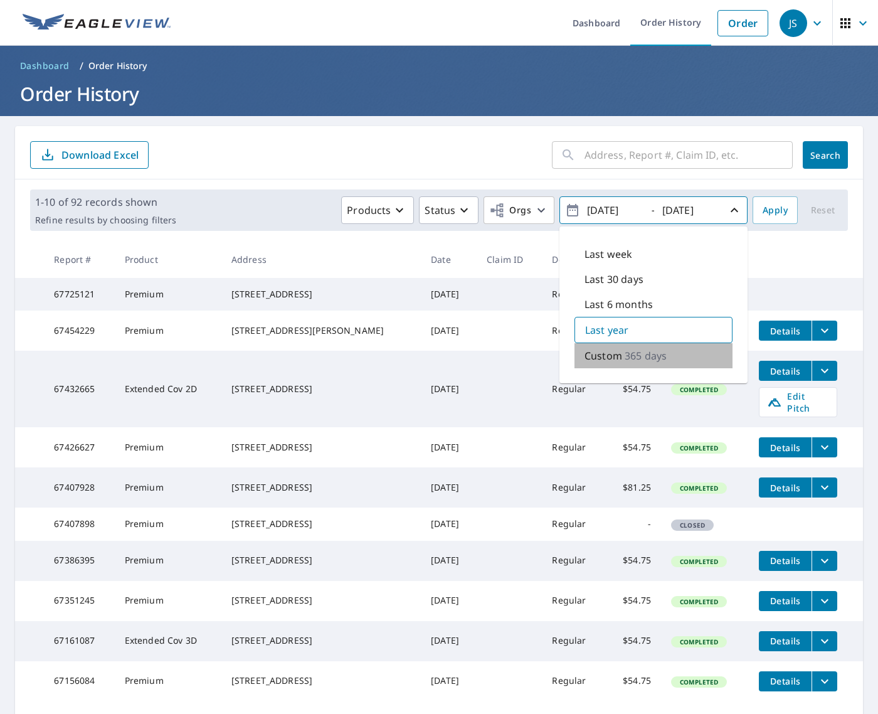
click at [677, 363] on div "Custom 365 days" at bounding box center [653, 355] width 158 height 25
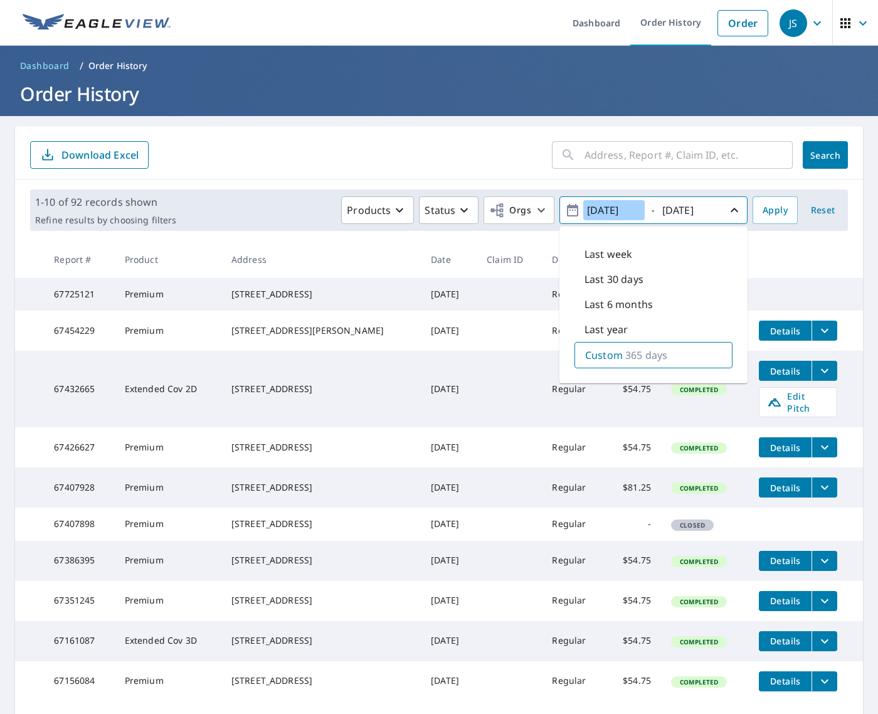
click at [611, 213] on input "[DATE]" at bounding box center [613, 210] width 61 height 20
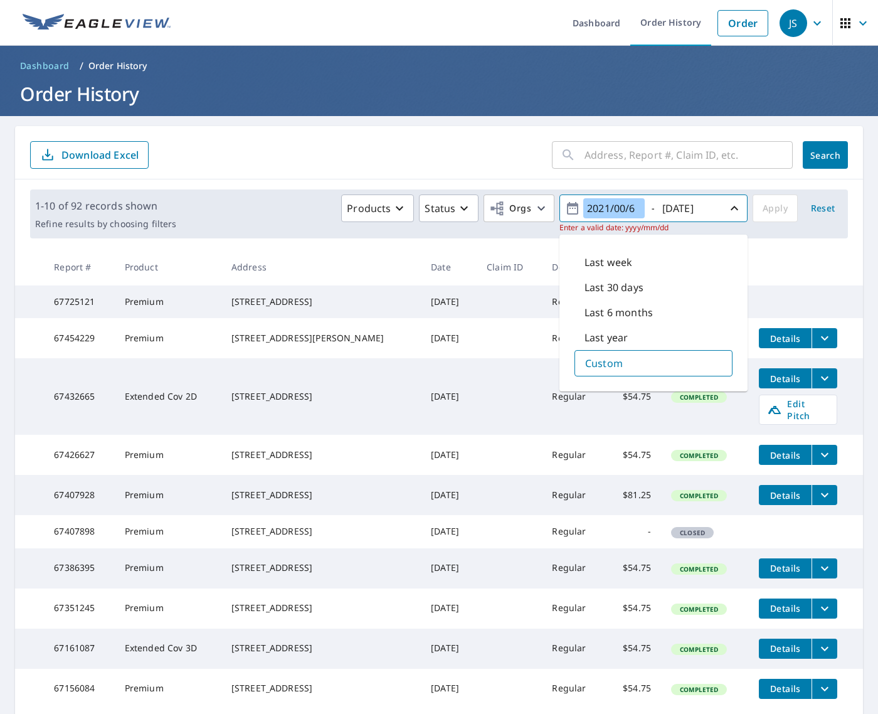
type input "[DATE]"
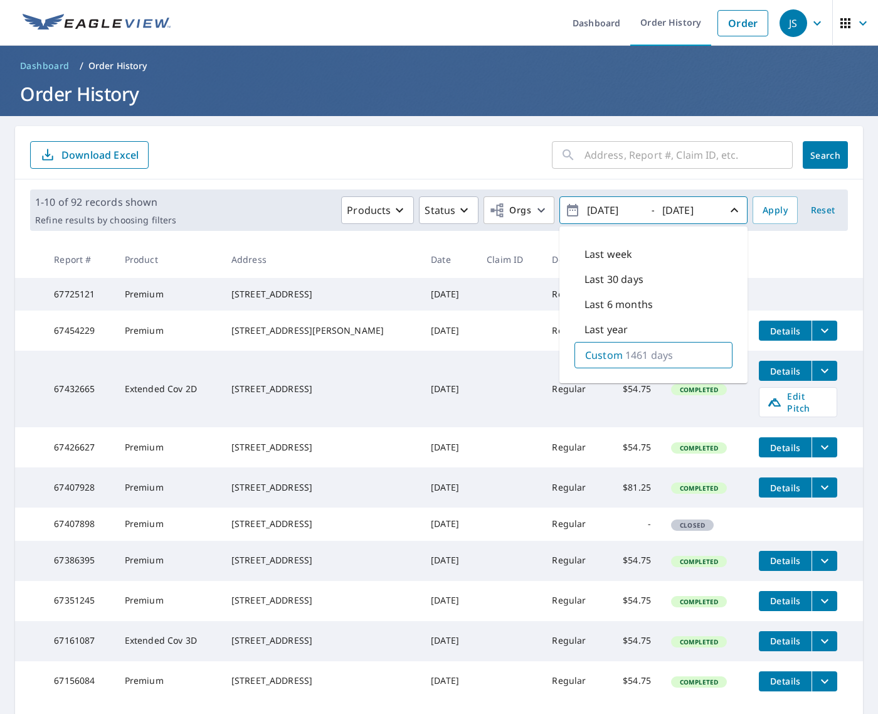
click at [504, 166] on form "​ Search Download Excel" at bounding box center [439, 155] width 818 height 28
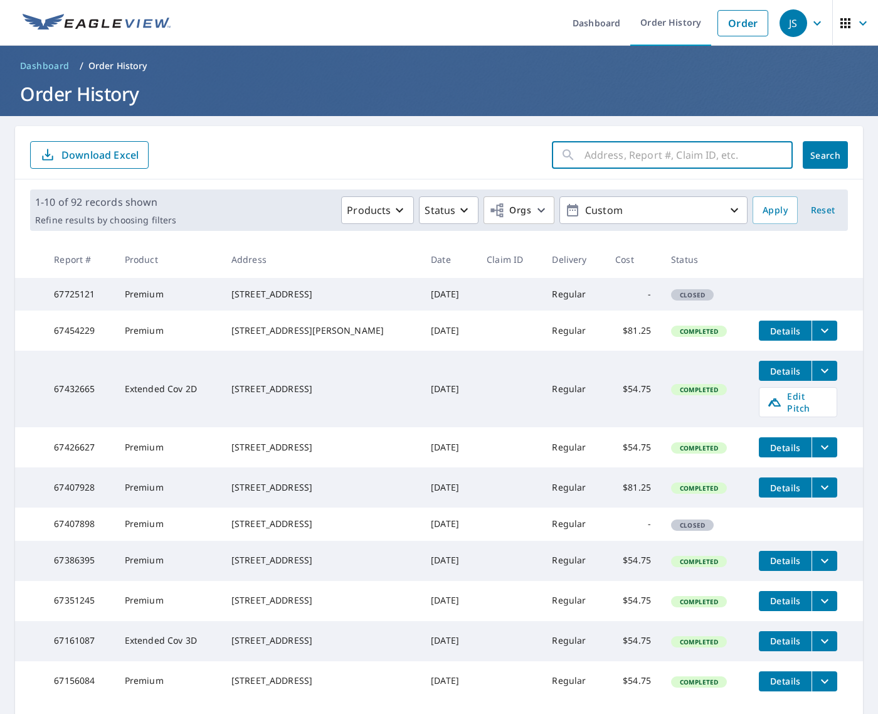
click at [645, 155] on input "text" at bounding box center [688, 154] width 208 height 35
type input "54906592"
click at [838, 156] on span "Search" at bounding box center [825, 155] width 25 height 12
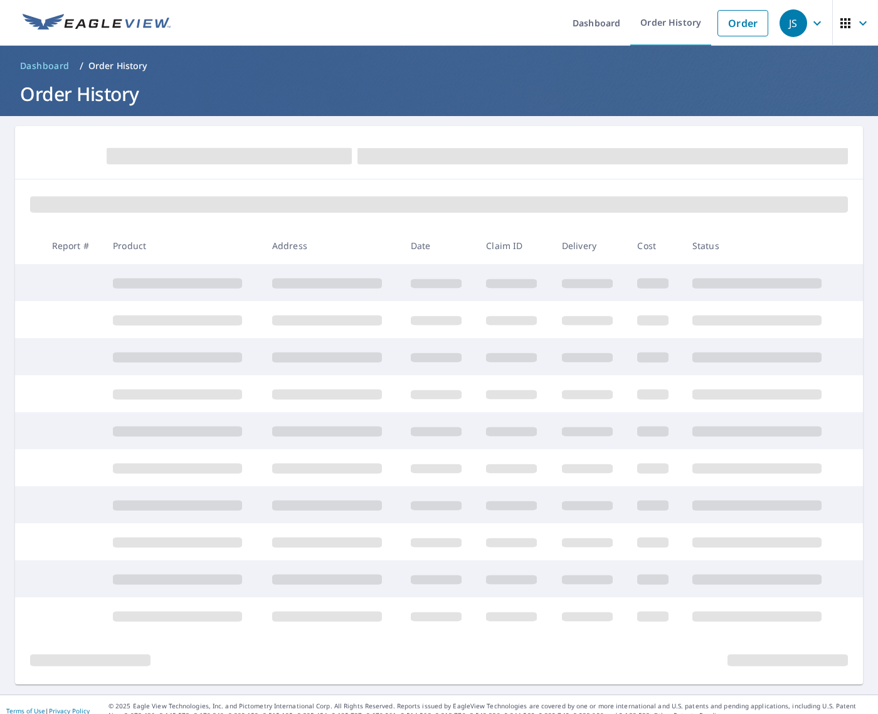
scroll to position [2, 0]
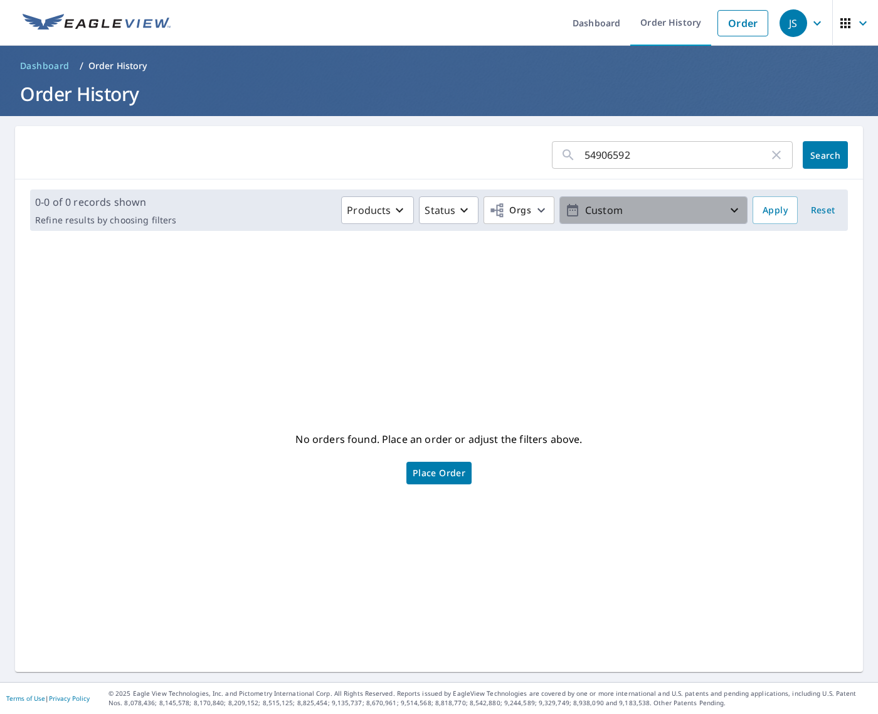
click at [612, 211] on p "Custom" at bounding box center [653, 210] width 147 height 22
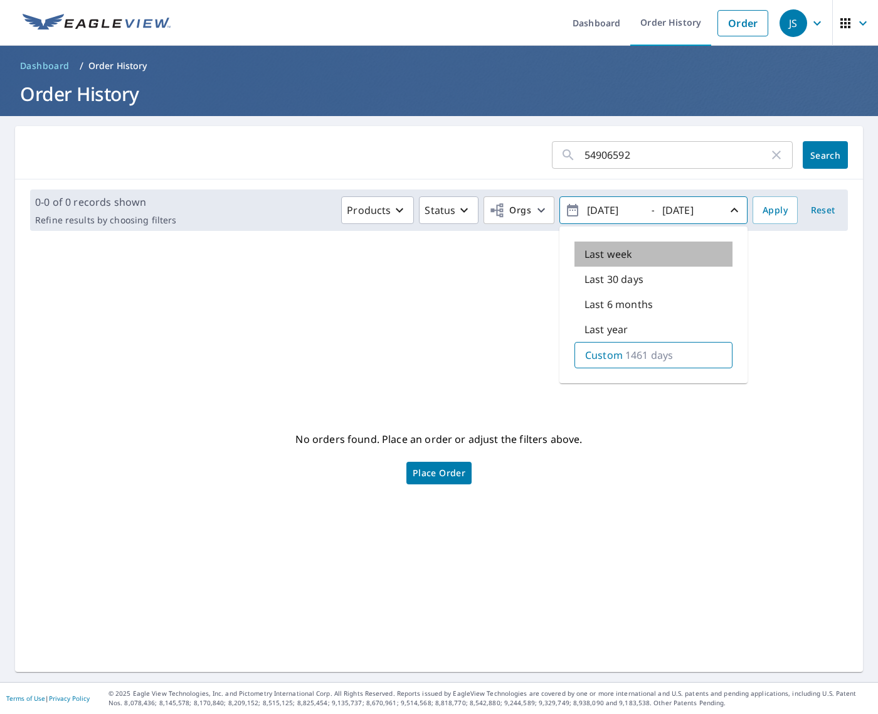
click at [611, 250] on p "Last week" at bounding box center [608, 253] width 48 height 15
type input "[DATE]"
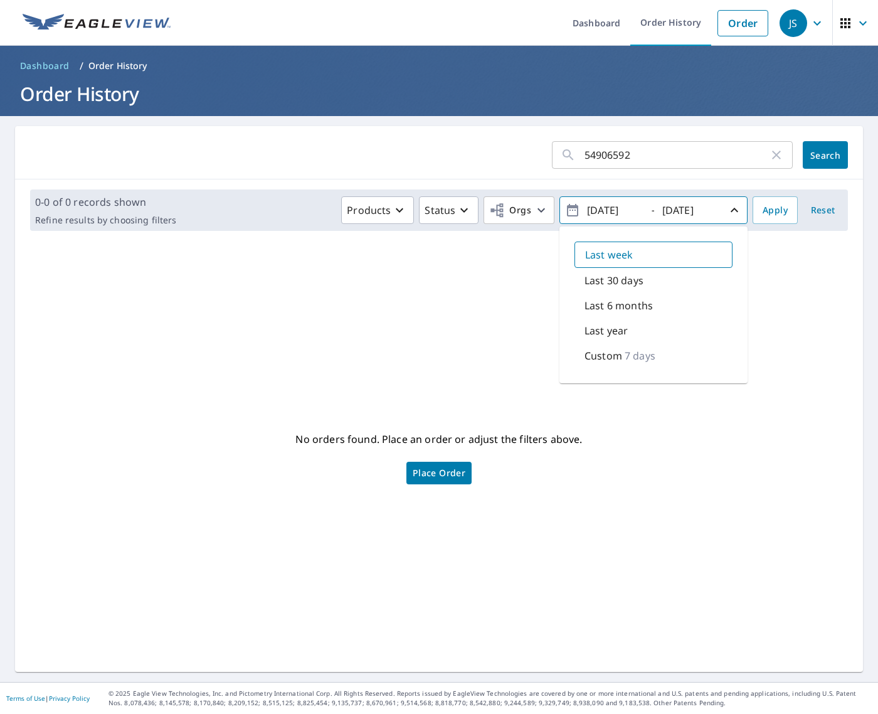
click at [286, 315] on div "No orders found. Place an order or adjust the filters above. Place Order" at bounding box center [439, 456] width 828 height 411
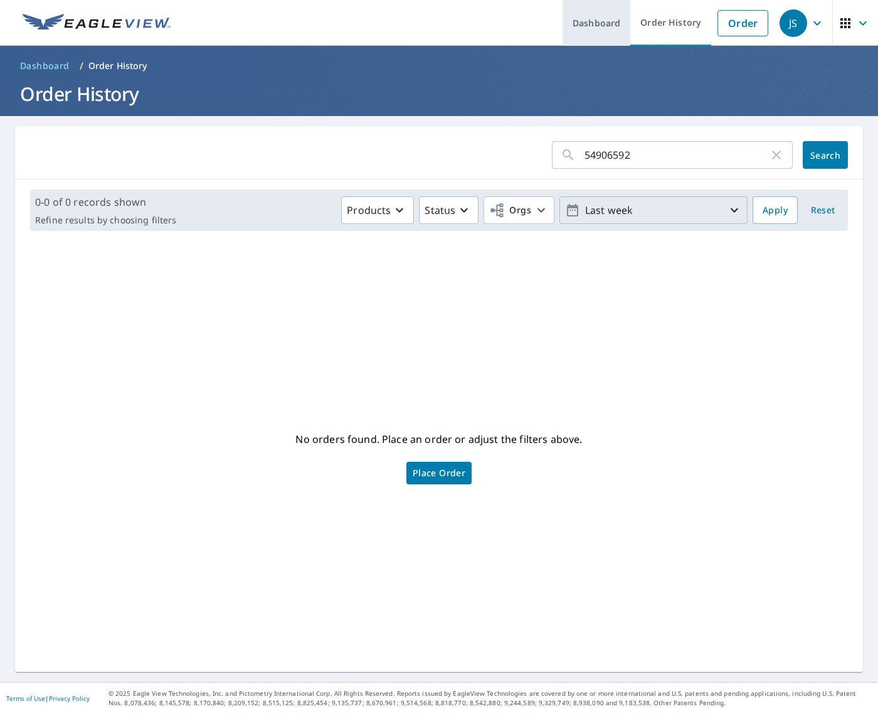
click at [608, 24] on link "Dashboard" at bounding box center [596, 23] width 68 height 46
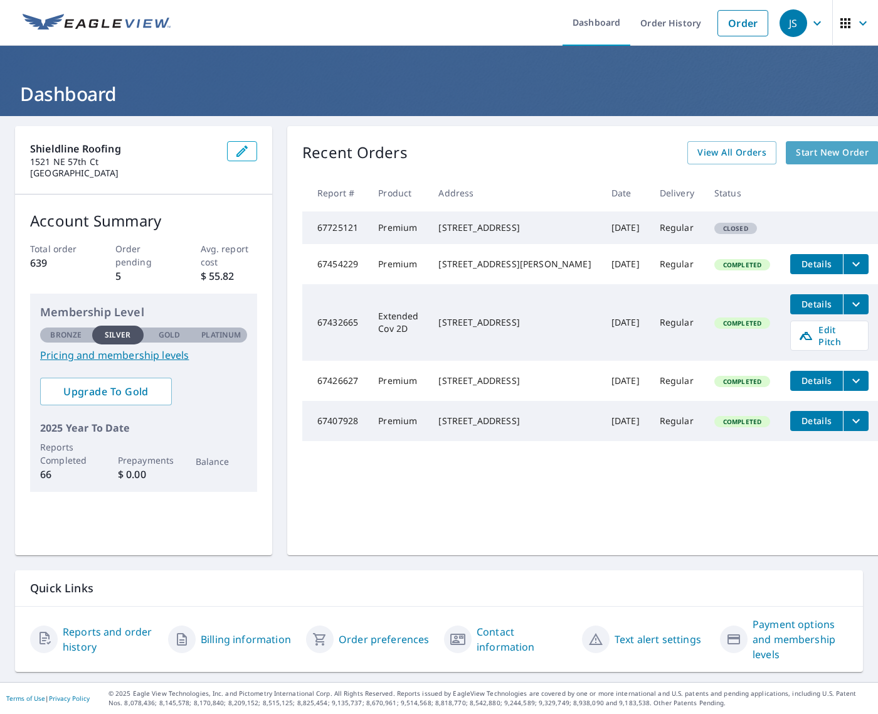
click at [801, 153] on span "Start New Order" at bounding box center [832, 153] width 73 height 16
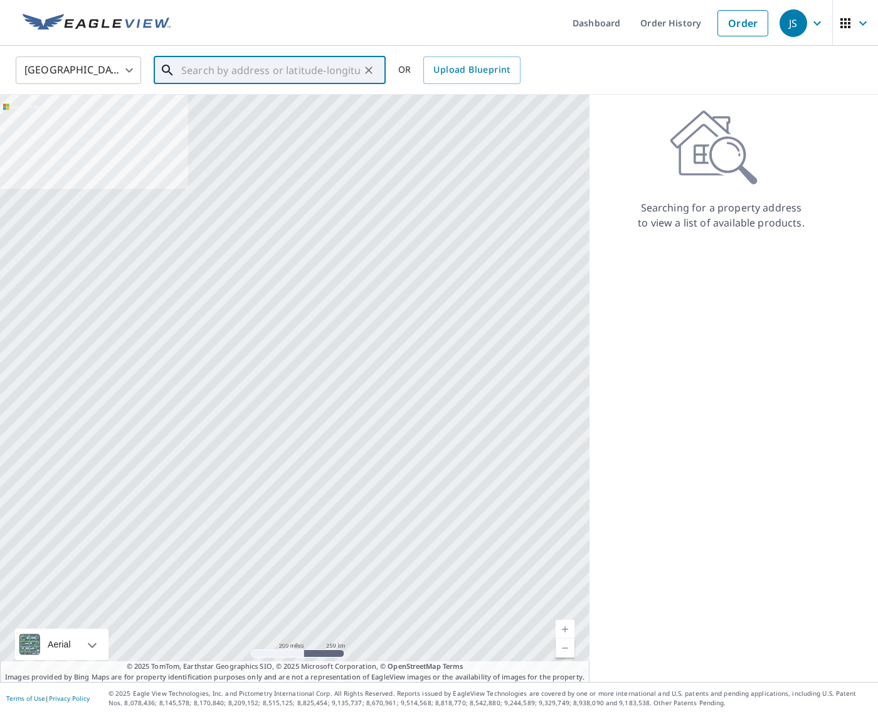
click at [268, 67] on input "text" at bounding box center [270, 70] width 179 height 35
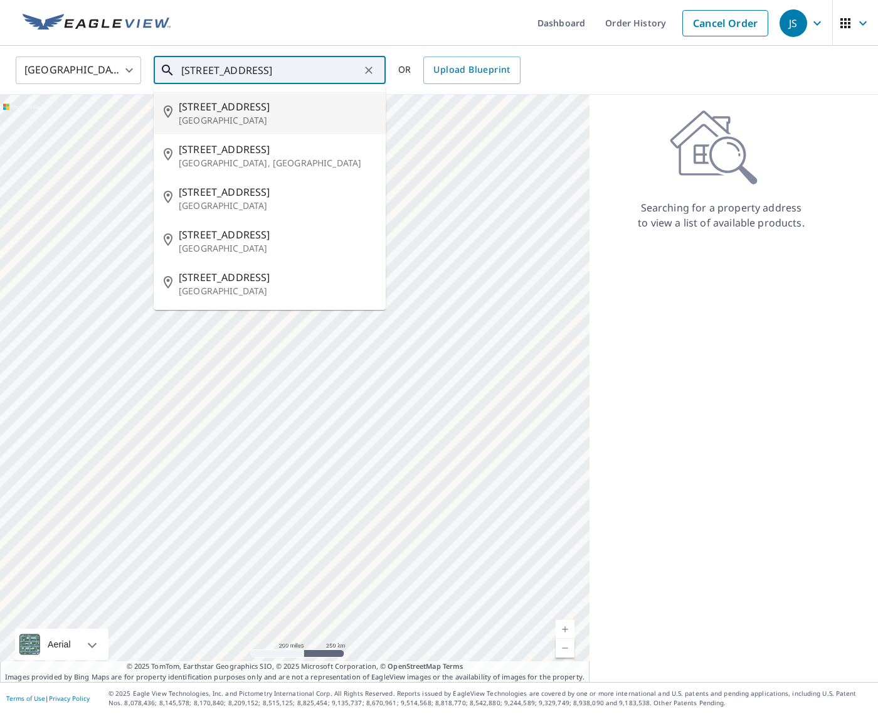
click at [254, 104] on span "[STREET_ADDRESS]" at bounding box center [277, 106] width 197 height 15
type input "[STREET_ADDRESS]"
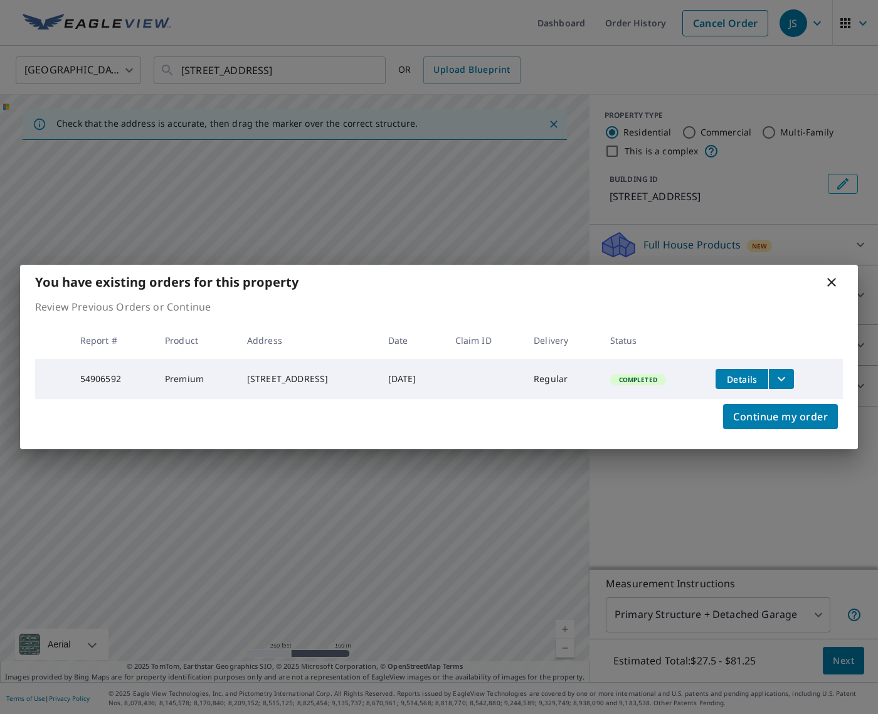
click at [794, 375] on button "filesDropdownBtn-54906592" at bounding box center [781, 379] width 26 height 20
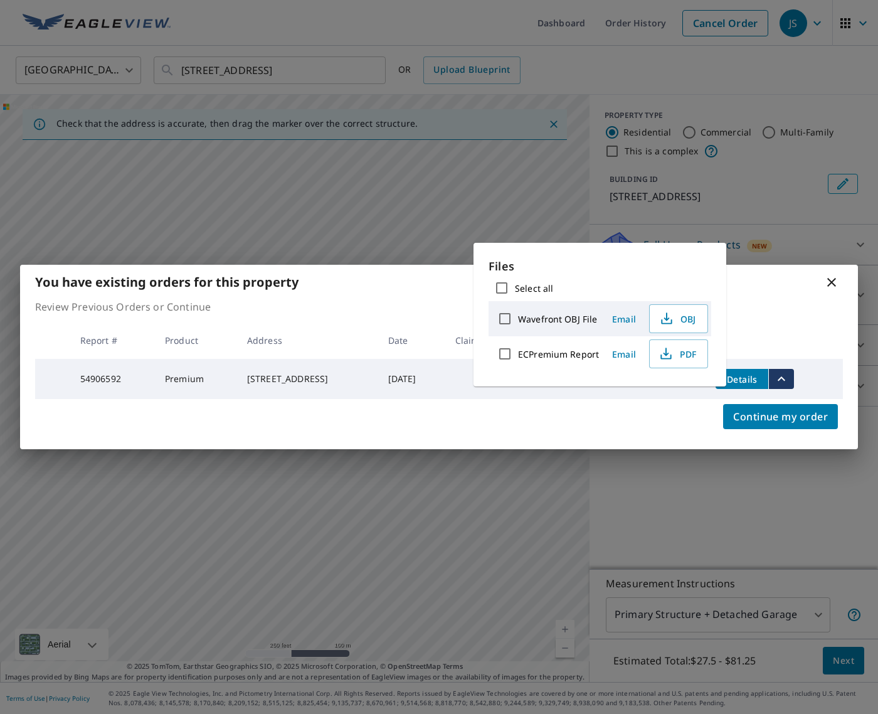
click at [571, 412] on div "Continue my order" at bounding box center [439, 424] width 838 height 50
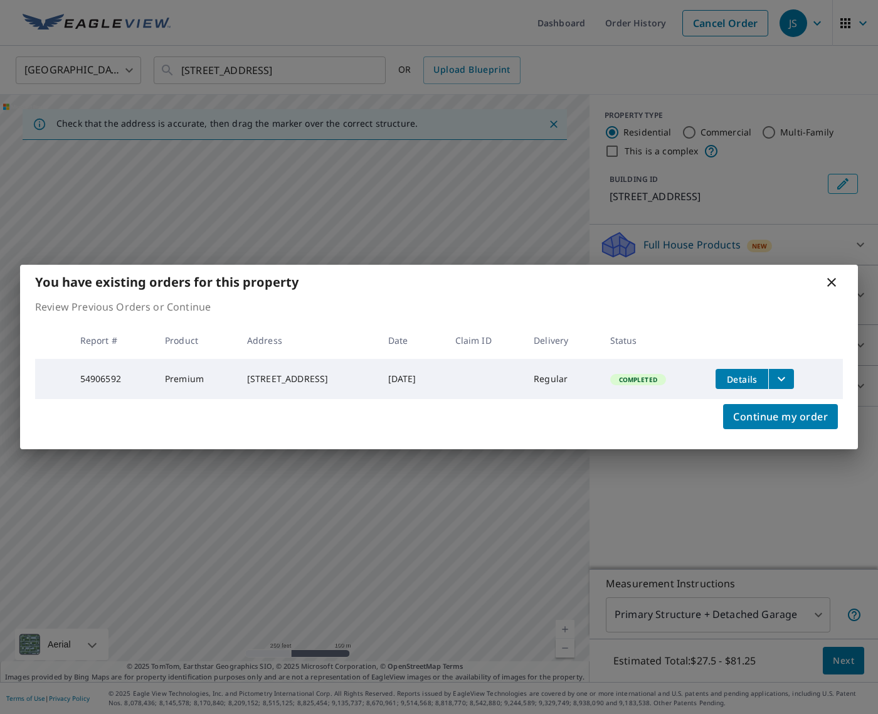
click at [688, 406] on div "Continue my order" at bounding box center [439, 424] width 838 height 50
click at [789, 373] on icon "filesDropdownBtn-54906592" at bounding box center [781, 378] width 15 height 15
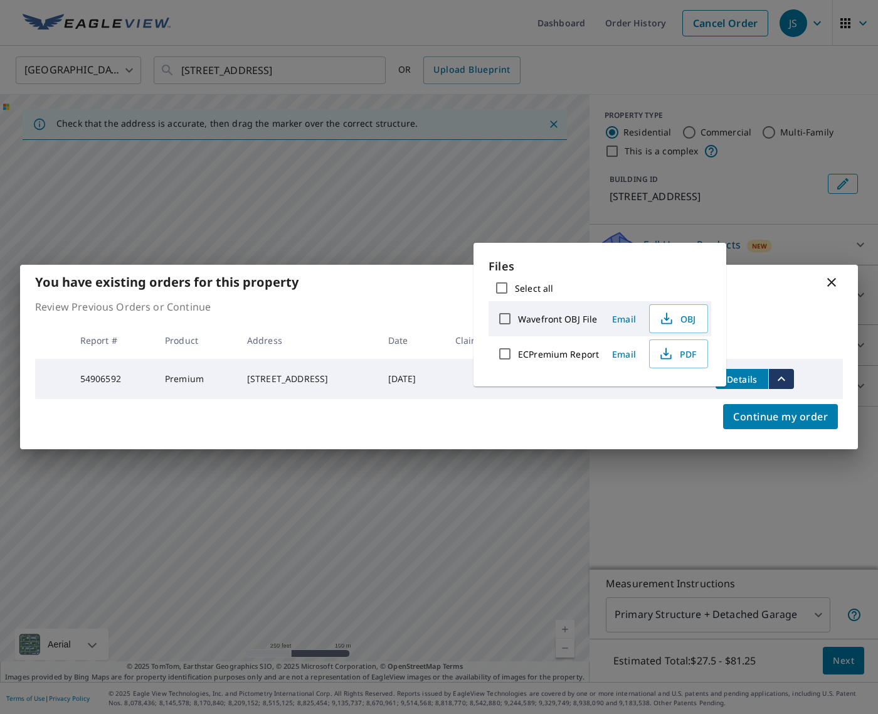
click at [756, 238] on div "You have existing orders for this property Review Previous Orders or Continue R…" at bounding box center [439, 357] width 878 height 714
